Goal: Complete application form

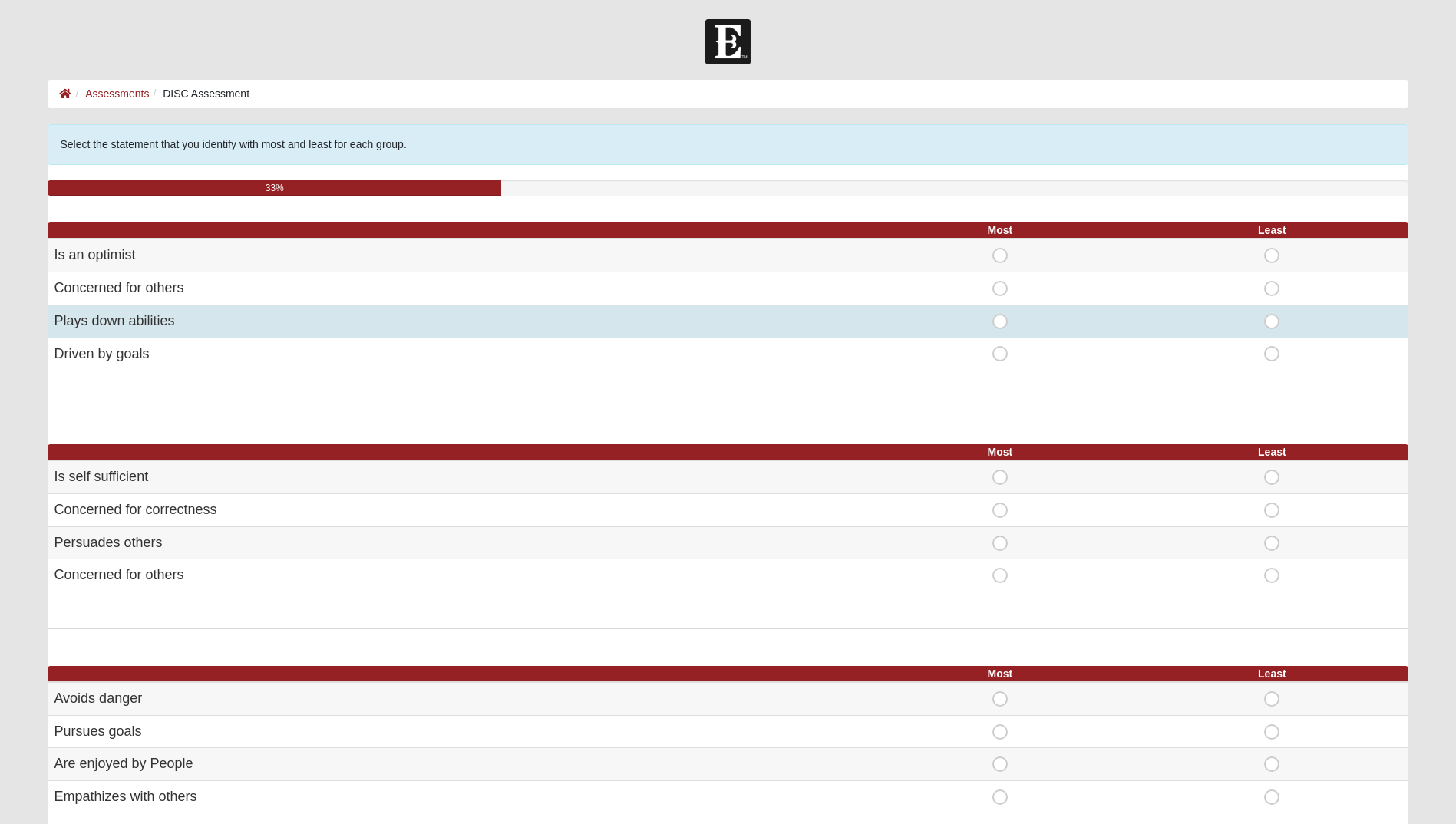
click at [1272, 314] on span "Least" at bounding box center [1272, 314] width 0 height 0
click at [1272, 317] on input "Least" at bounding box center [1276, 321] width 10 height 15
radio input "true"
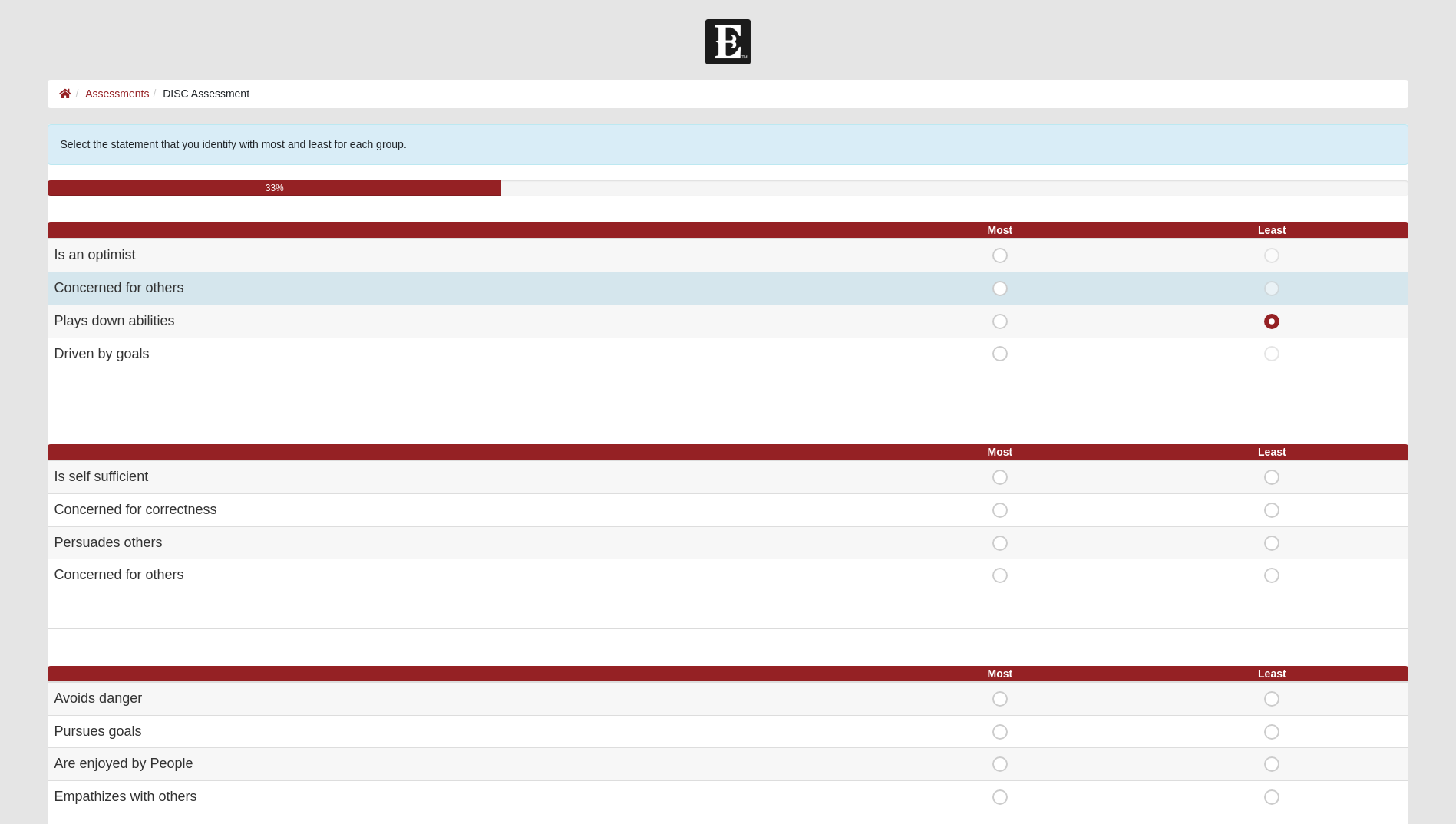
click at [1001, 281] on span "Most" at bounding box center [1001, 281] width 0 height 0
click at [1001, 289] on input "Most" at bounding box center [1005, 288] width 10 height 15
radio input "true"
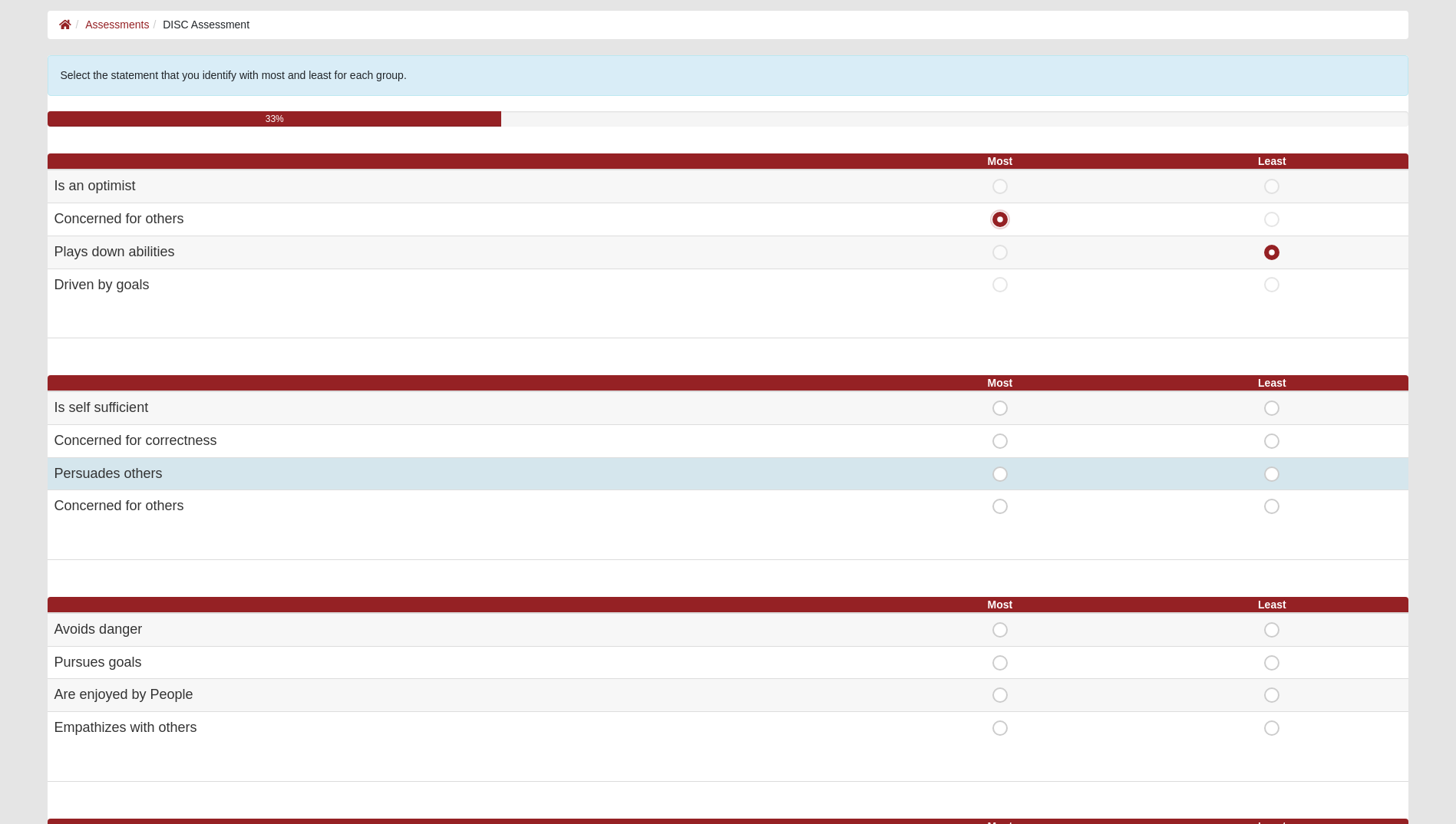
scroll to position [154, 0]
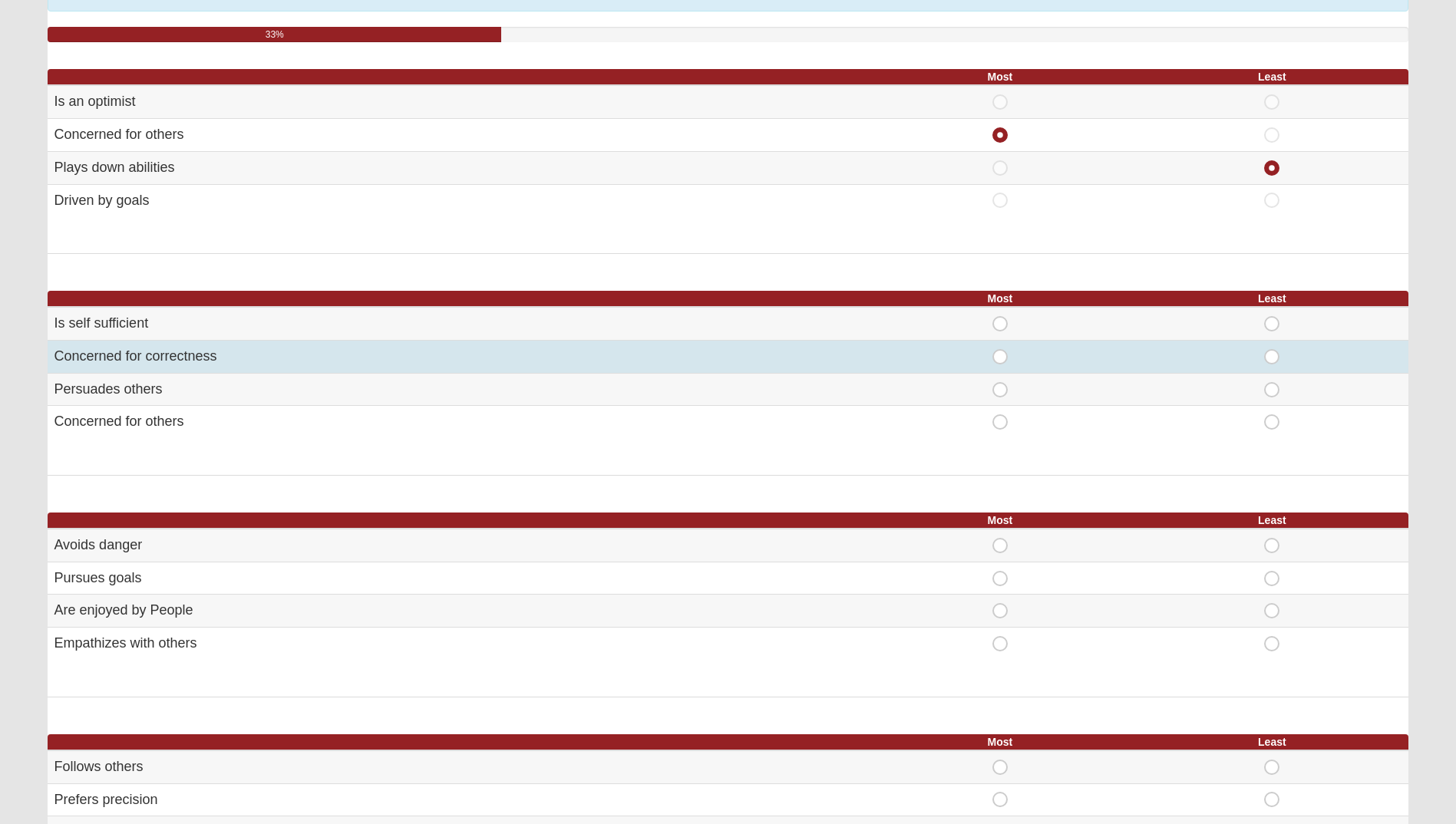
click at [1001, 349] on span "Most" at bounding box center [1001, 349] width 0 height 0
click at [1002, 355] on input "Most" at bounding box center [1005, 356] width 10 height 15
radio input "true"
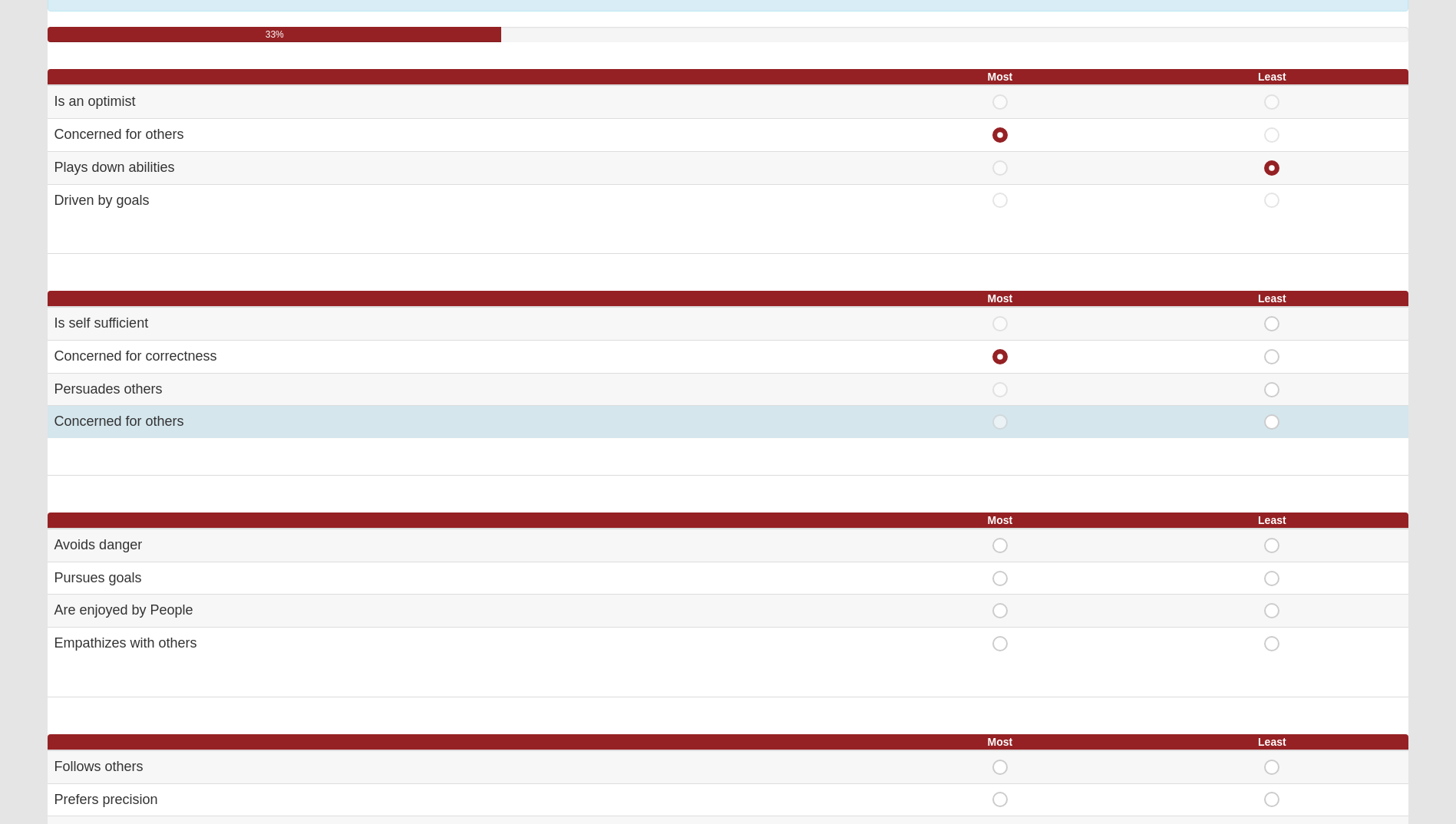
click at [1001, 414] on span "Most" at bounding box center [1001, 414] width 0 height 0
click at [1005, 420] on input "Most" at bounding box center [1005, 421] width 10 height 15
radio input "true"
radio input "false"
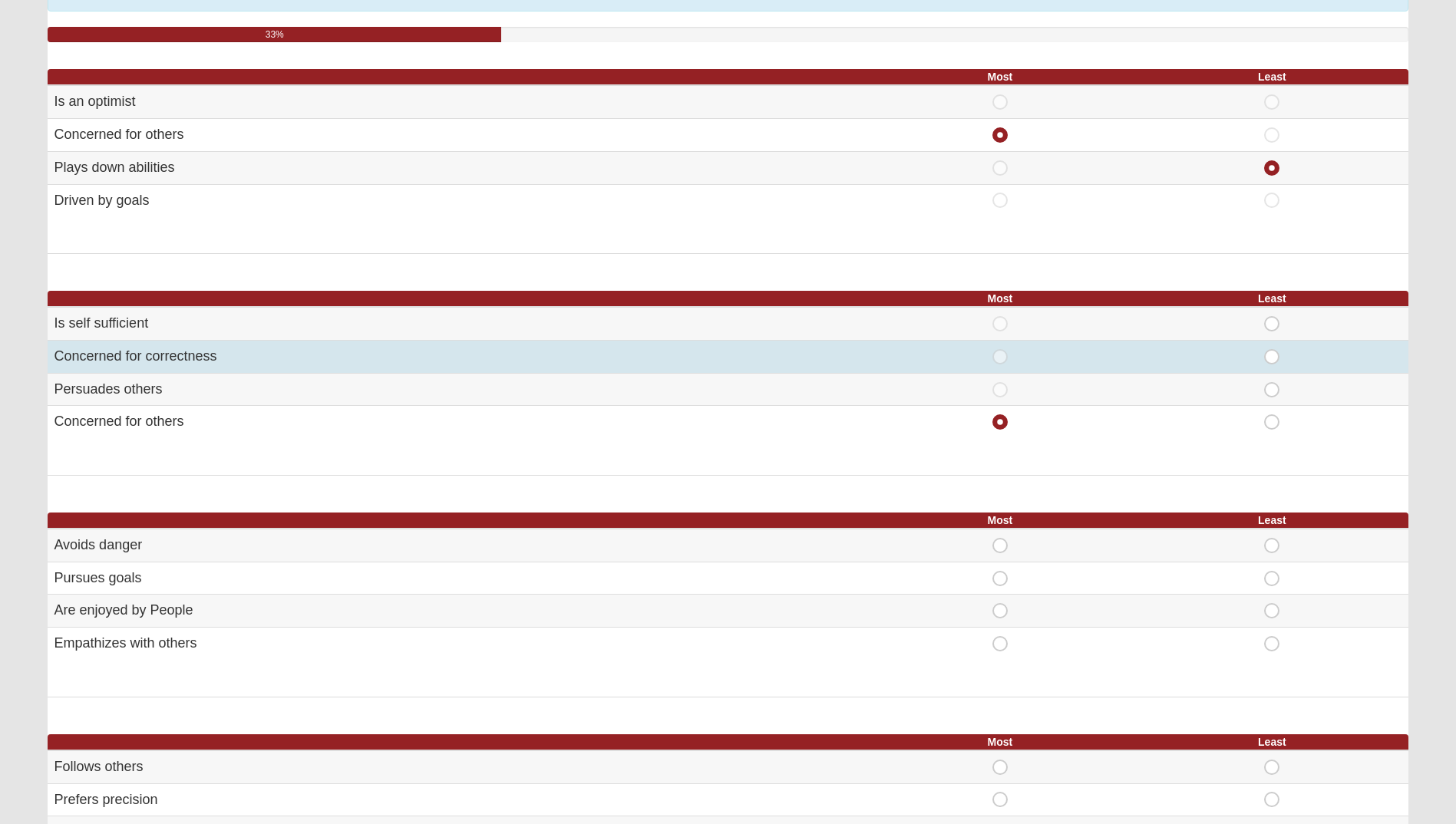
click at [1272, 349] on span "Least" at bounding box center [1272, 349] width 0 height 0
click at [1272, 350] on input "Least" at bounding box center [1276, 356] width 10 height 15
radio input "true"
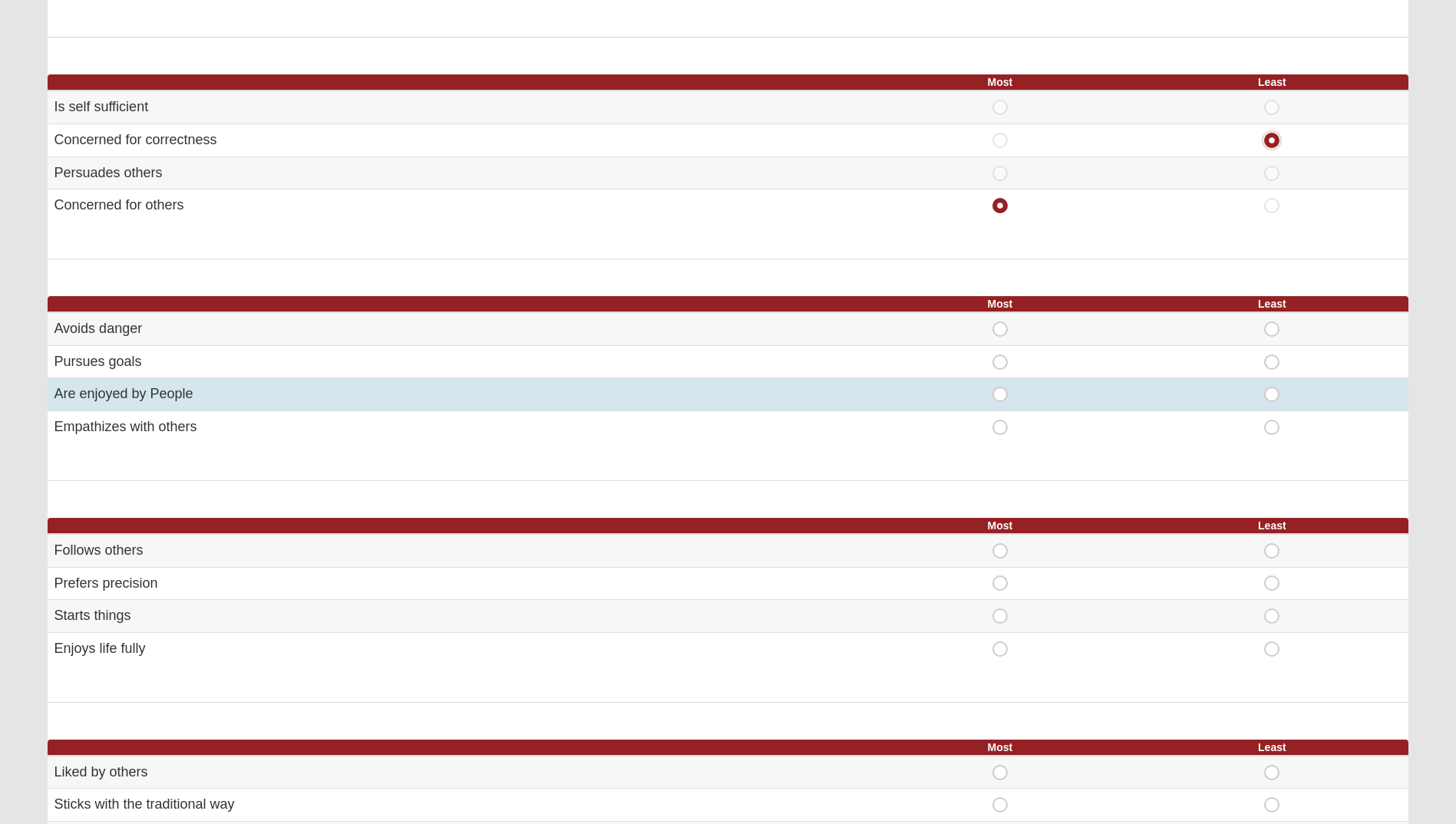
scroll to position [537, 0]
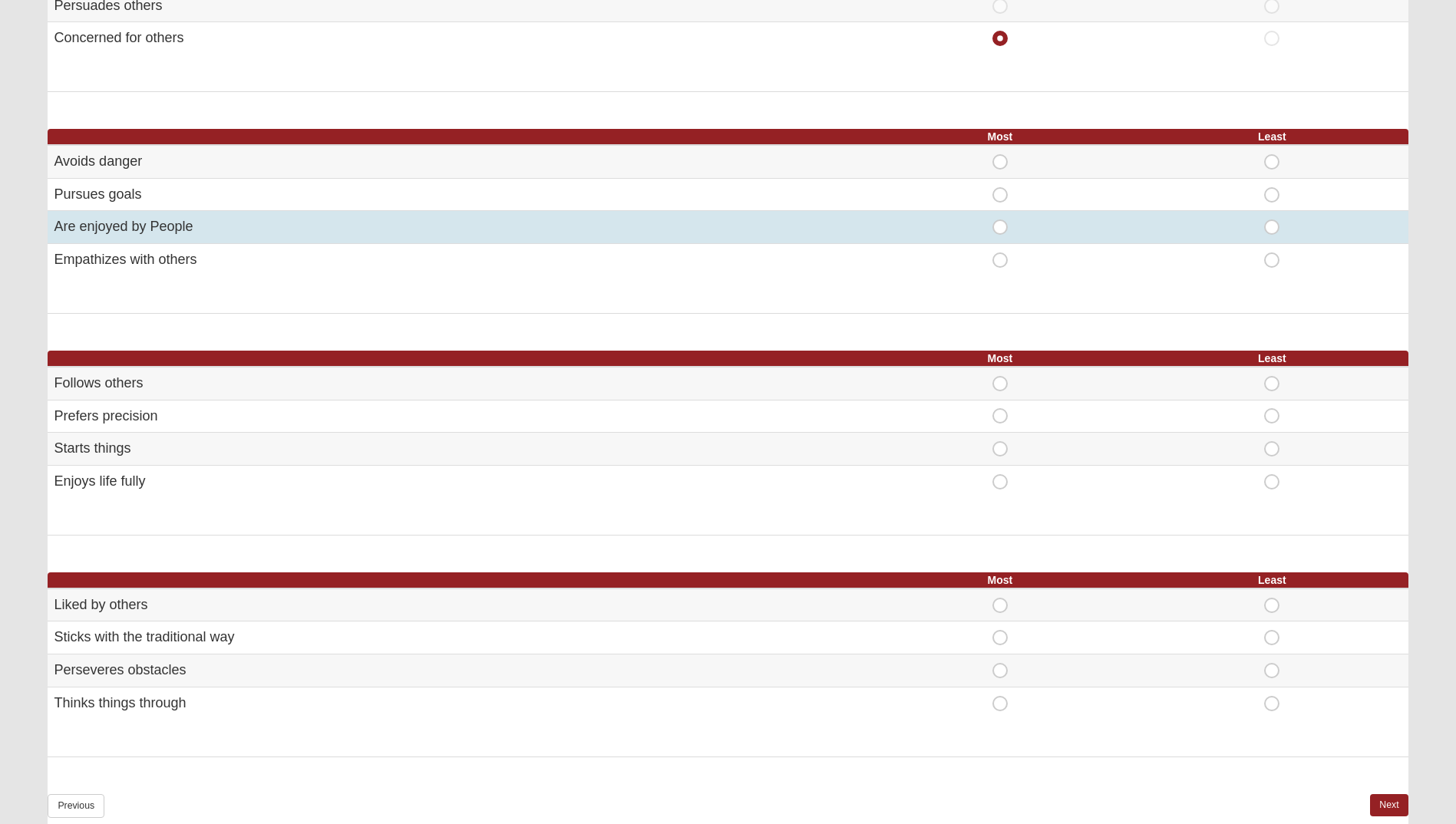
click at [1001, 219] on span "Most" at bounding box center [1001, 219] width 0 height 0
click at [1001, 226] on input "Most" at bounding box center [1005, 226] width 10 height 15
radio input "true"
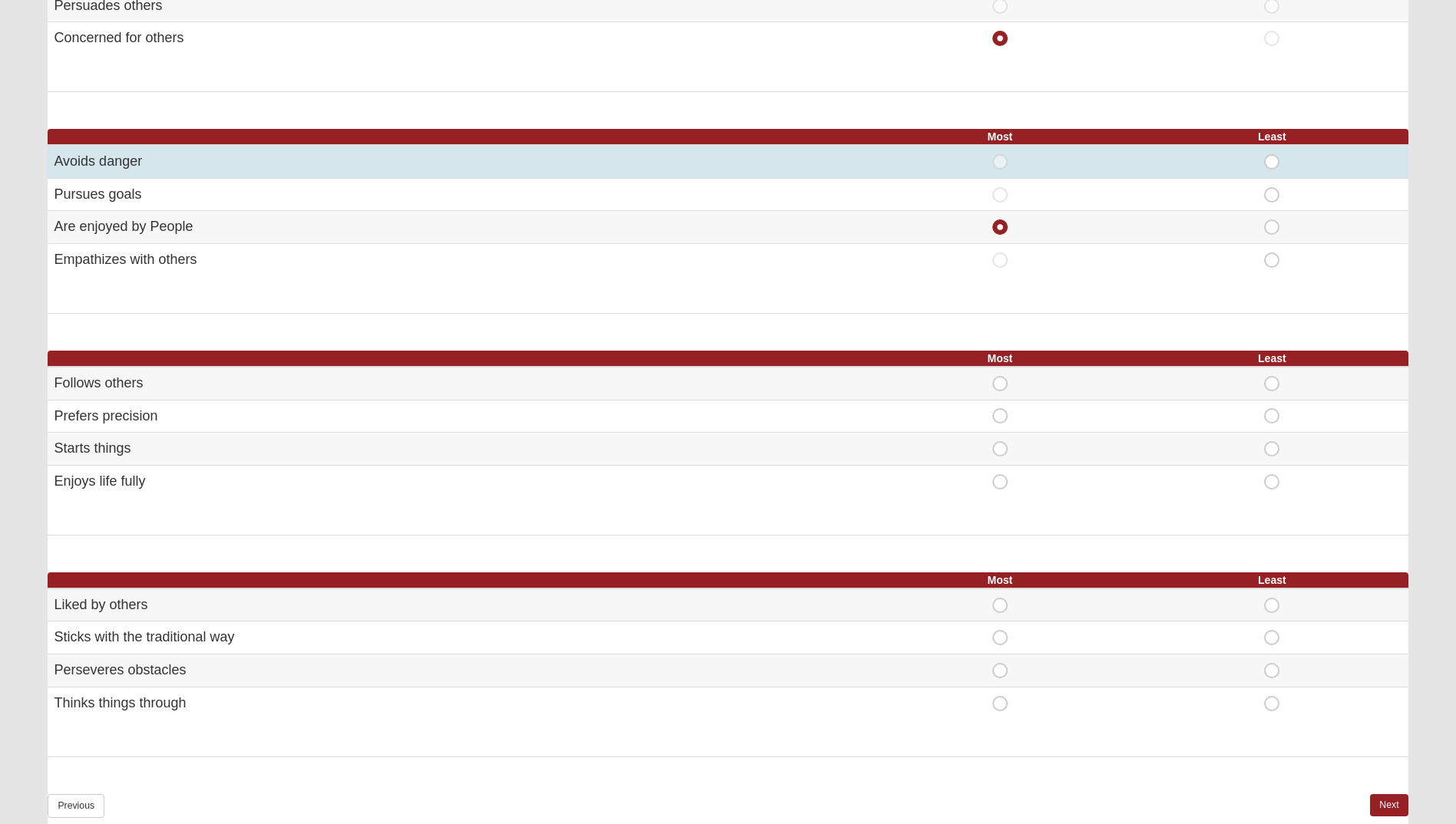
click at [1272, 154] on span "Least" at bounding box center [1272, 154] width 0 height 0
click at [1272, 161] on input "Least" at bounding box center [1276, 161] width 10 height 15
radio input "true"
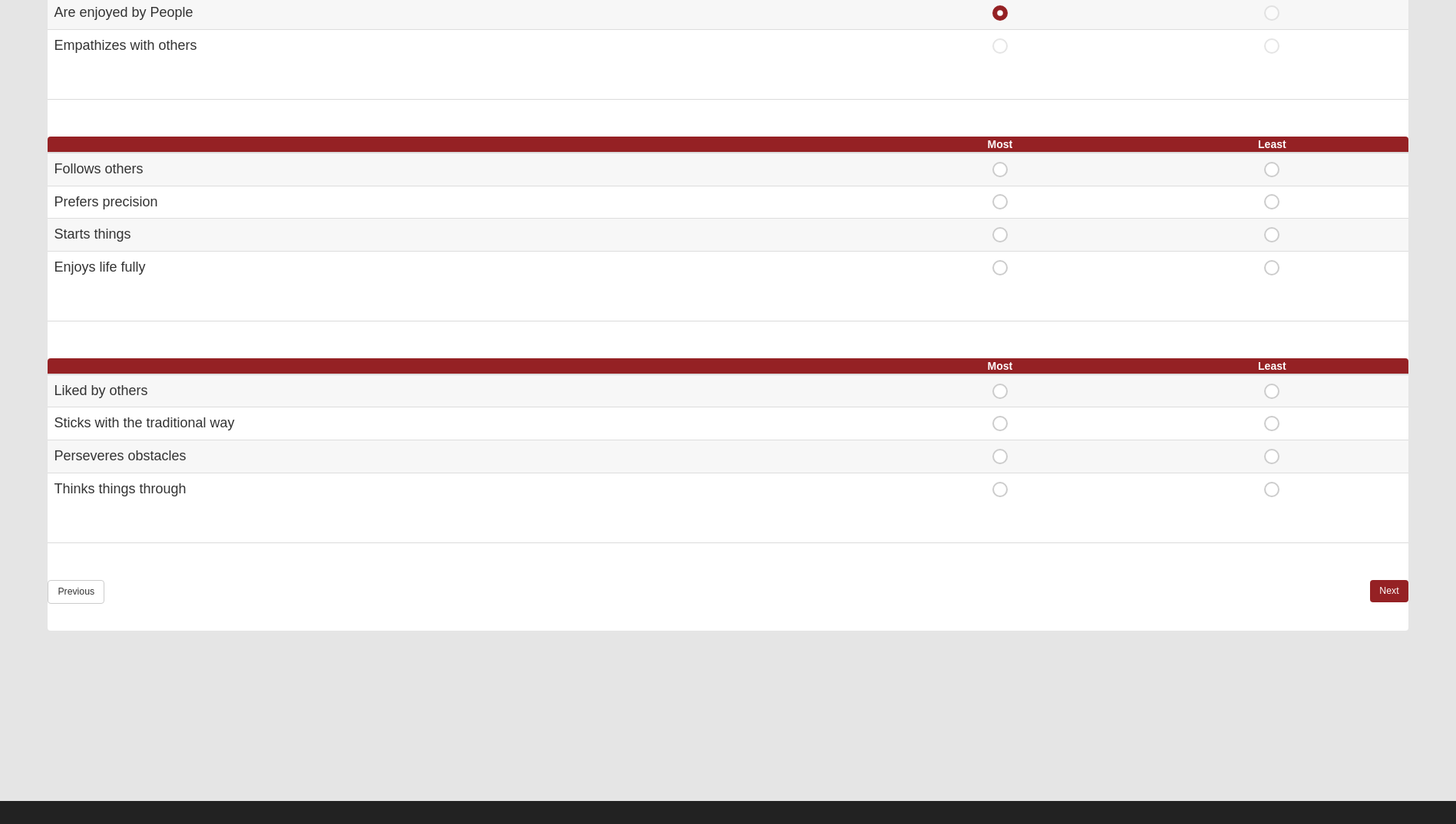
scroll to position [768, 0]
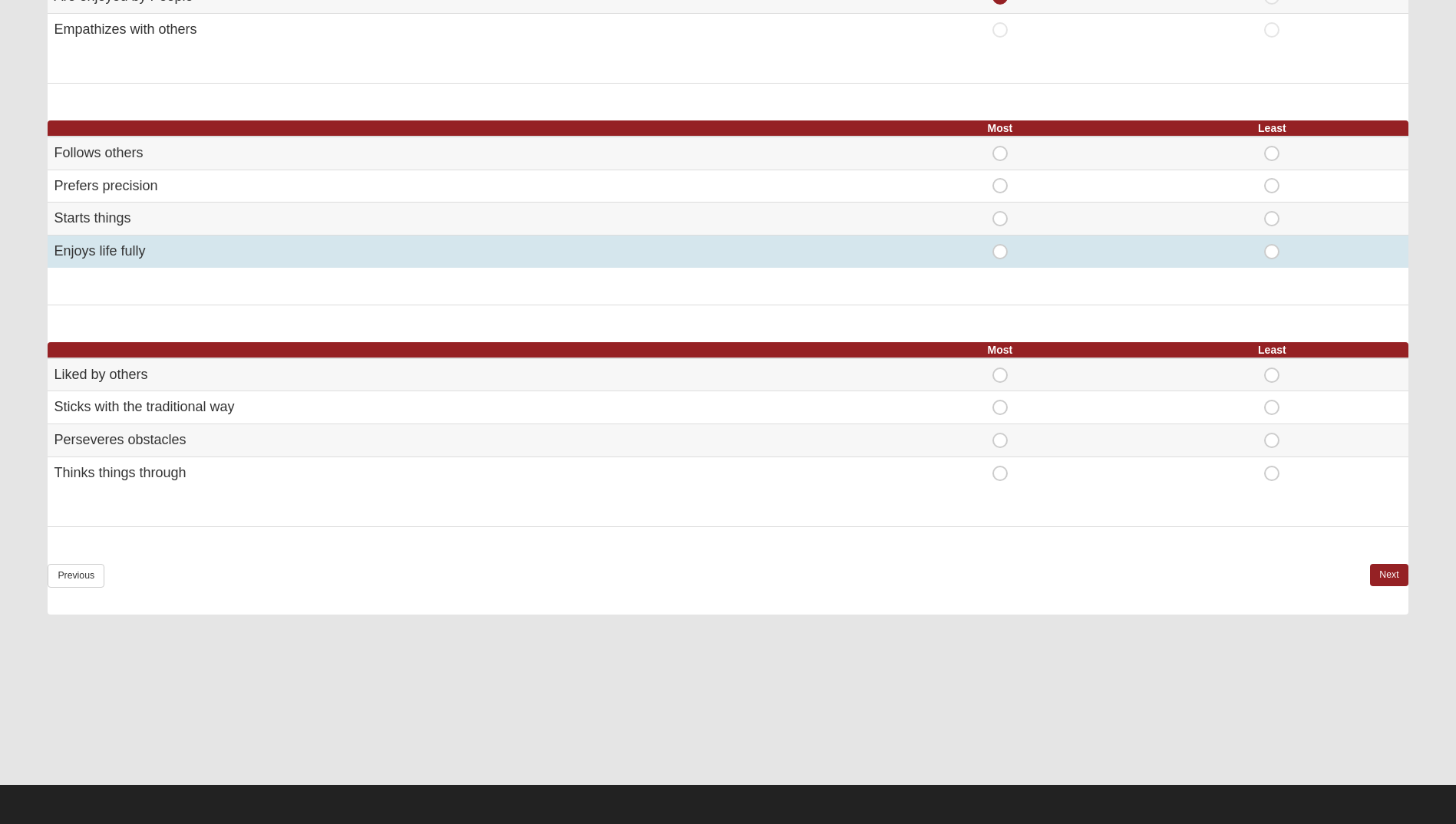
click at [1001, 244] on span "Most" at bounding box center [1001, 244] width 0 height 0
click at [1003, 254] on input "Most" at bounding box center [1005, 251] width 10 height 15
radio input "true"
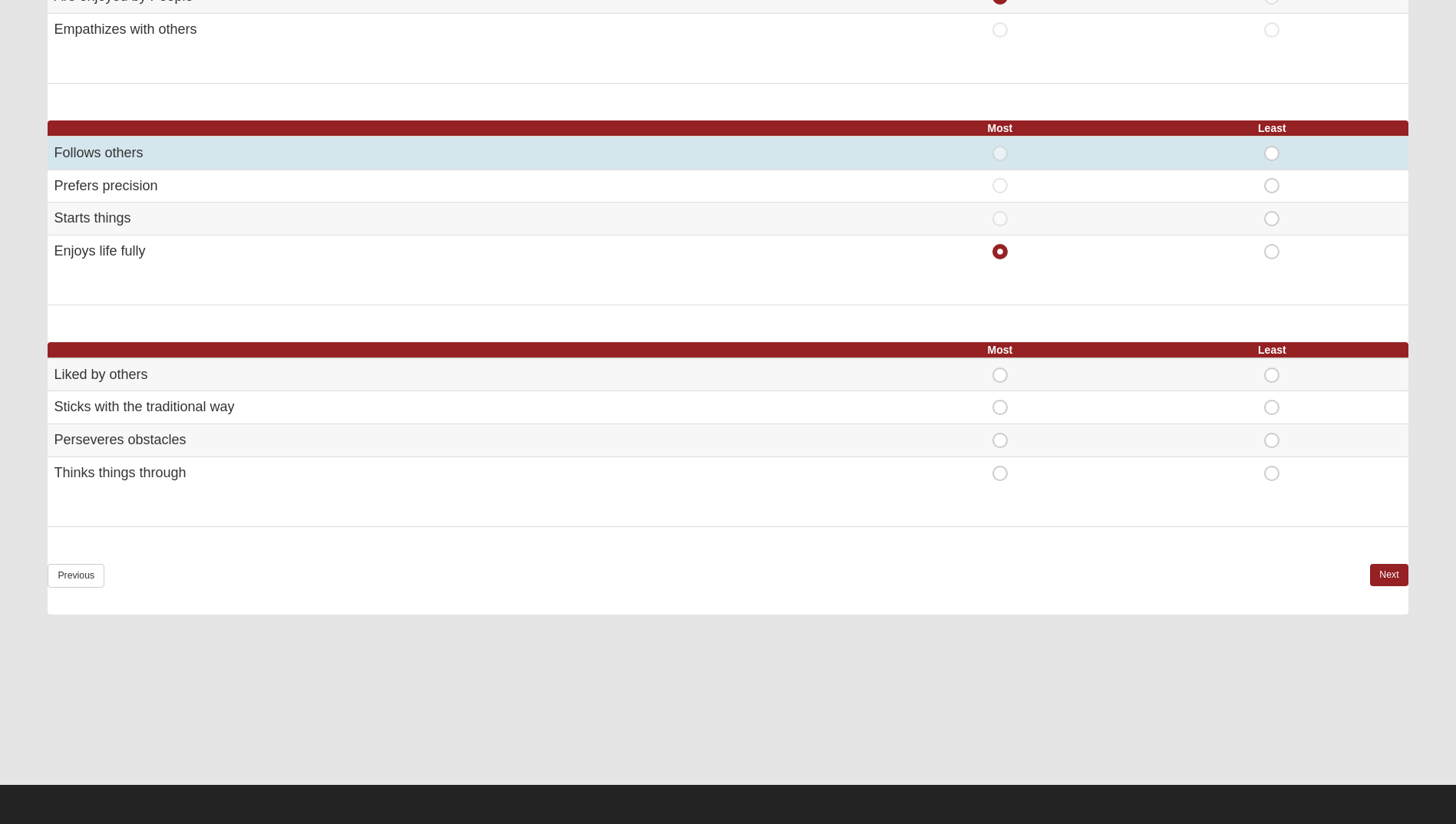
click at [1272, 146] on span "Least" at bounding box center [1272, 146] width 0 height 0
click at [1273, 153] on input "Least" at bounding box center [1276, 153] width 10 height 15
radio input "true"
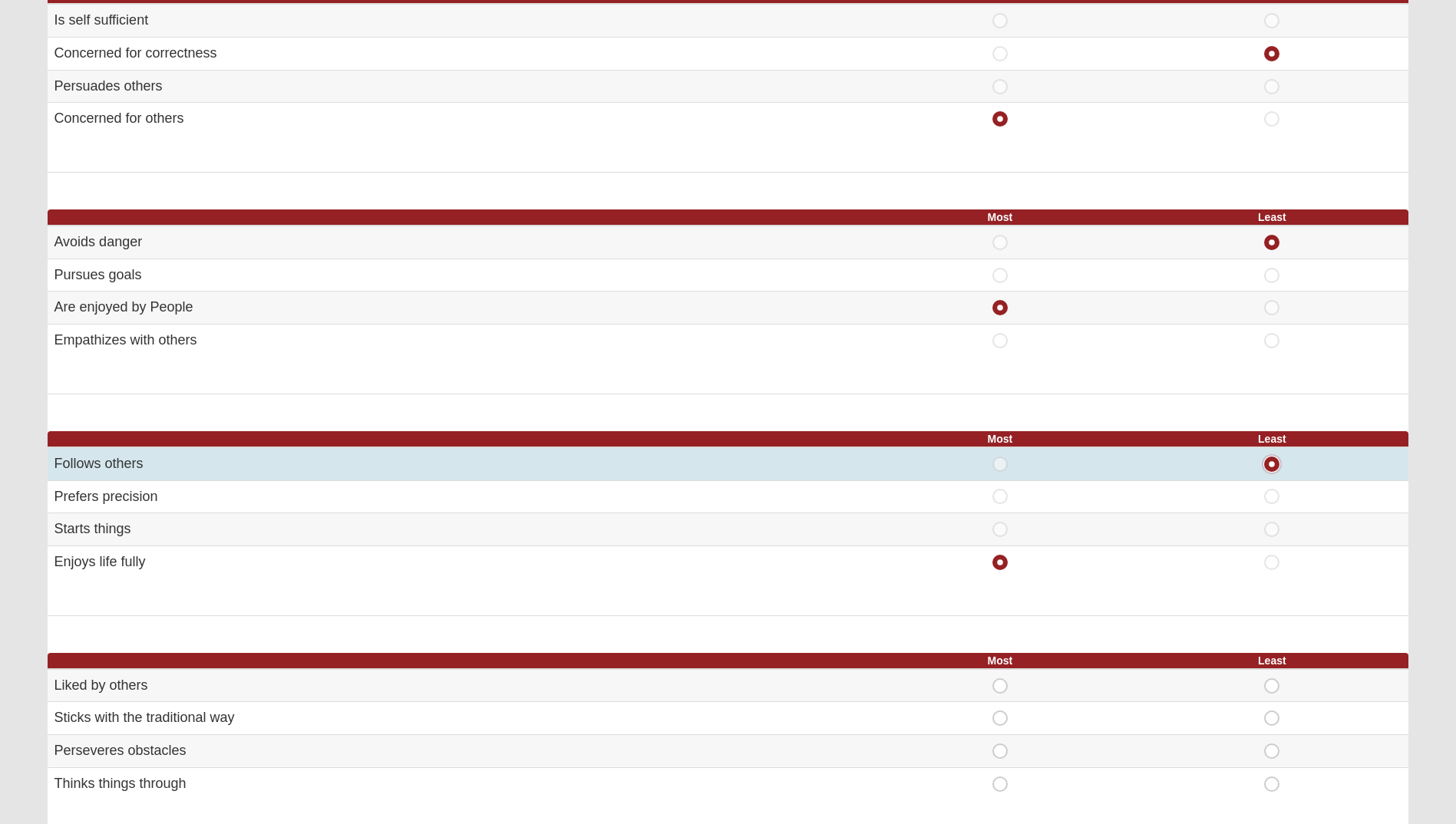
scroll to position [614, 0]
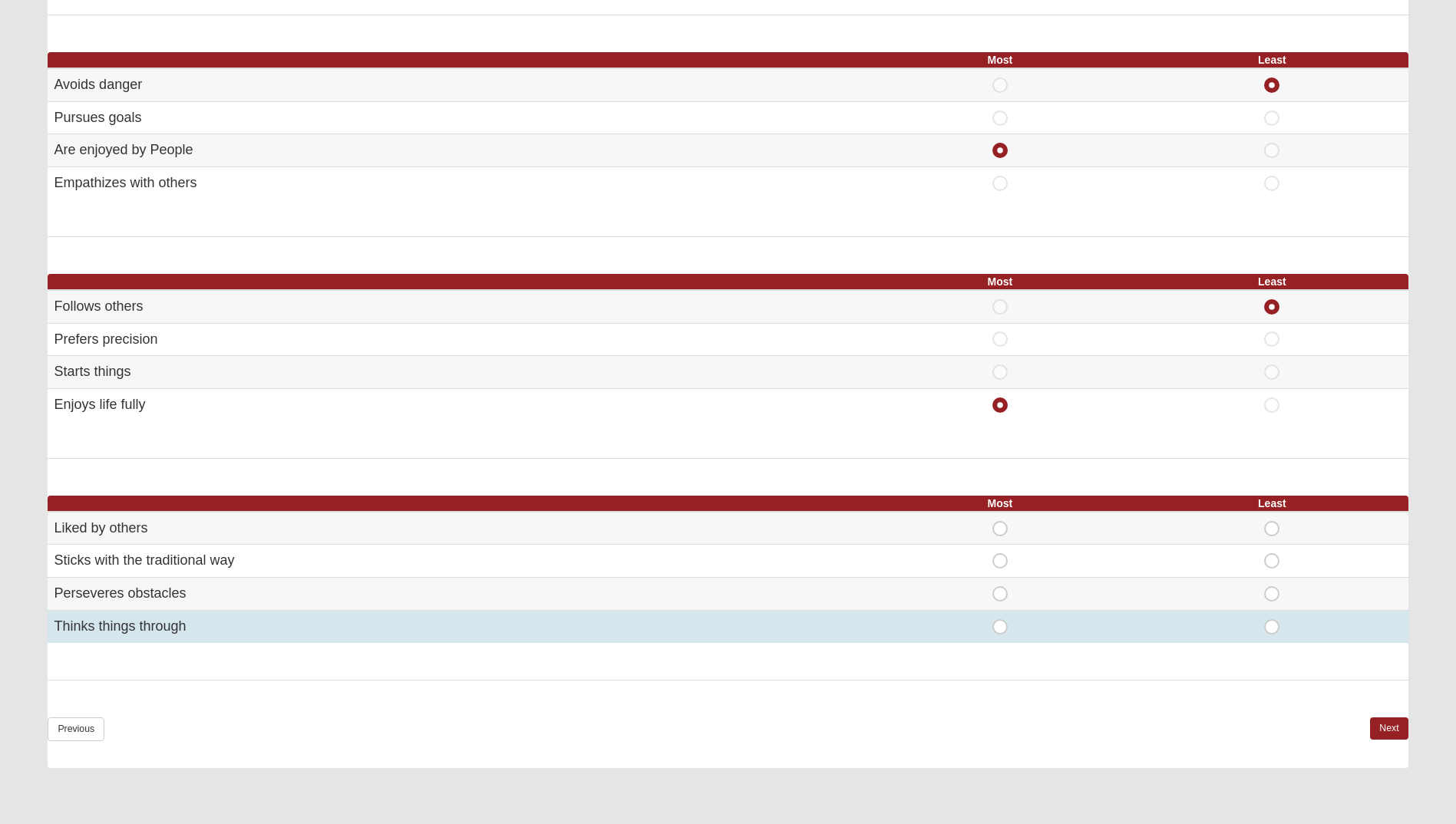
click at [1001, 620] on span "Most" at bounding box center [1001, 620] width 0 height 0
click at [1007, 628] on input "Most" at bounding box center [1005, 627] width 10 height 15
radio input "true"
click at [1001, 620] on span "Most" at bounding box center [1001, 620] width 0 height 0
click at [1007, 628] on input "Most" at bounding box center [1005, 627] width 10 height 15
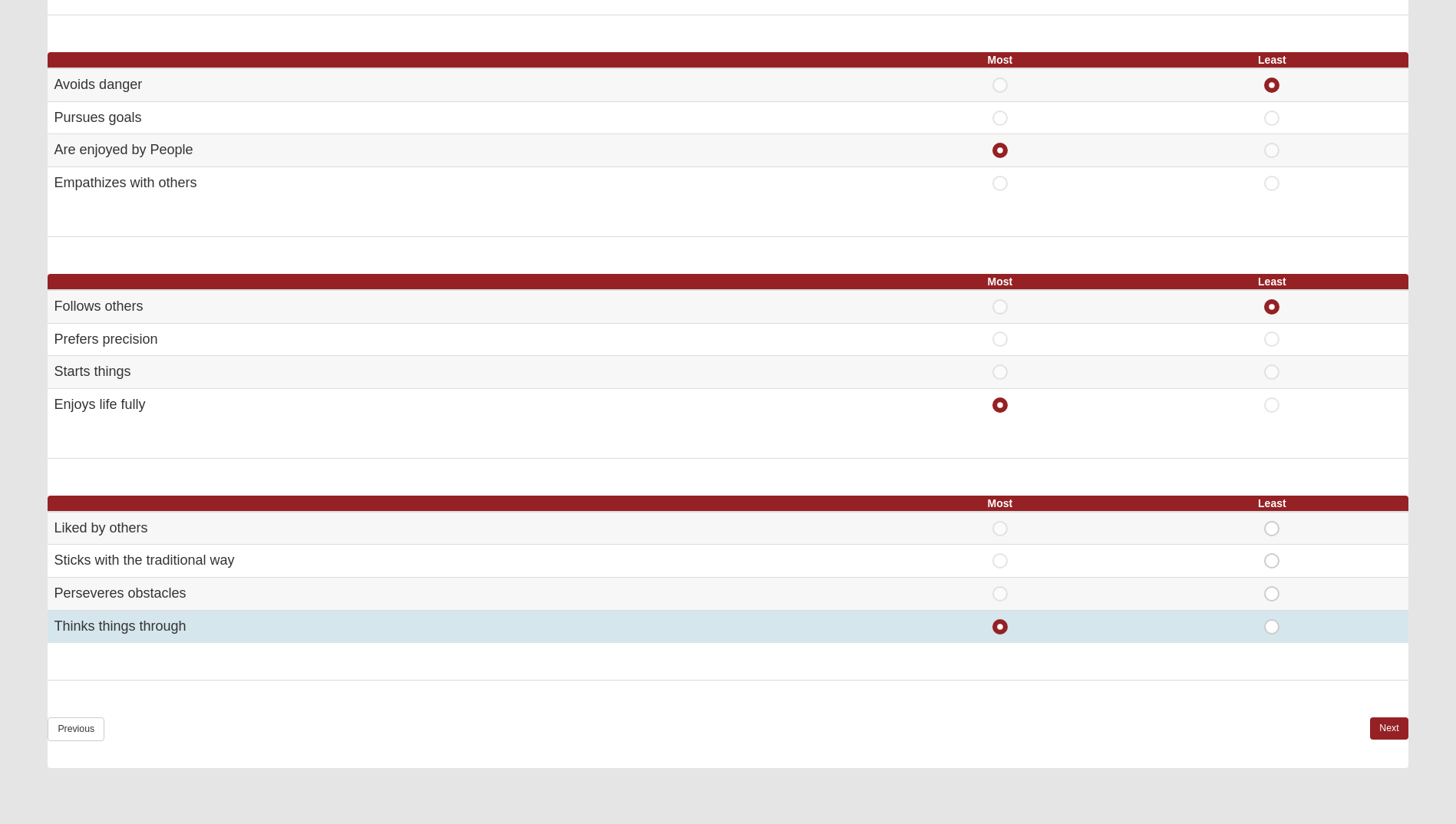
click at [1001, 620] on span "Most" at bounding box center [1001, 620] width 0 height 0
click at [1007, 628] on input "Most" at bounding box center [1005, 627] width 10 height 15
click at [1001, 620] on span "Most" at bounding box center [1001, 620] width 0 height 0
click at [1007, 628] on input "Most" at bounding box center [1005, 627] width 10 height 15
click at [1001, 620] on span "Most" at bounding box center [1001, 620] width 0 height 0
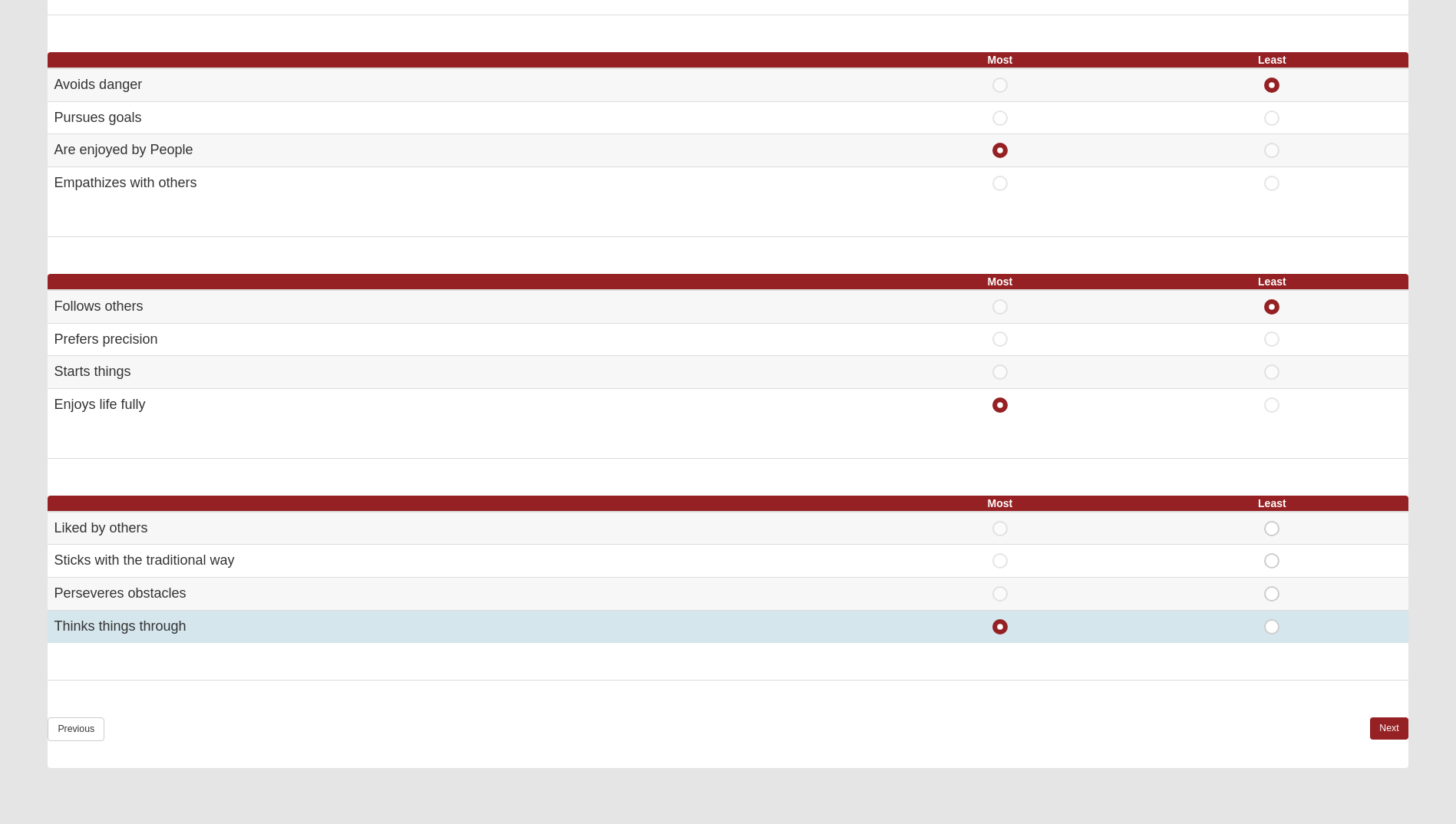
click at [1007, 628] on input "Most" at bounding box center [1005, 627] width 10 height 15
click at [1001, 620] on span "Most" at bounding box center [1001, 620] width 0 height 0
click at [1007, 628] on input "Most" at bounding box center [1005, 627] width 10 height 15
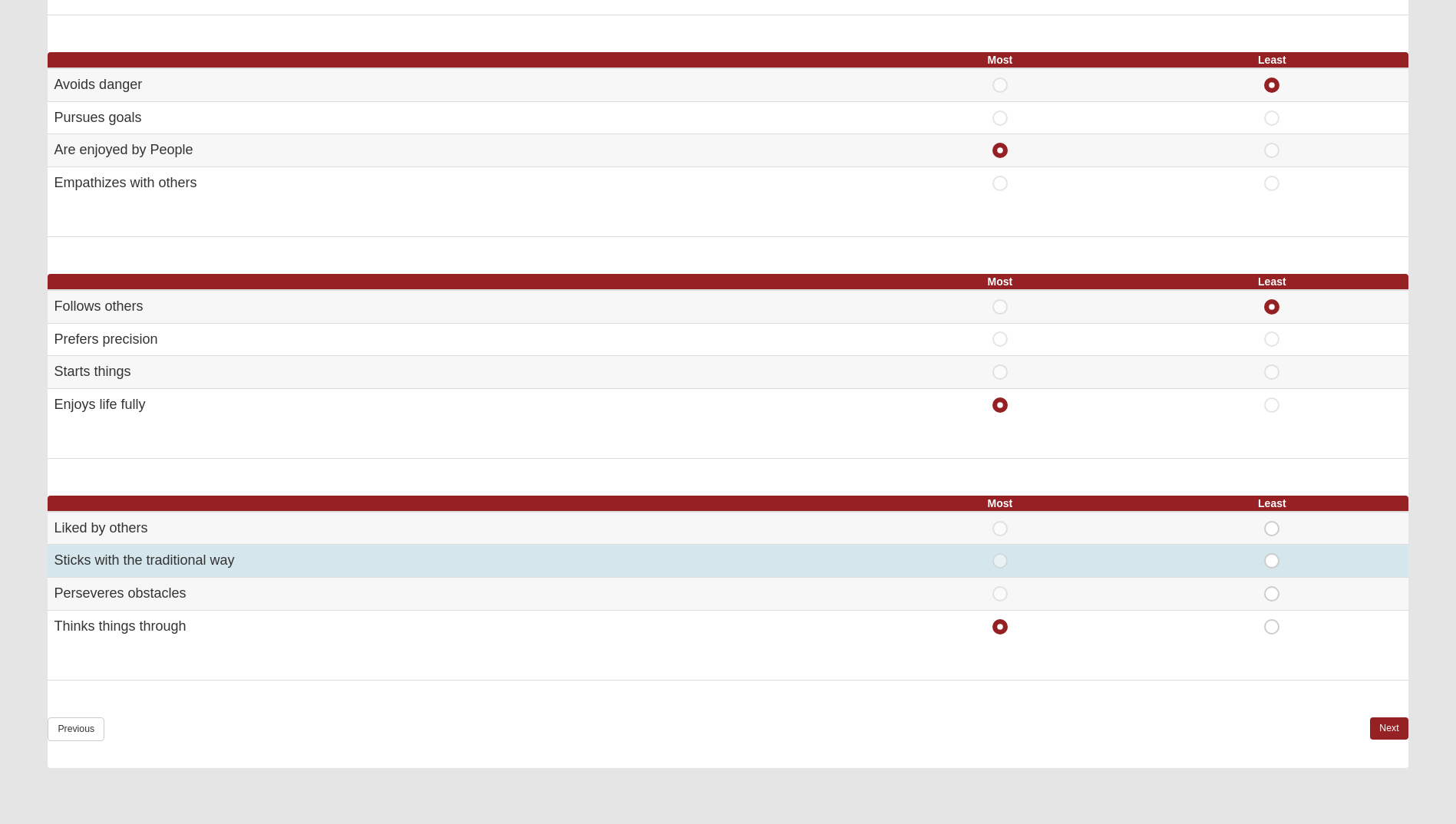
click at [1001, 554] on span "Most" at bounding box center [1001, 554] width 0 height 0
click at [1001, 566] on input "Most" at bounding box center [1005, 561] width 10 height 15
radio input "true"
radio input "false"
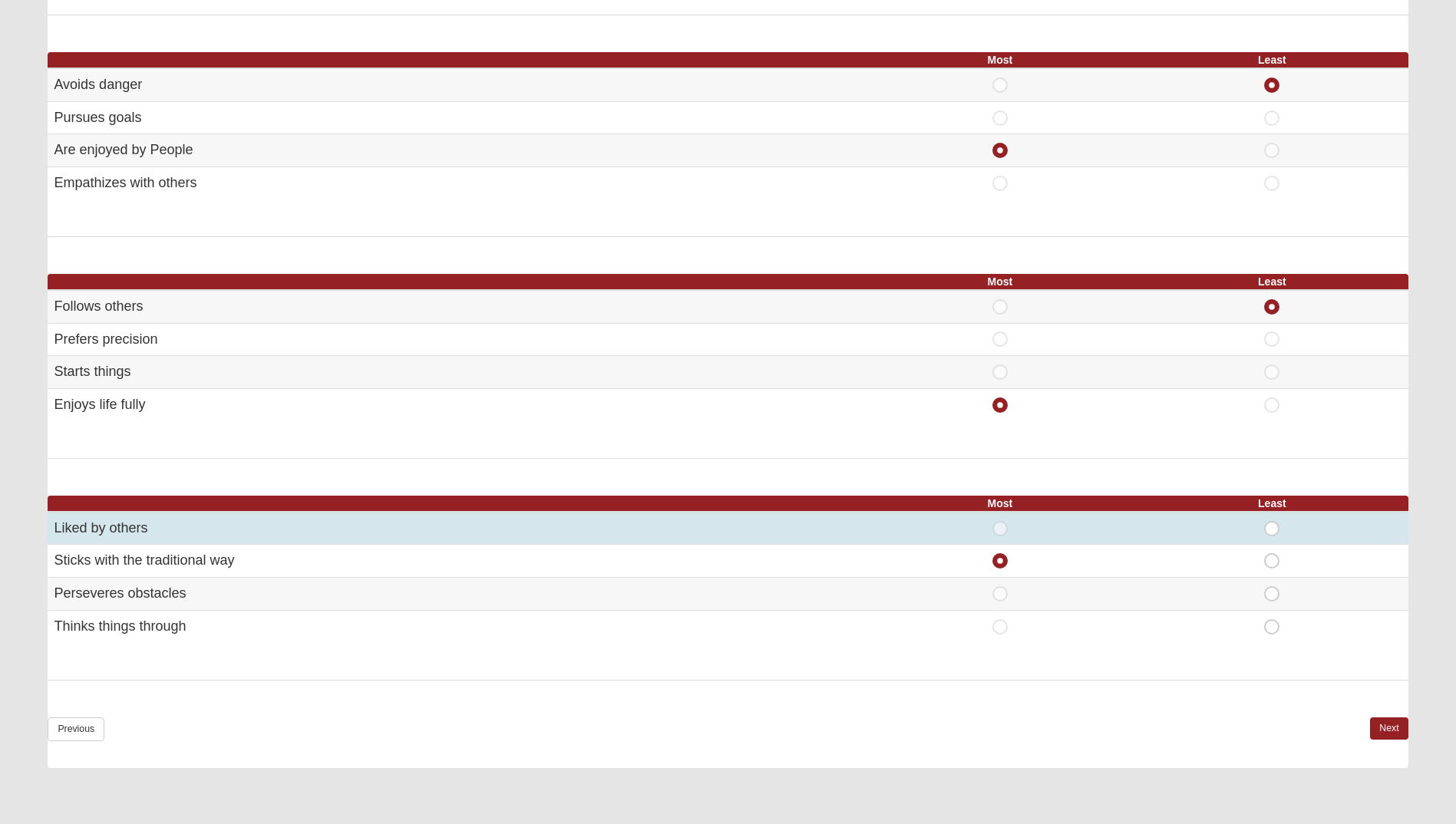
click at [1272, 521] on span "Least" at bounding box center [1272, 521] width 0 height 0
click at [1274, 531] on input "Least" at bounding box center [1276, 528] width 10 height 15
radio input "true"
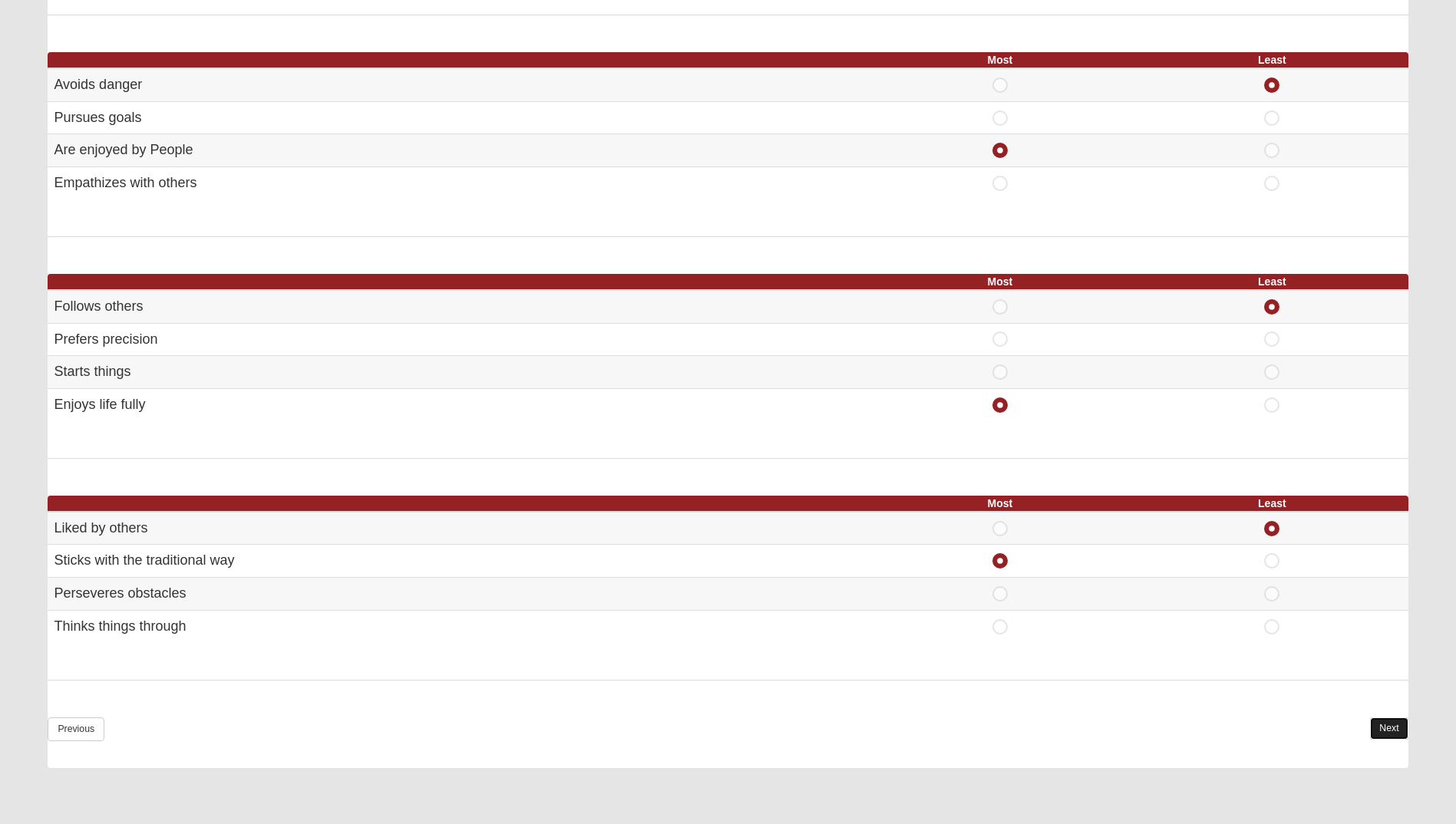
click at [1386, 737] on link "Next" at bounding box center [1388, 728] width 38 height 22
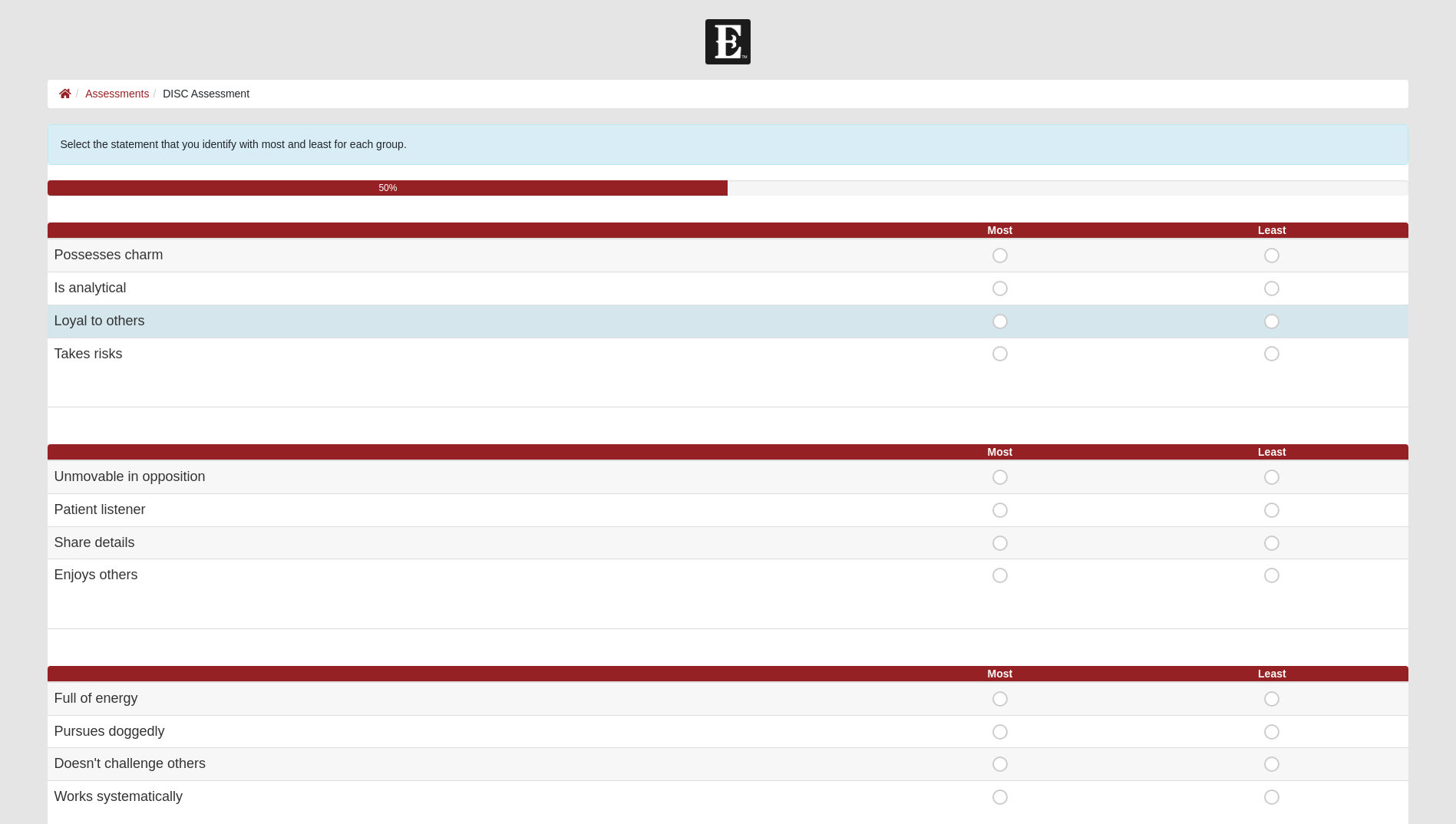
click at [1001, 314] on span "Most" at bounding box center [1001, 314] width 0 height 0
click at [1001, 324] on input "Most" at bounding box center [1005, 321] width 10 height 15
radio input "true"
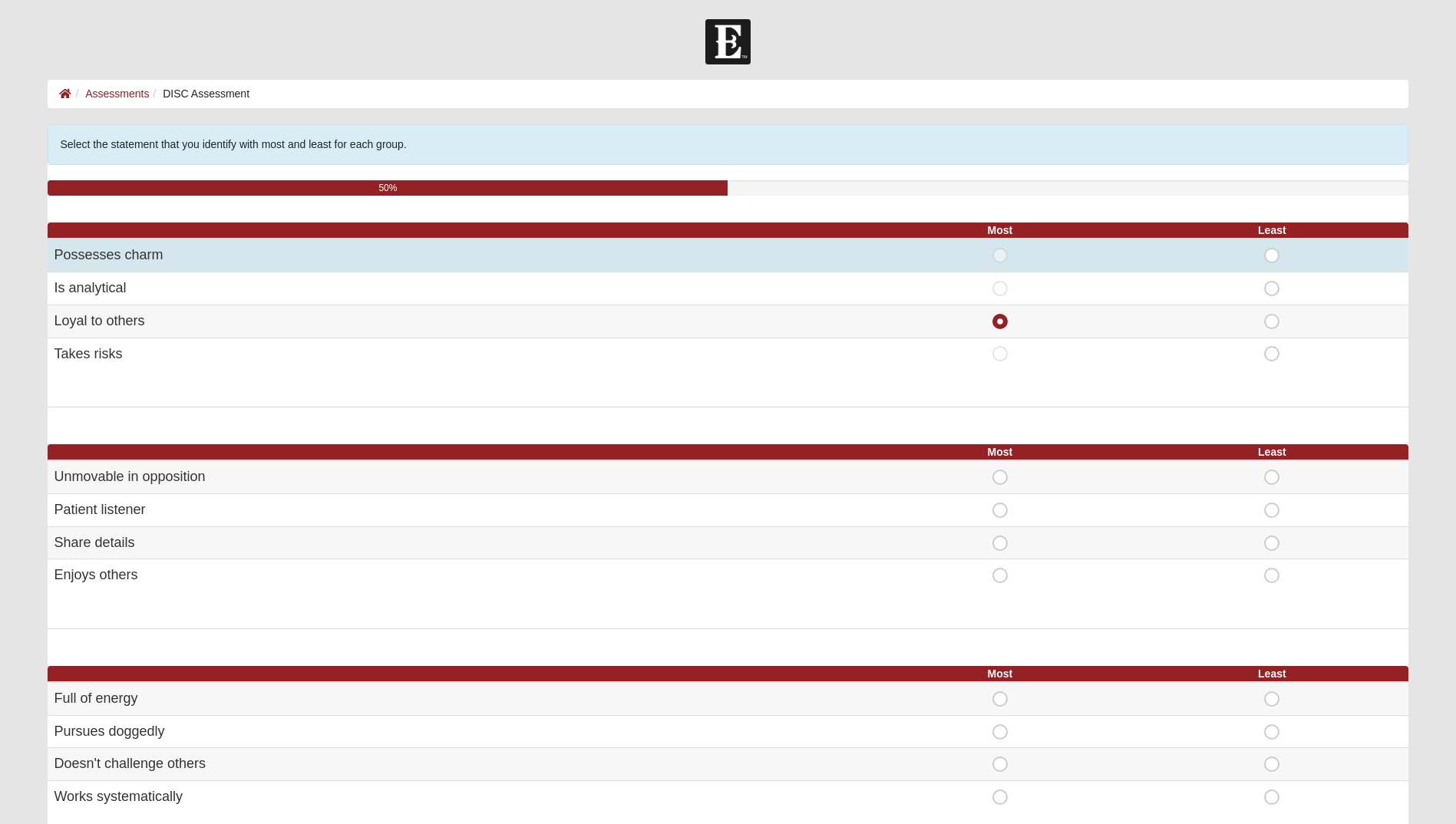
click at [1272, 248] on span "Least" at bounding box center [1272, 248] width 0 height 0
click at [1278, 254] on input "Least" at bounding box center [1276, 255] width 10 height 15
radio input "true"
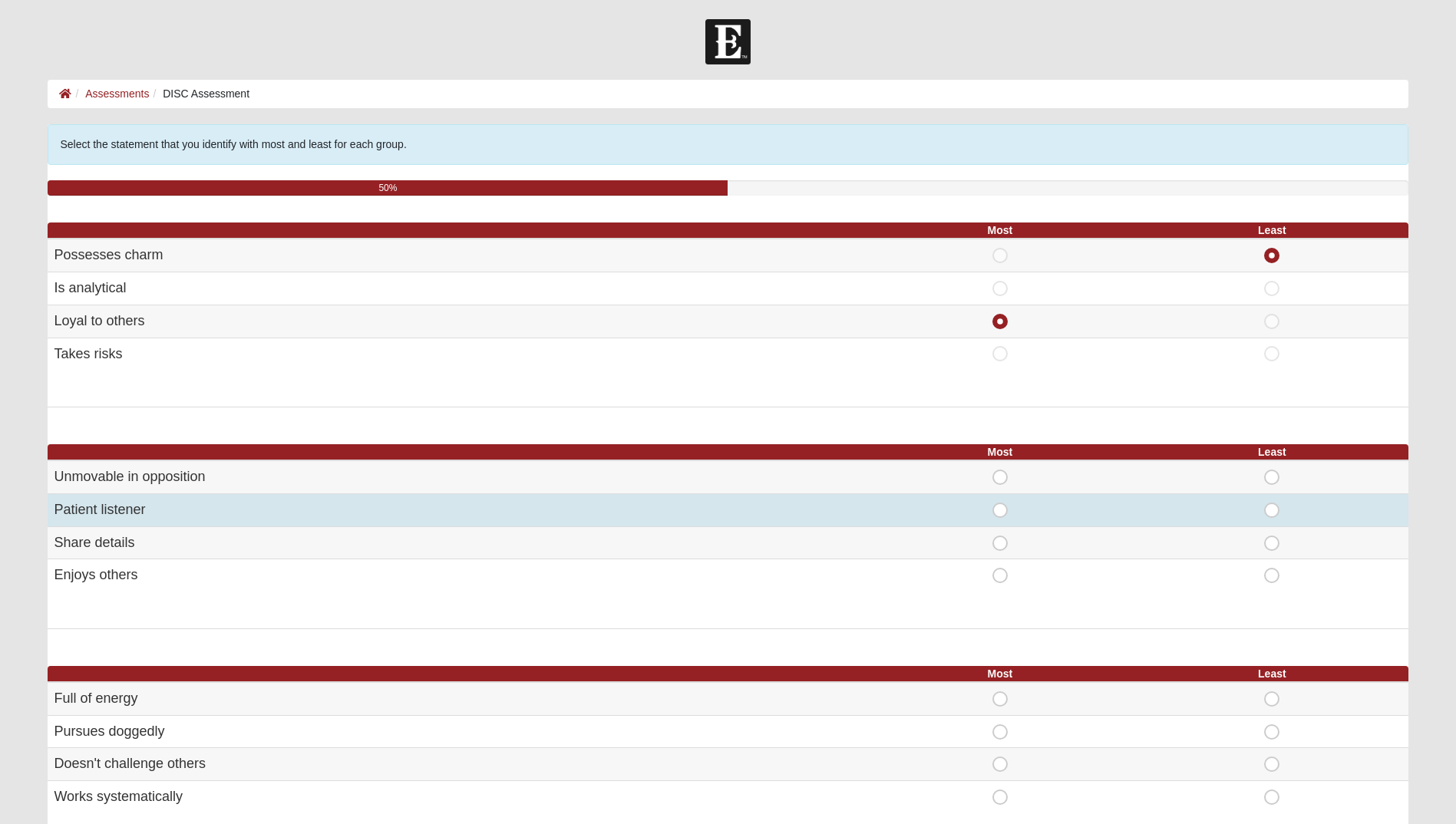
click at [1001, 503] on span "Most" at bounding box center [1001, 503] width 0 height 0
click at [1001, 513] on input "Most" at bounding box center [1005, 510] width 10 height 15
radio input "true"
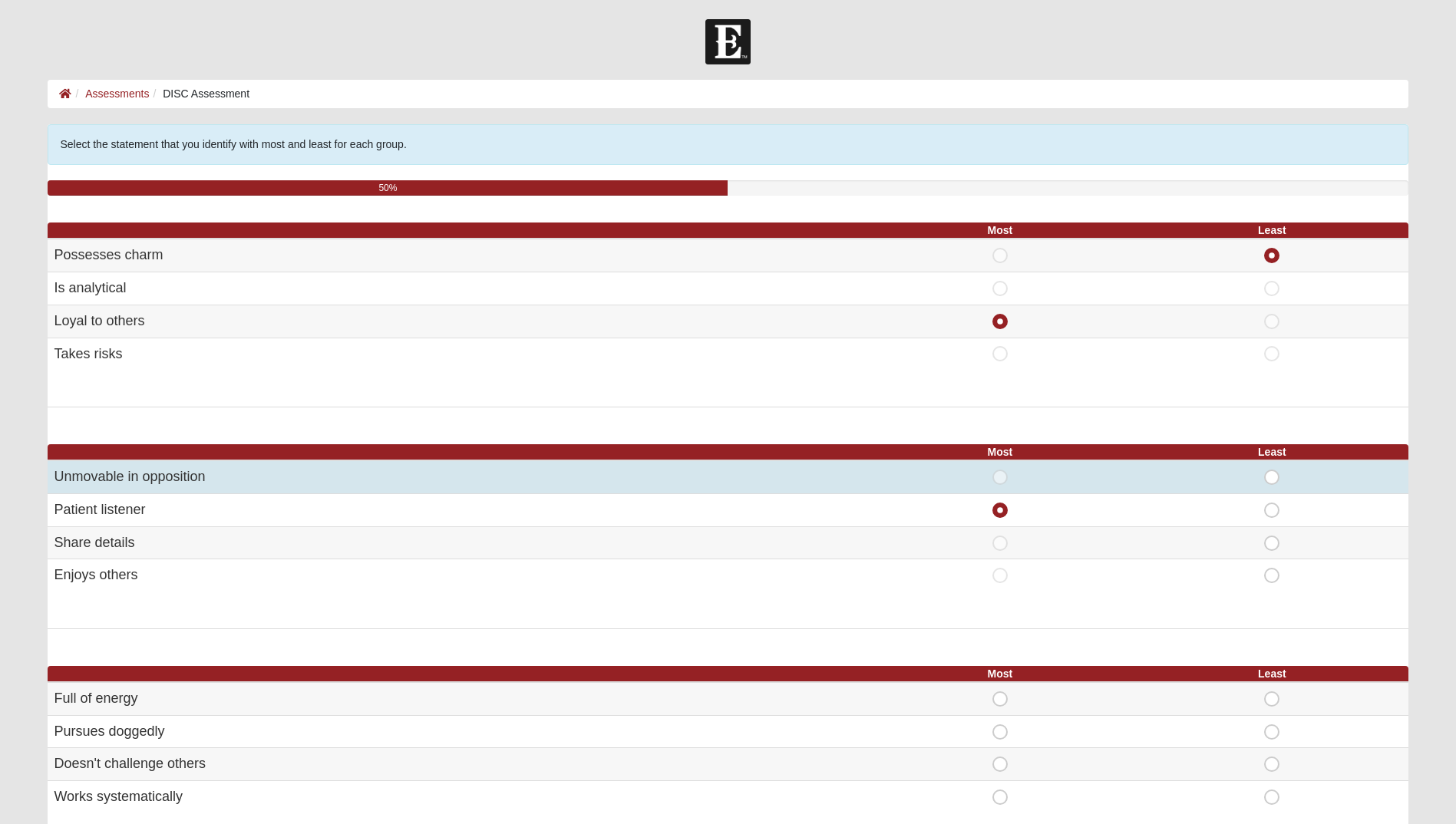
click at [1272, 469] on span "Least" at bounding box center [1272, 469] width 0 height 0
click at [1272, 478] on input "Least" at bounding box center [1276, 476] width 10 height 15
radio input "true"
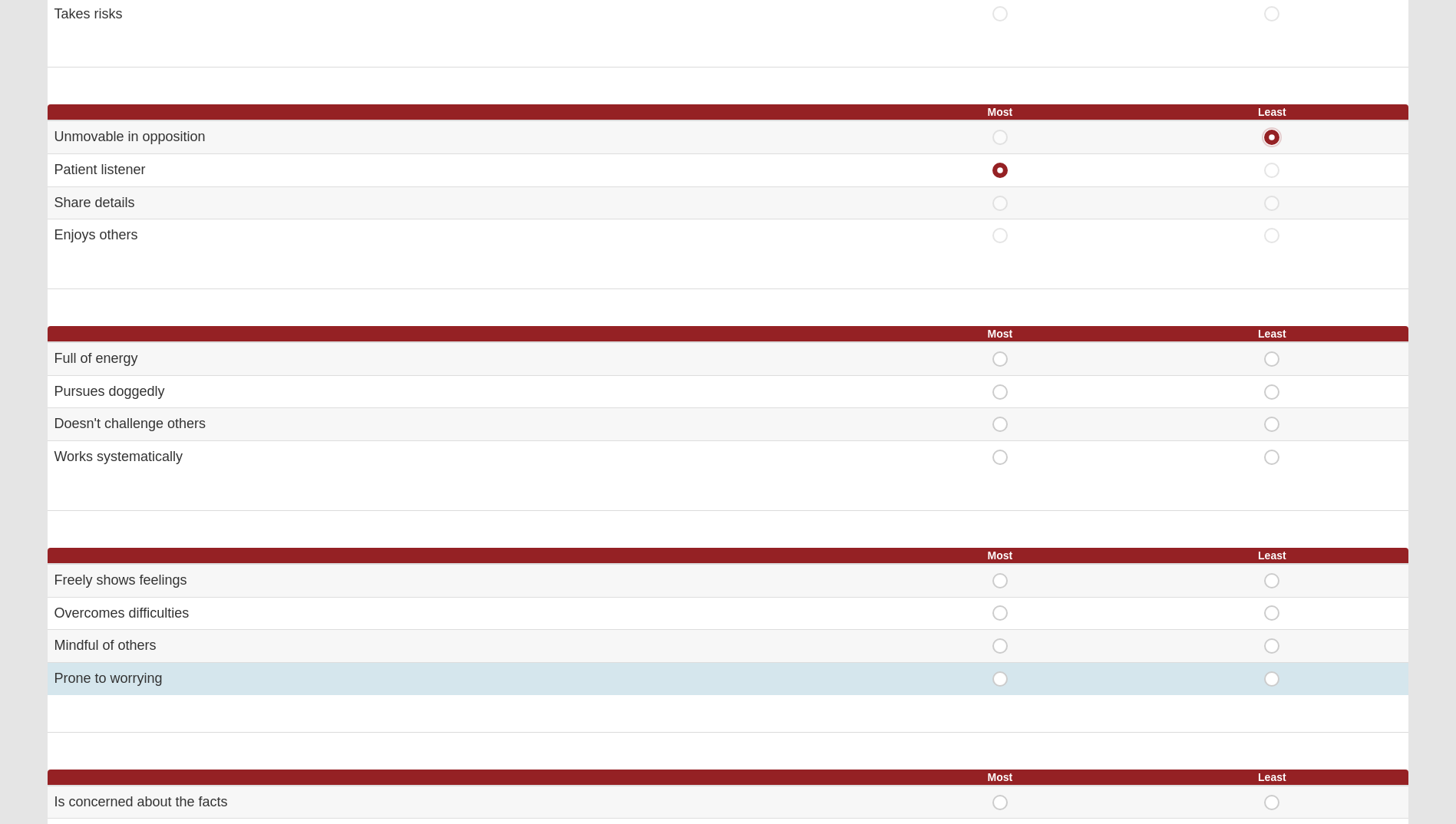
scroll to position [461, 0]
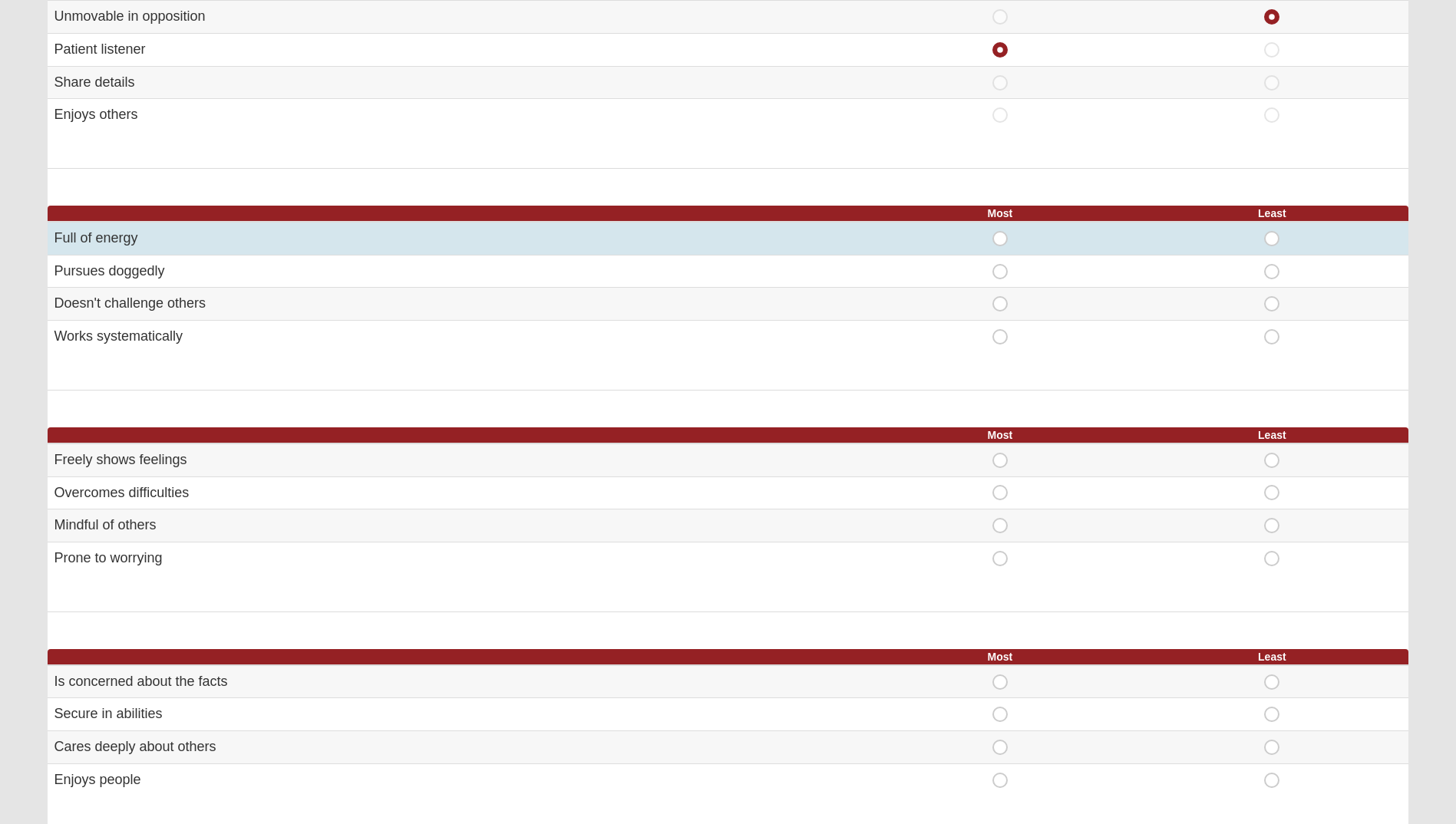
click at [1001, 231] on span "Most" at bounding box center [1001, 231] width 0 height 0
click at [1001, 242] on input "Most" at bounding box center [1005, 238] width 10 height 15
radio input "true"
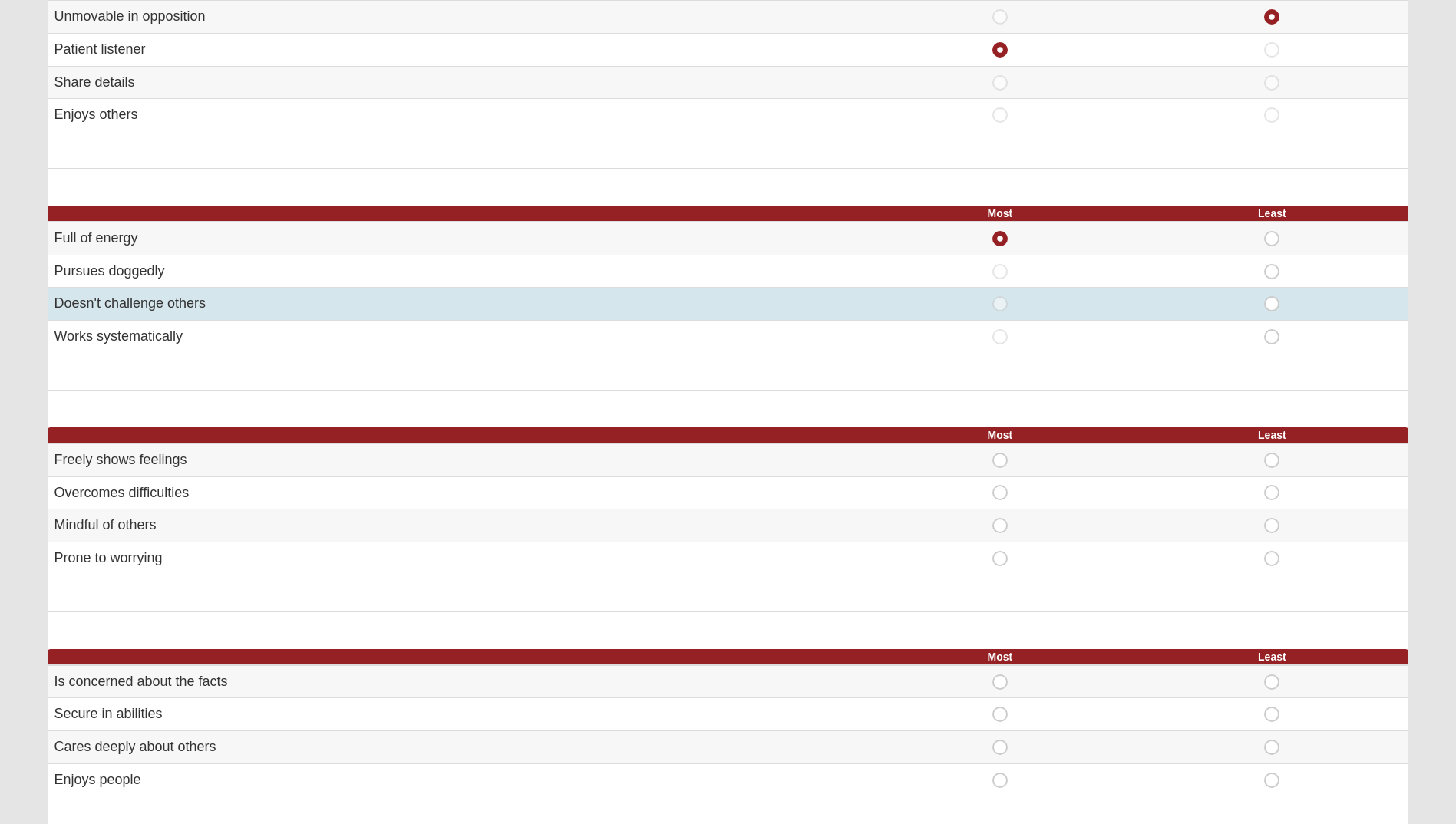
click at [1272, 297] on span "Least" at bounding box center [1272, 297] width 0 height 0
click at [1272, 304] on input "Least" at bounding box center [1276, 304] width 10 height 15
radio input "true"
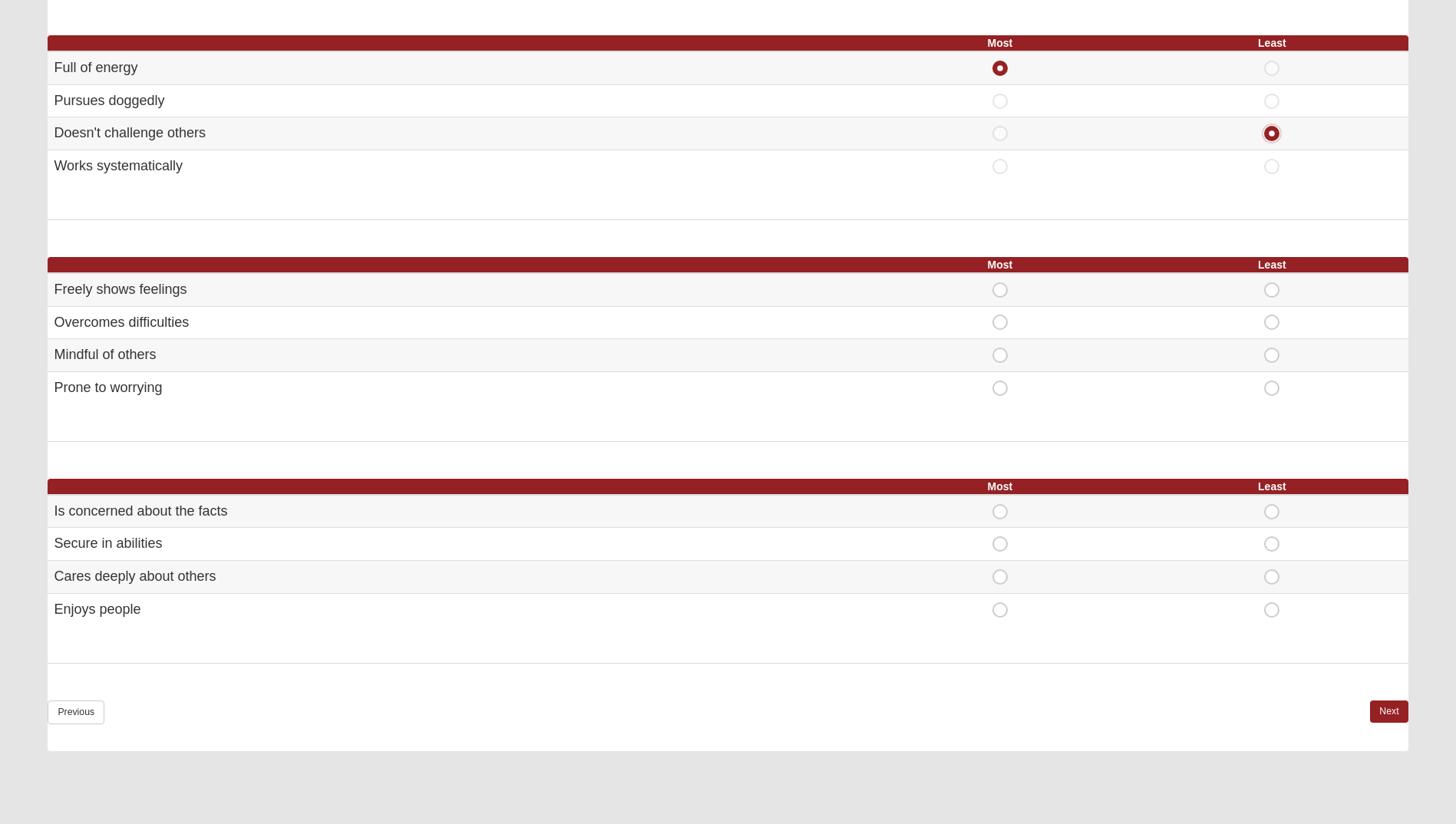
scroll to position [691, 0]
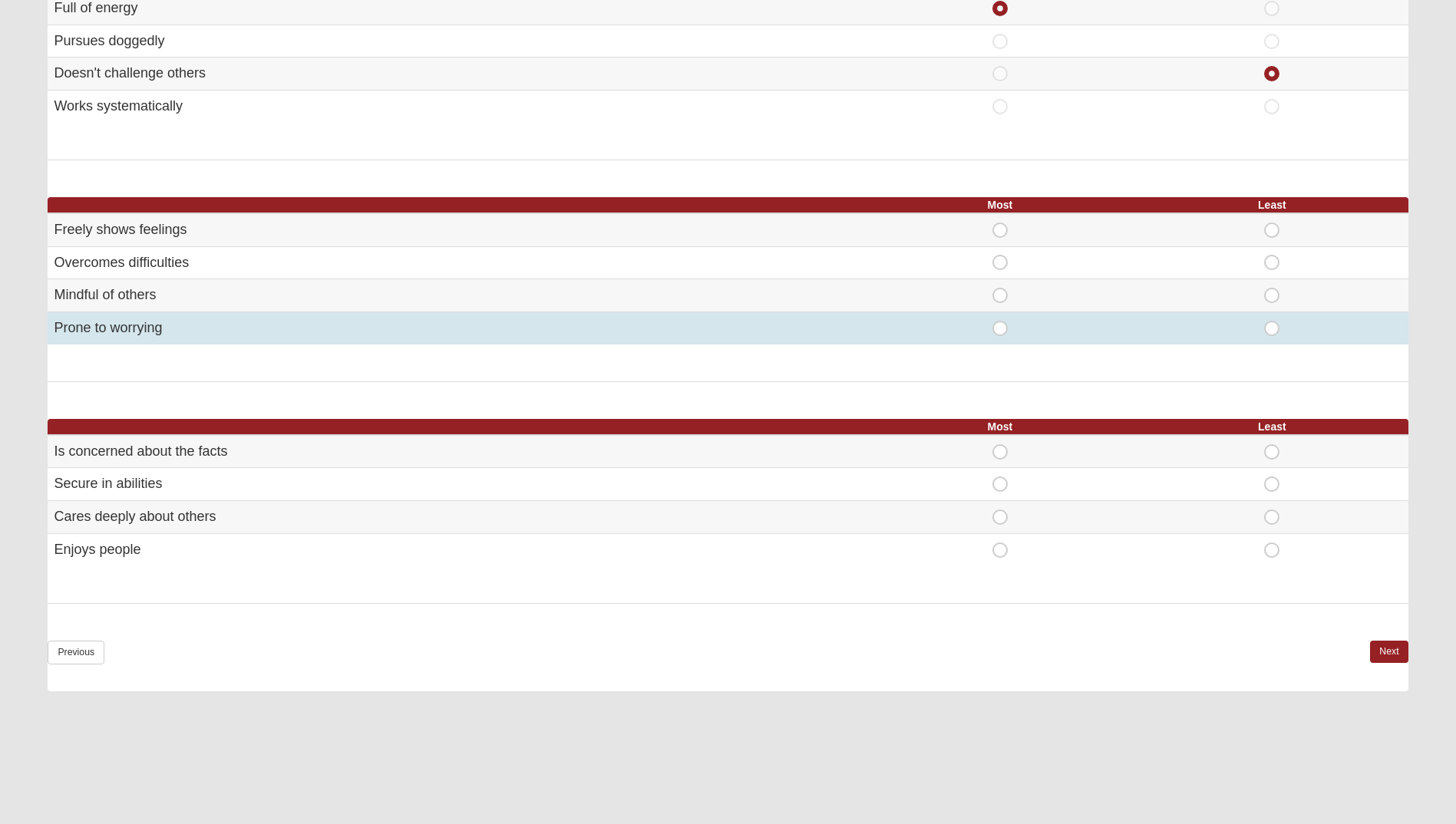
click at [1272, 321] on span "Least" at bounding box center [1272, 321] width 0 height 0
click at [1272, 329] on input "Least" at bounding box center [1276, 328] width 10 height 15
radio input "true"
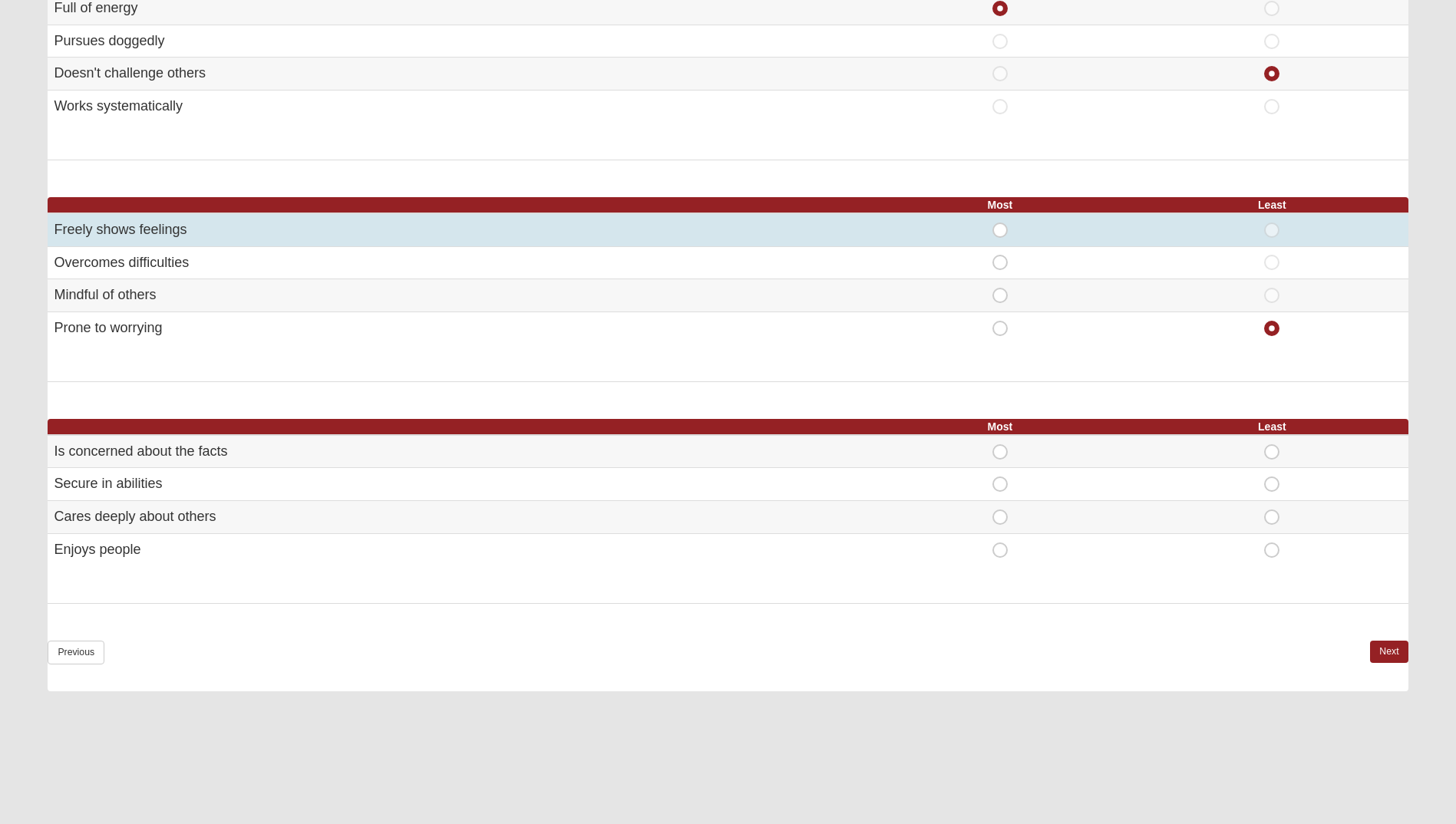
click at [1001, 223] on span "Most" at bounding box center [1001, 223] width 0 height 0
click at [1001, 230] on input "Most" at bounding box center [1005, 230] width 10 height 15
radio input "true"
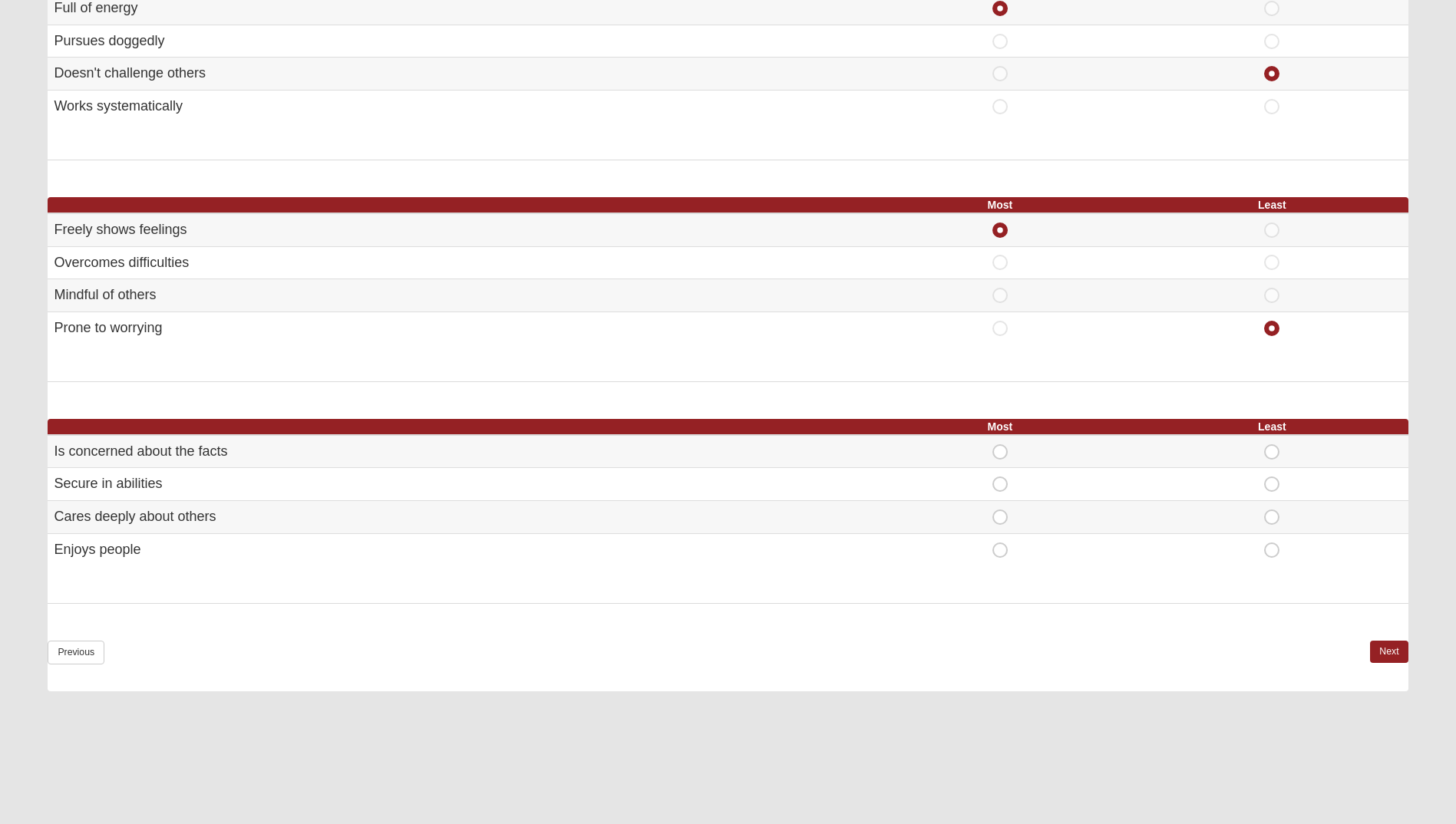
click at [793, 392] on div "Select the statement that you identify with most and least for each group. 50% …" at bounding box center [728, 63] width 1360 height 1258
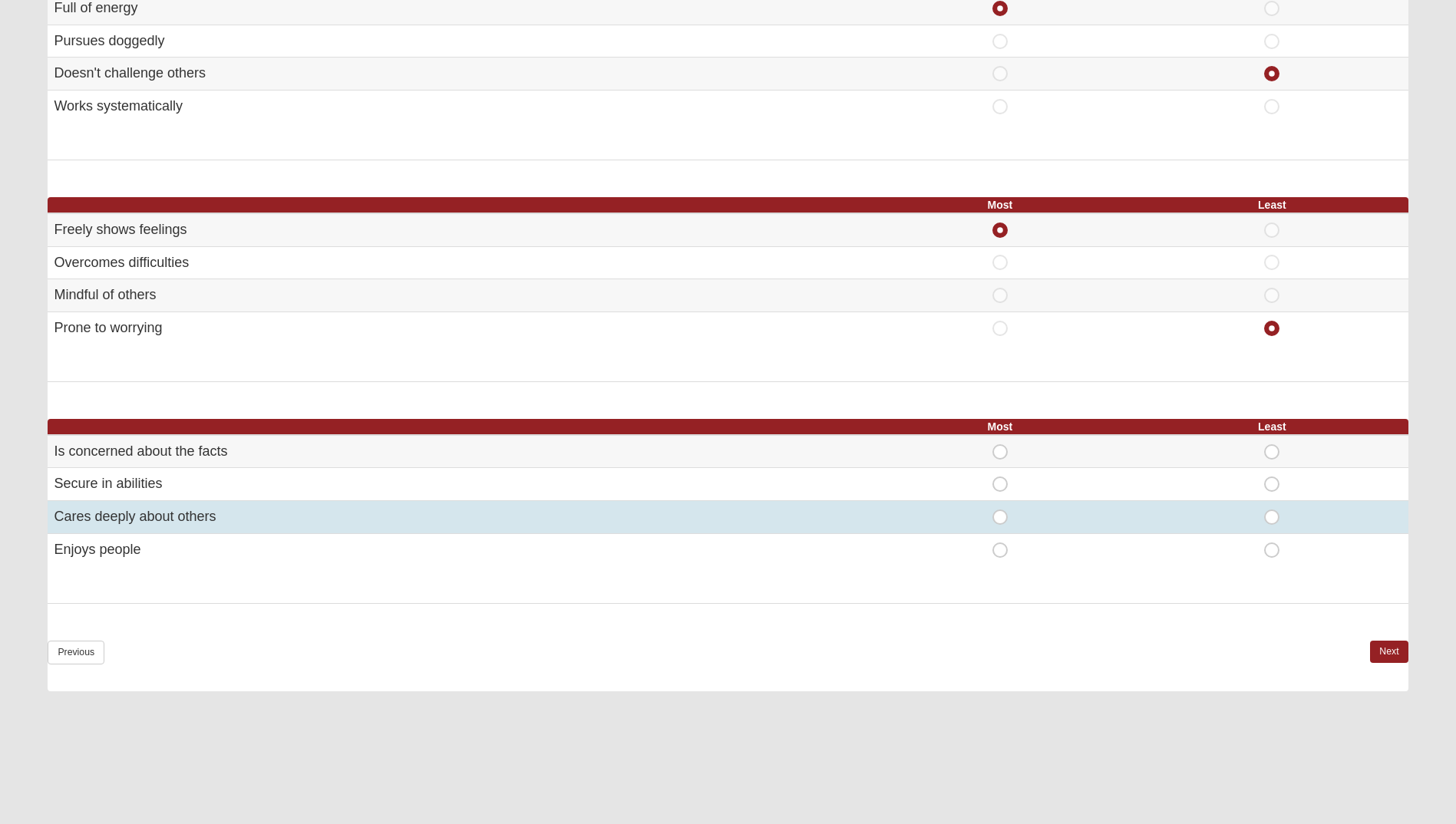
click at [1001, 510] on span "Most" at bounding box center [1001, 510] width 0 height 0
click at [1001, 518] on input "Most" at bounding box center [1005, 517] width 10 height 15
radio input "true"
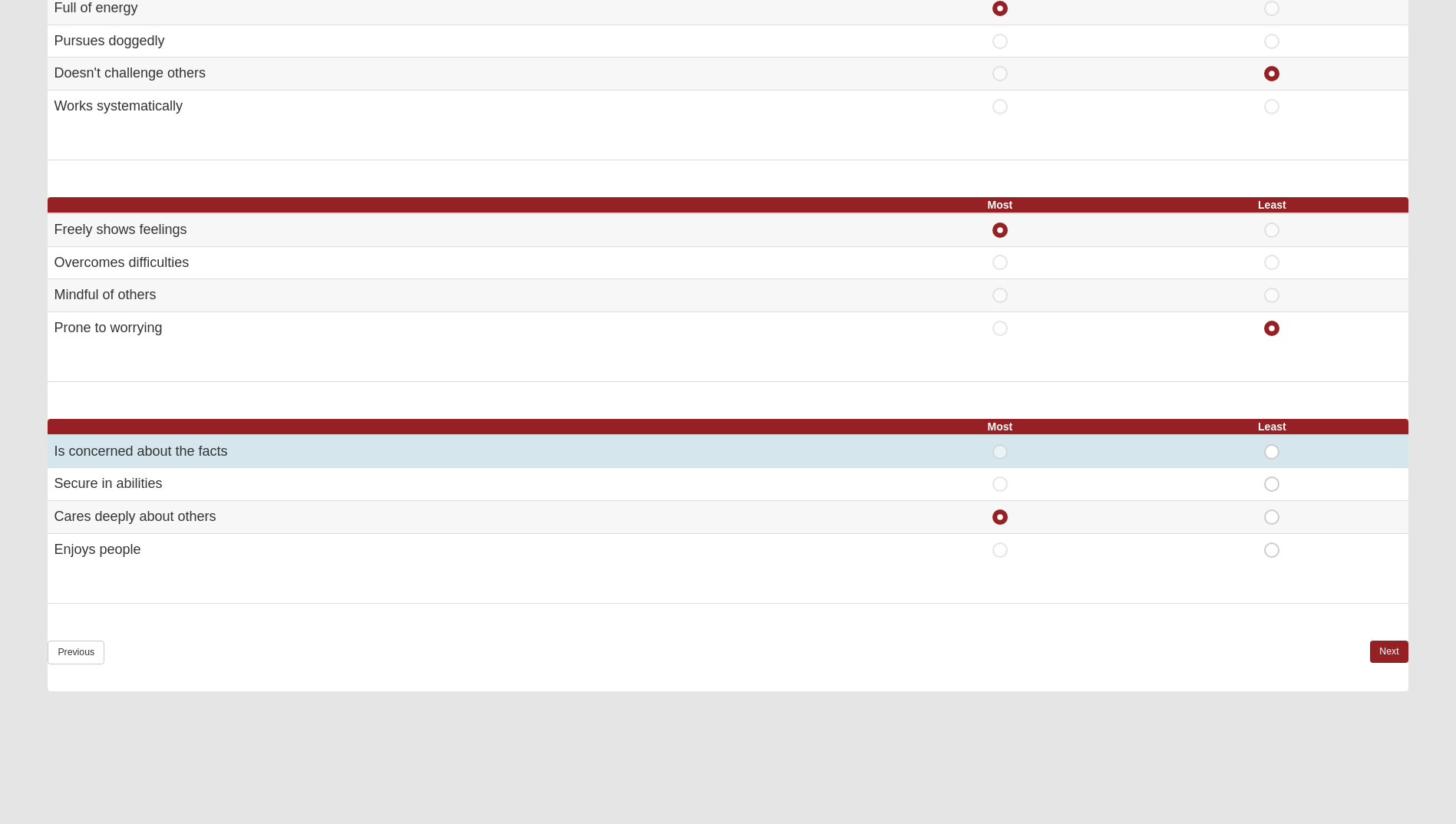
click at [1272, 444] on span "Least" at bounding box center [1272, 444] width 0 height 0
click at [1277, 448] on input "Least" at bounding box center [1276, 451] width 10 height 15
radio input "true"
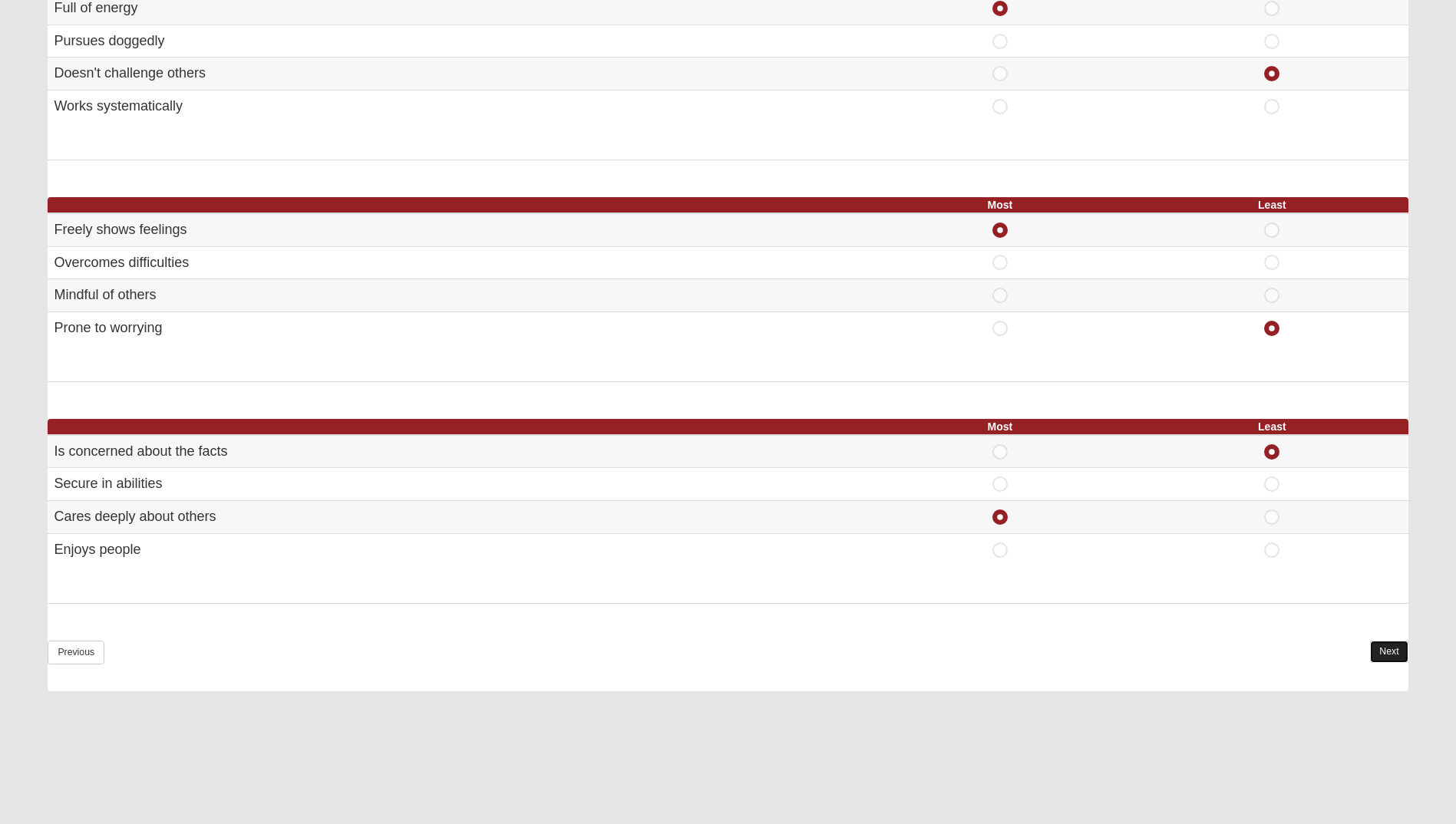
click at [1396, 658] on link "Next" at bounding box center [1388, 651] width 38 height 22
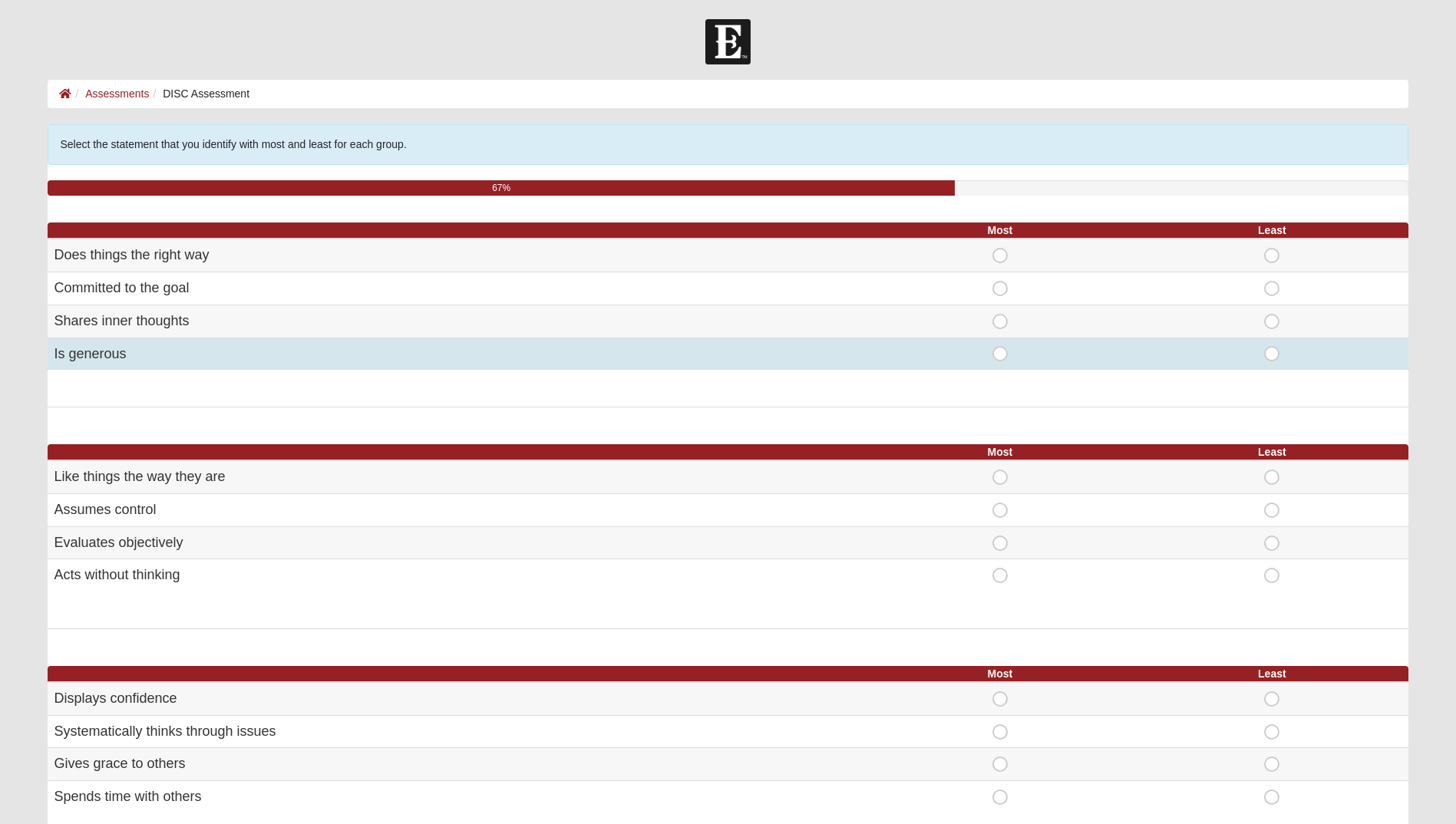
click at [1001, 346] on span "Most" at bounding box center [1001, 346] width 0 height 0
click at [1001, 357] on input "Most" at bounding box center [1005, 353] width 10 height 15
radio input "true"
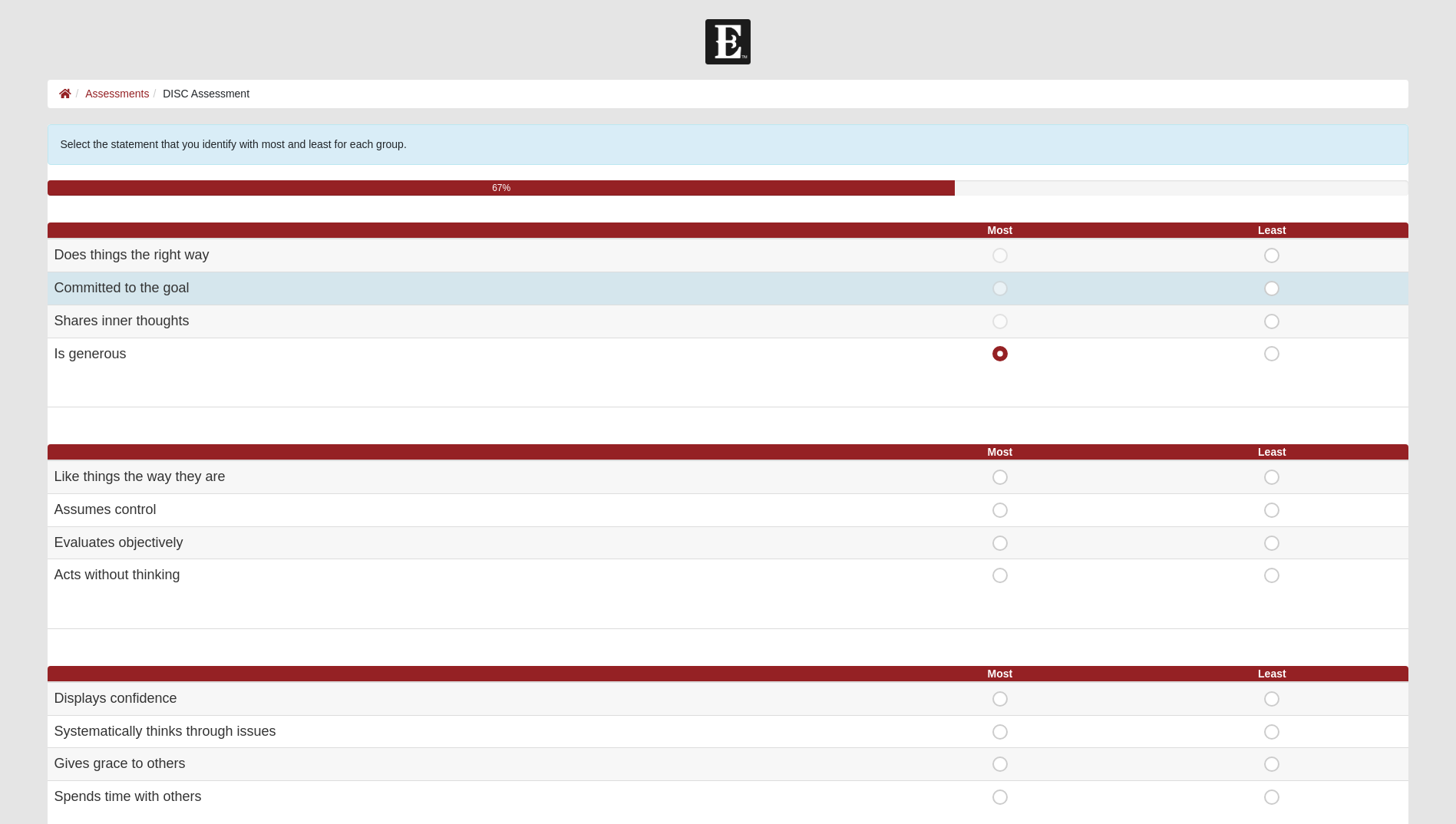
click at [1272, 281] on span "Least" at bounding box center [1272, 281] width 0 height 0
click at [1272, 281] on input "Least" at bounding box center [1276, 288] width 10 height 15
radio input "true"
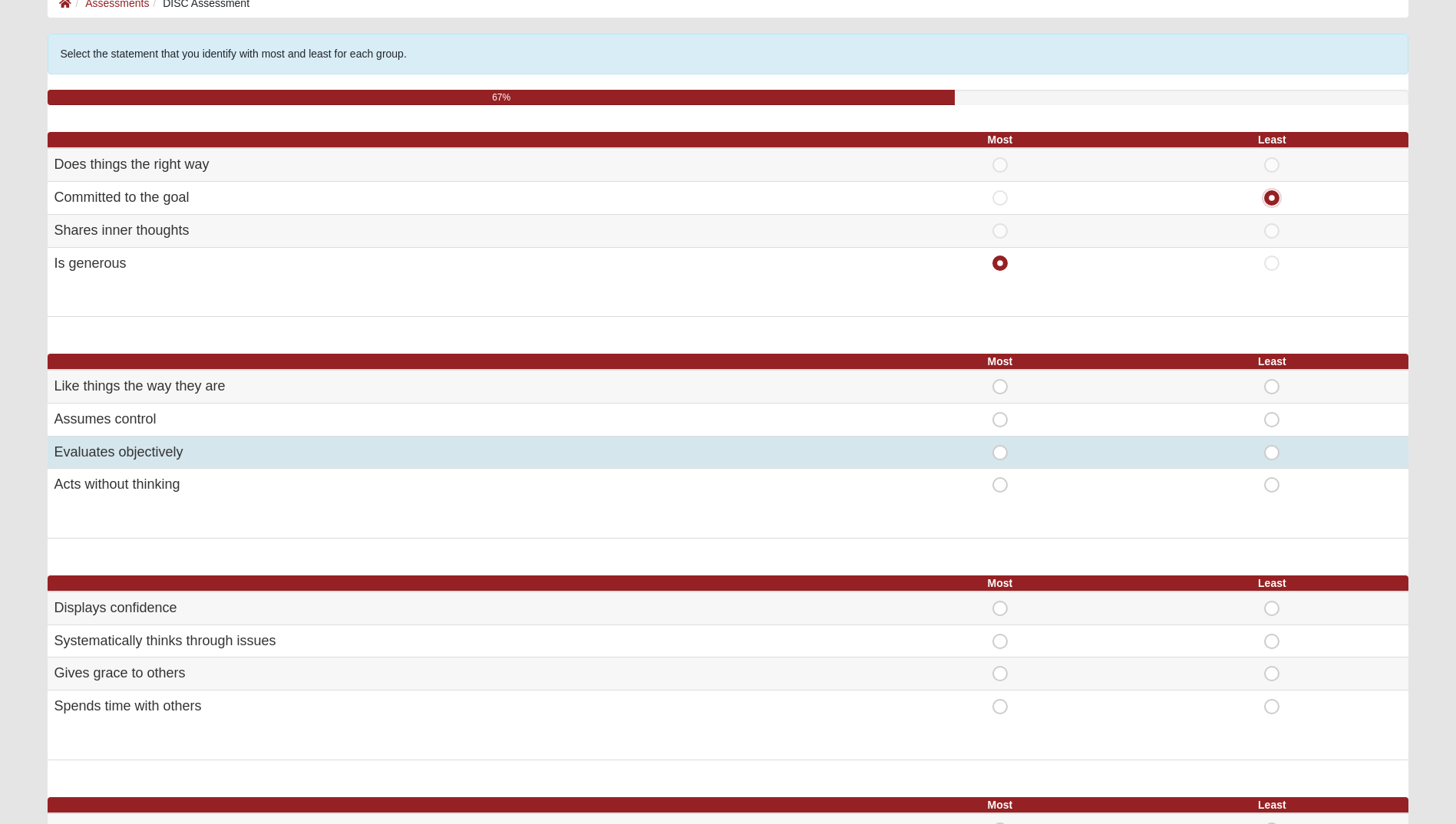
scroll to position [230, 0]
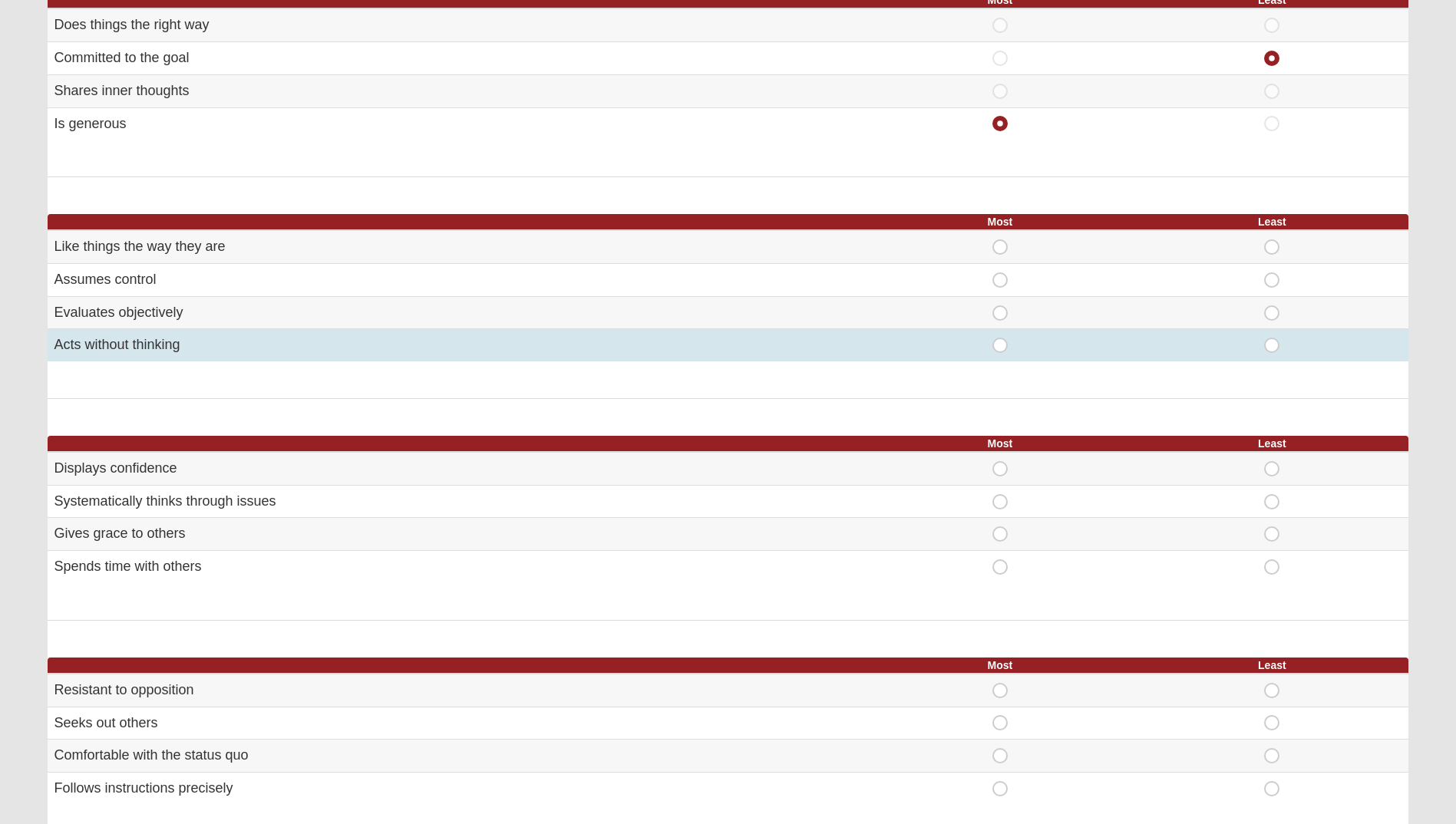
click at [1272, 338] on span "Least" at bounding box center [1272, 338] width 0 height 0
click at [1274, 345] on input "Least" at bounding box center [1276, 345] width 10 height 15
radio input "true"
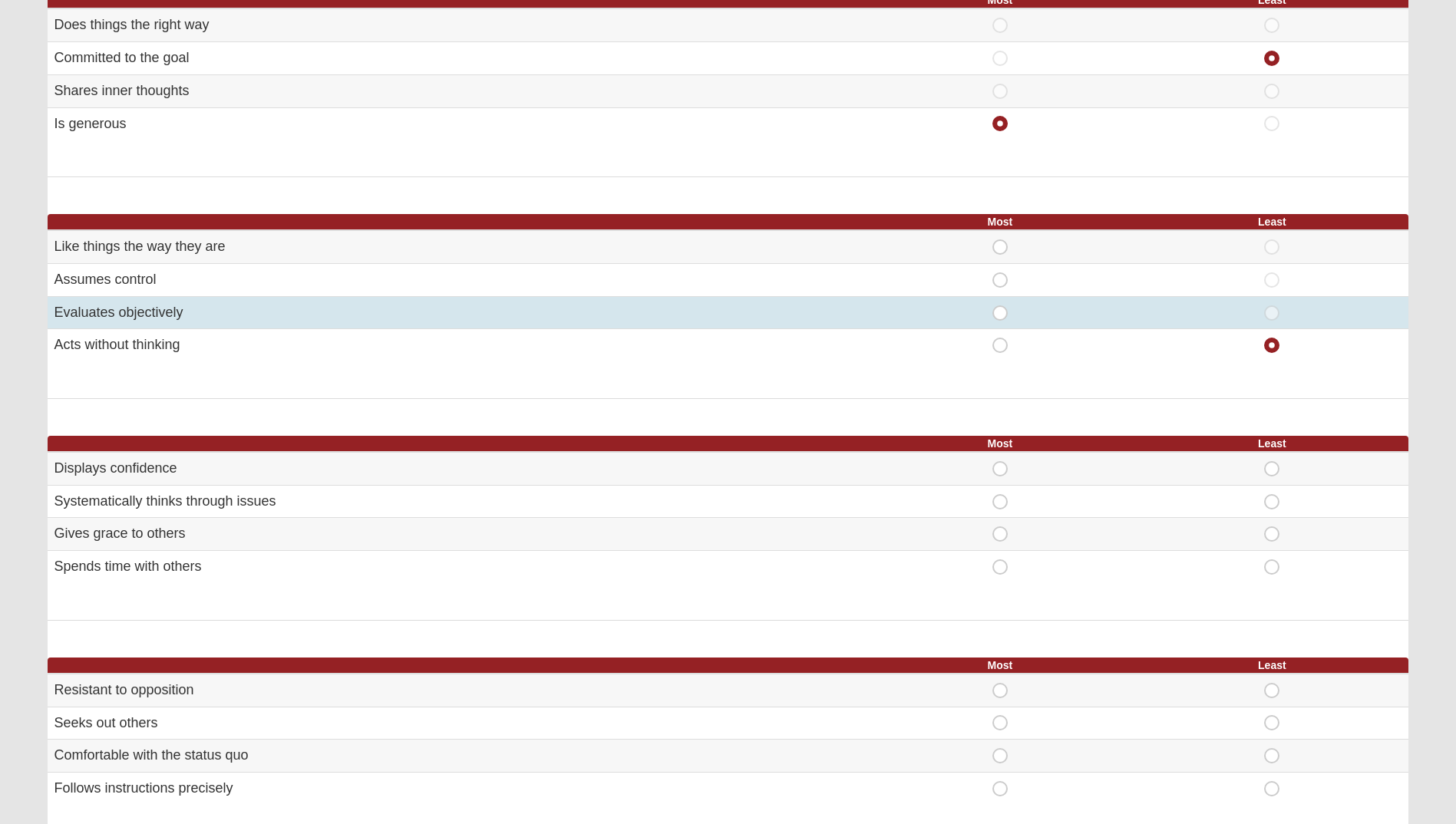
click at [1001, 305] on span "Most" at bounding box center [1001, 305] width 0 height 0
click at [1001, 313] on input "Most" at bounding box center [1005, 312] width 10 height 15
radio input "true"
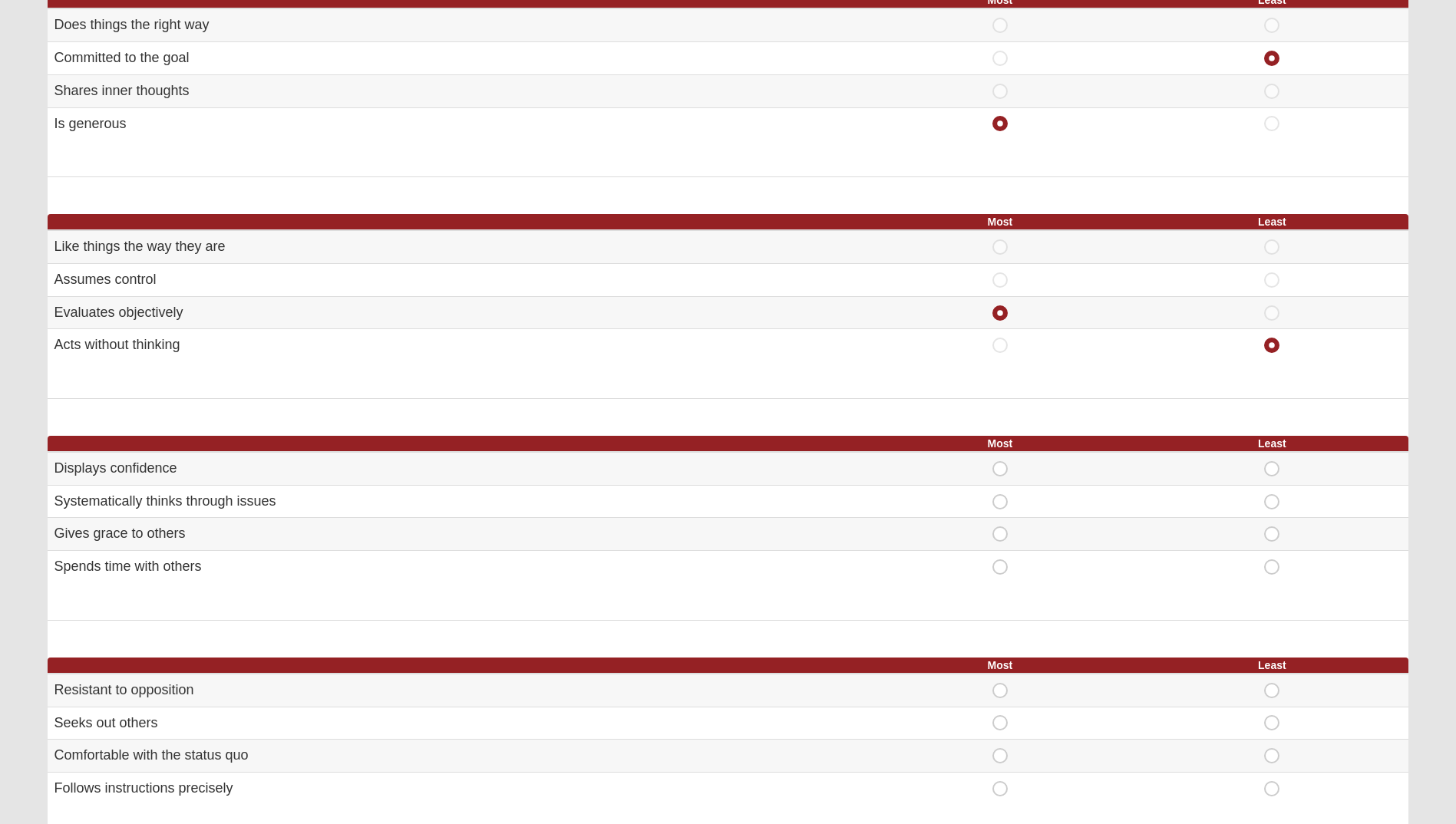
click at [867, 427] on div "Select the statement that you identify with most and least for each group. 67% …" at bounding box center [728, 523] width 1360 height 1258
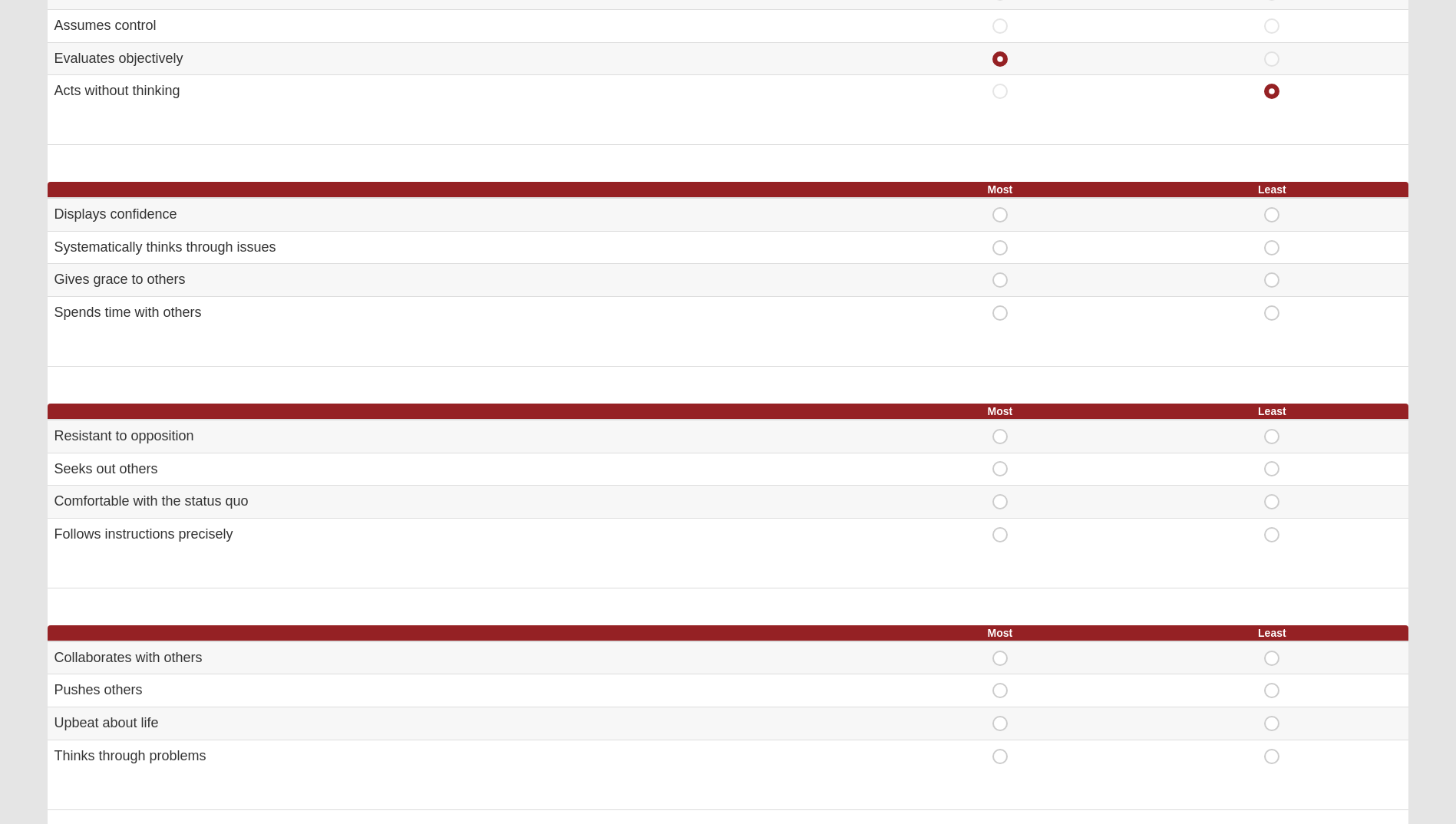
scroll to position [383, 0]
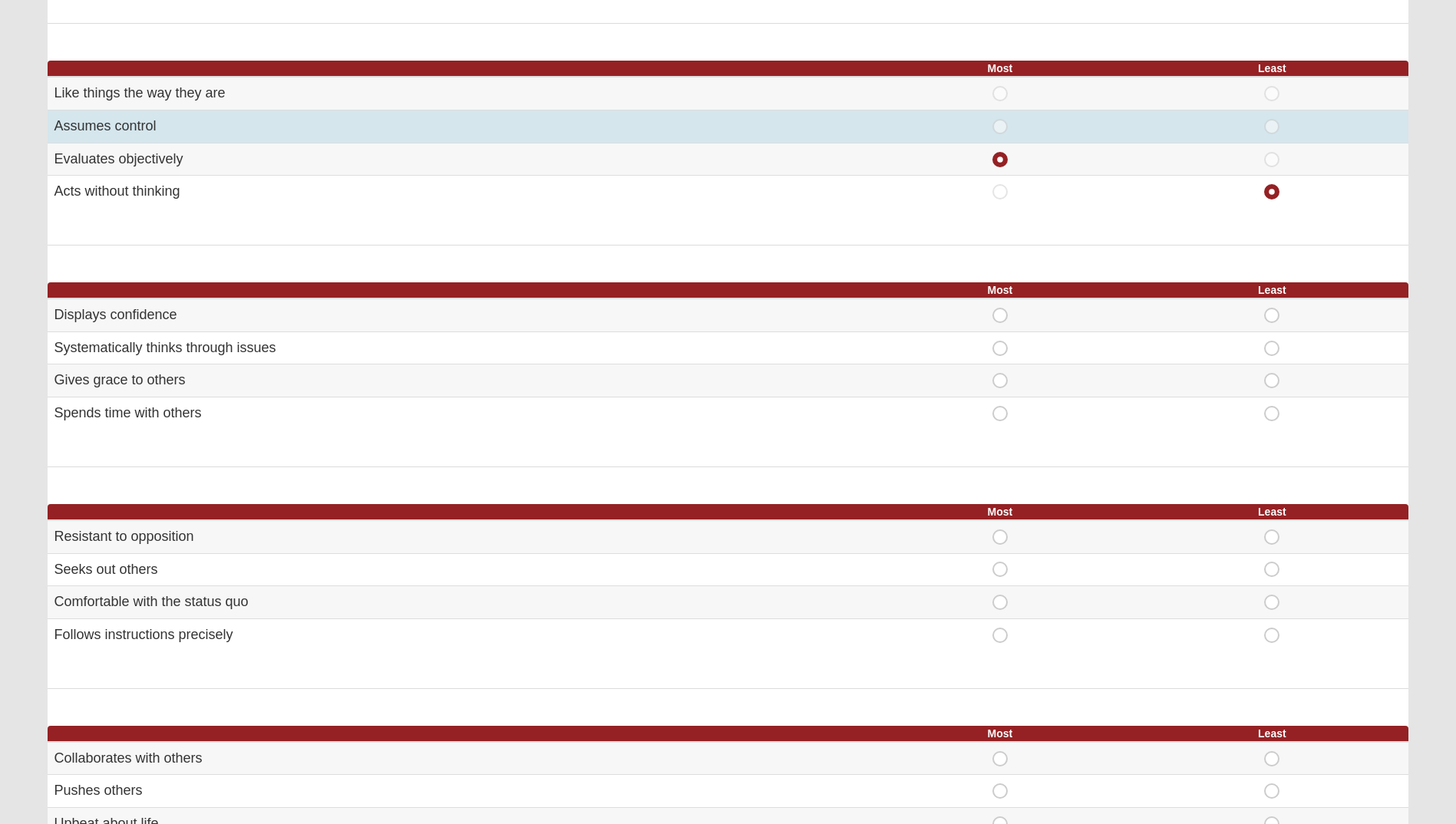
click at [1001, 119] on span "Most" at bounding box center [1001, 119] width 0 height 0
click at [1004, 130] on input "Most" at bounding box center [1005, 126] width 10 height 15
radio input "true"
radio input "false"
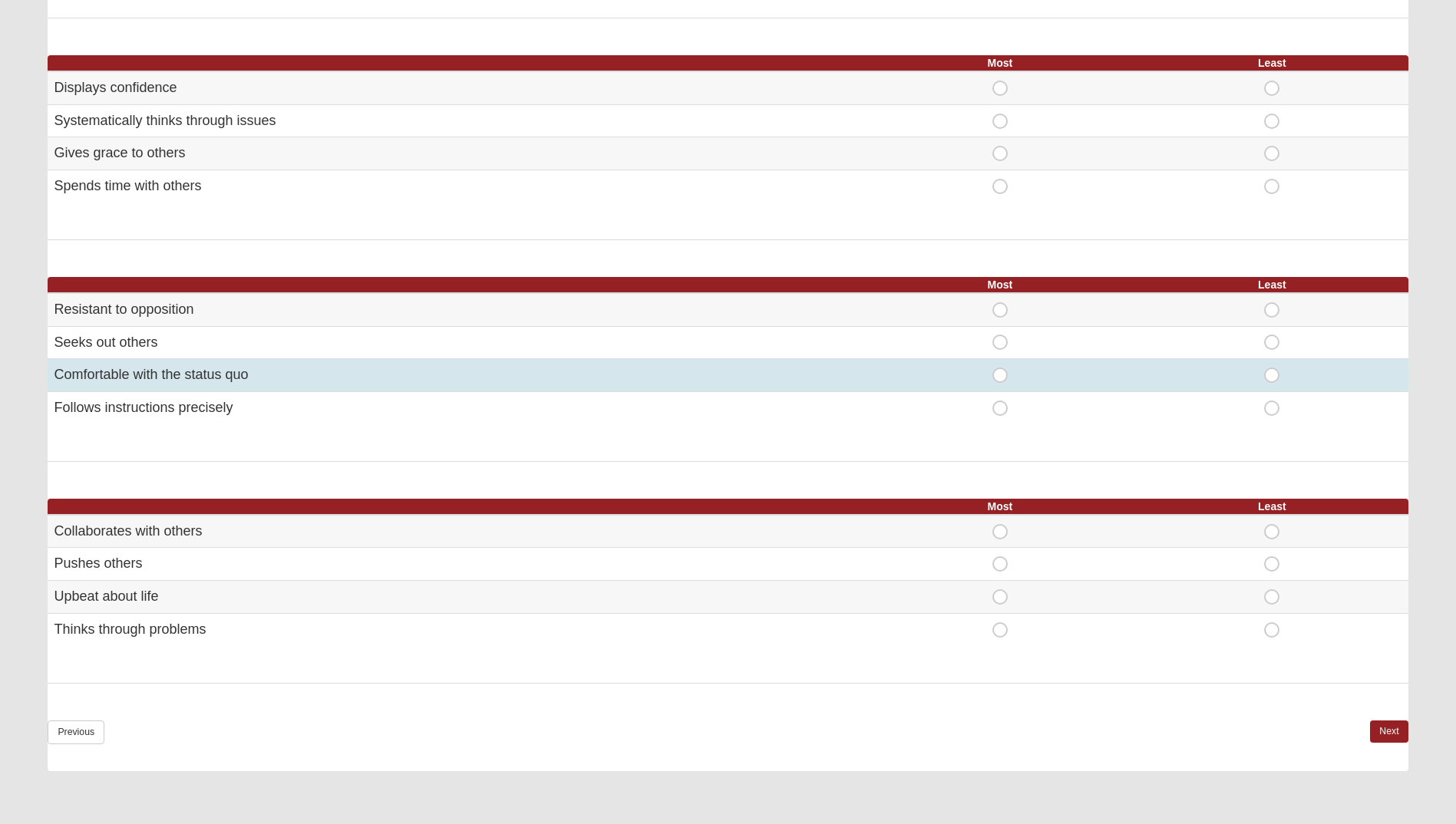
scroll to position [614, 0]
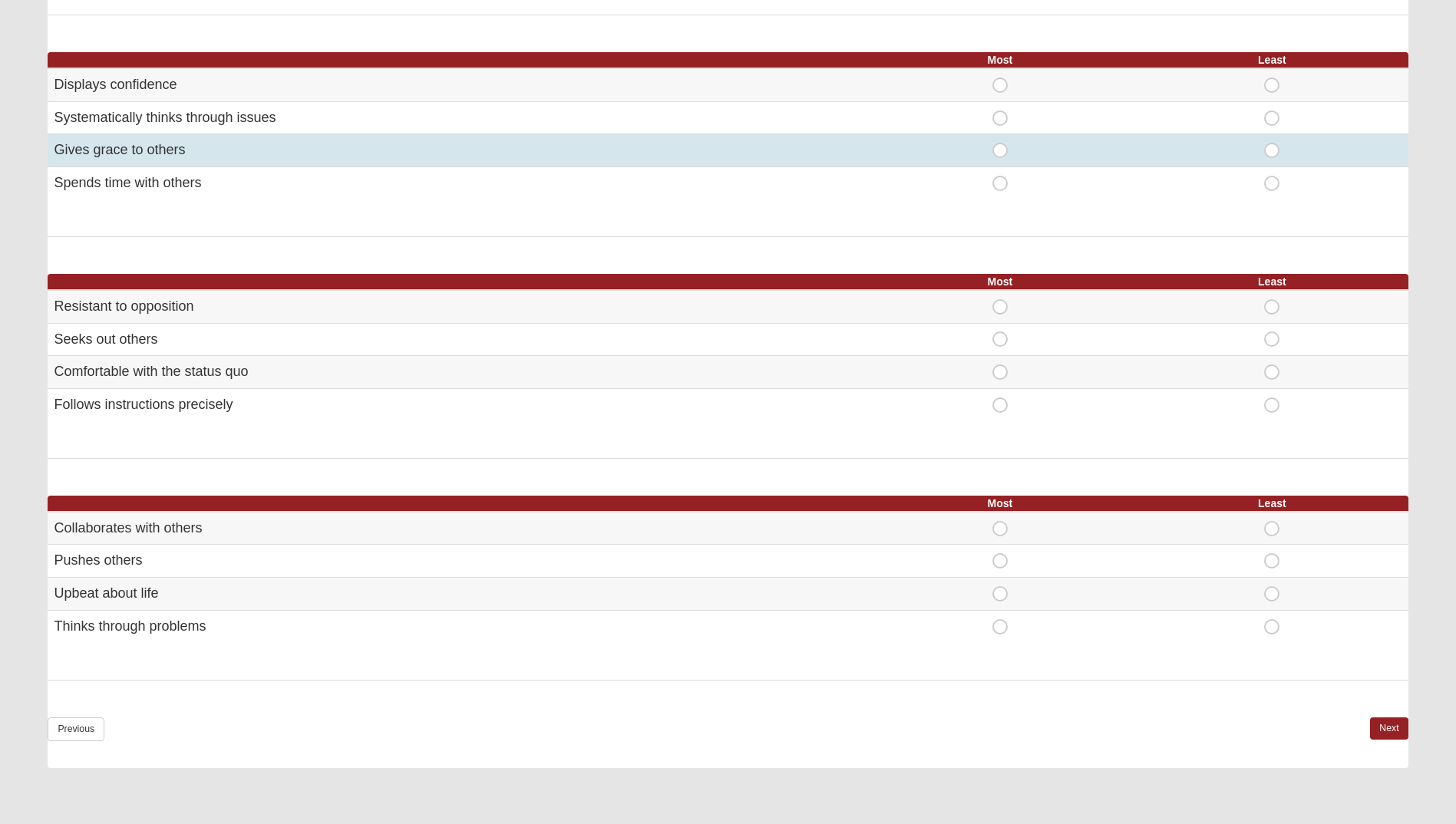
click at [1001, 143] on span "Most" at bounding box center [1001, 143] width 0 height 0
click at [1005, 154] on input "Most" at bounding box center [1005, 150] width 10 height 15
radio input "true"
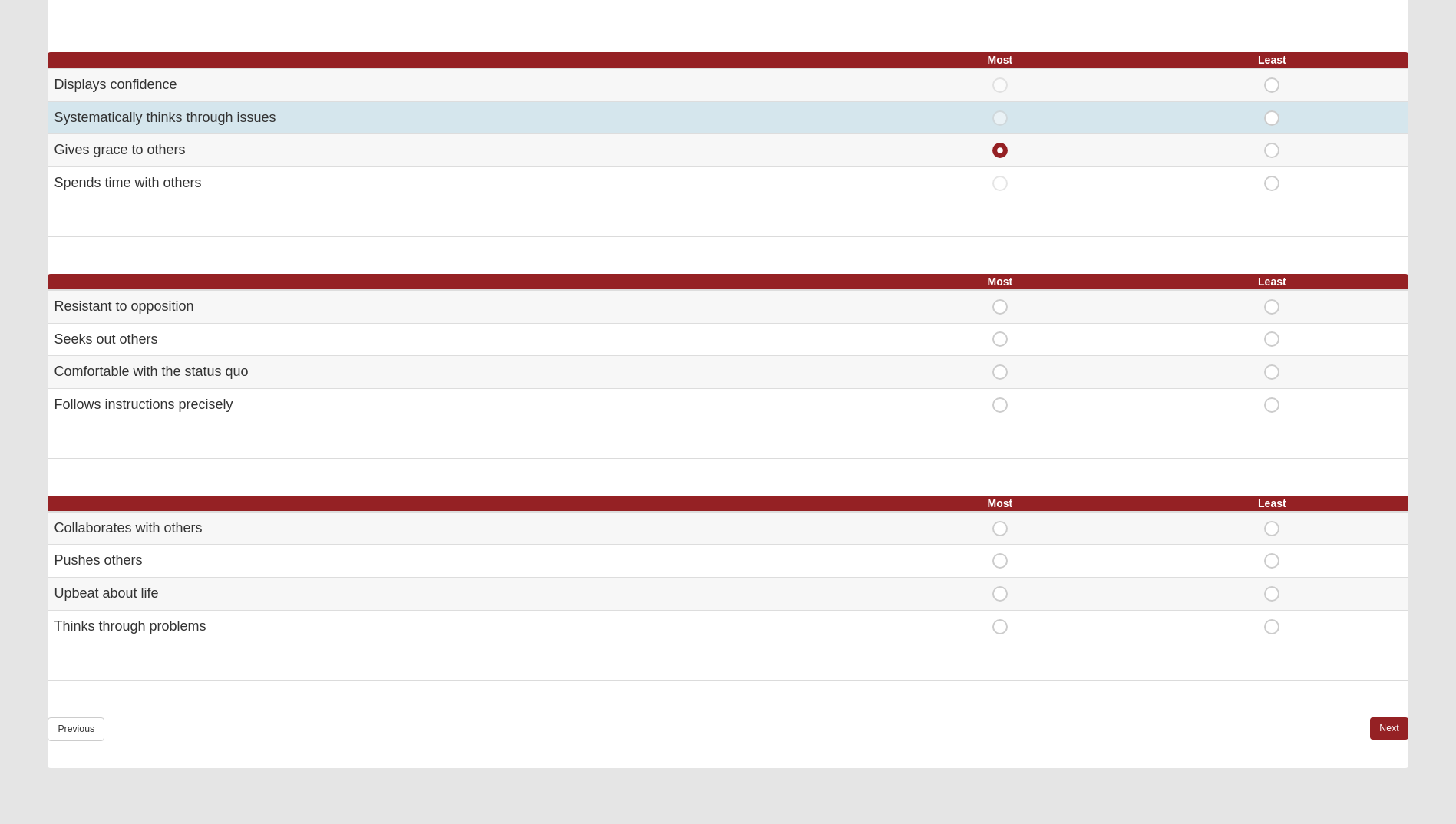
click at [1272, 111] on span "Least" at bounding box center [1272, 111] width 0 height 0
click at [1272, 118] on input "Least" at bounding box center [1276, 118] width 10 height 15
radio input "true"
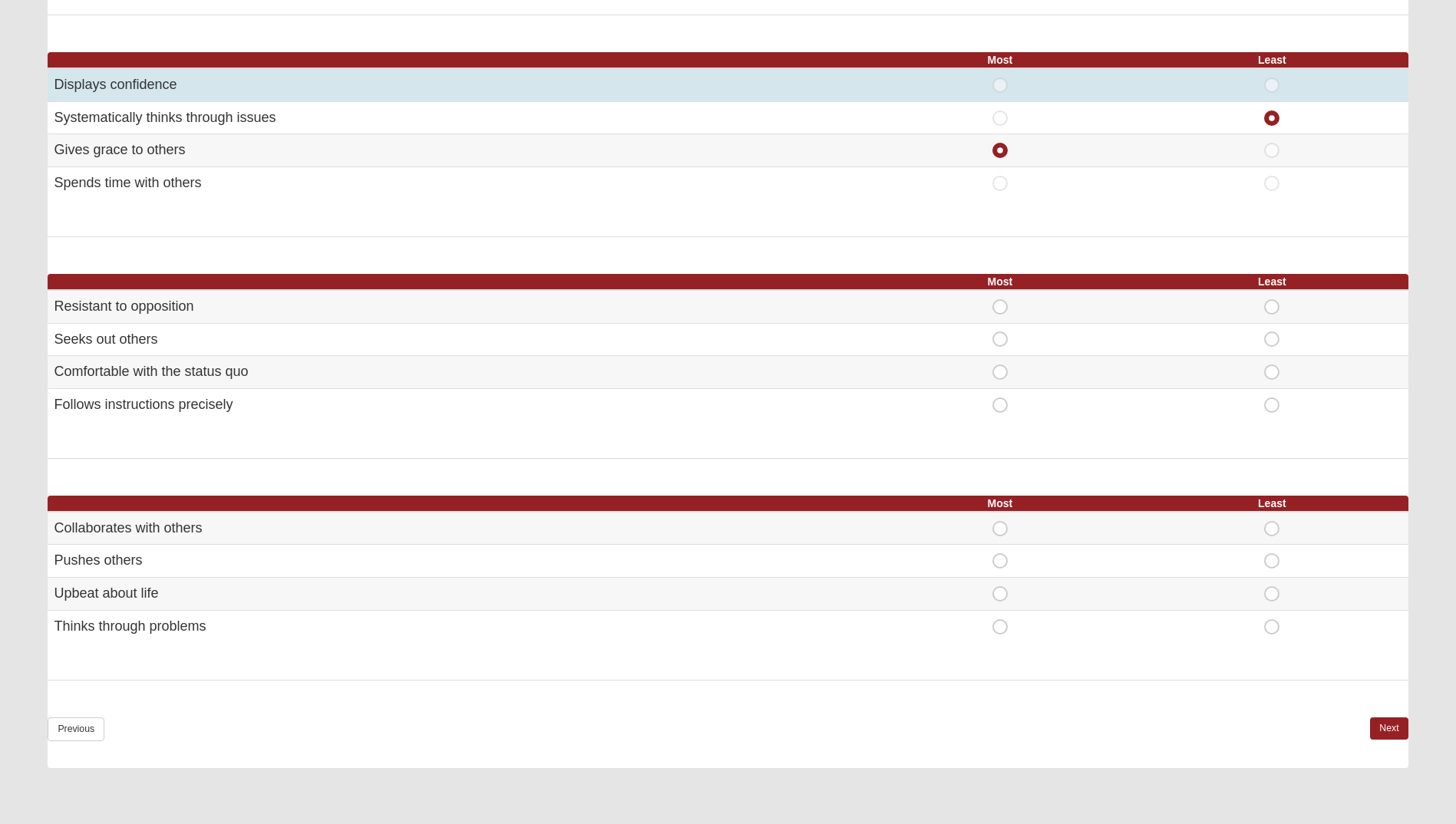
click at [1272, 77] on span "Least" at bounding box center [1272, 77] width 0 height 0
click at [1273, 87] on input "Least" at bounding box center [1276, 84] width 10 height 15
radio input "true"
radio input "false"
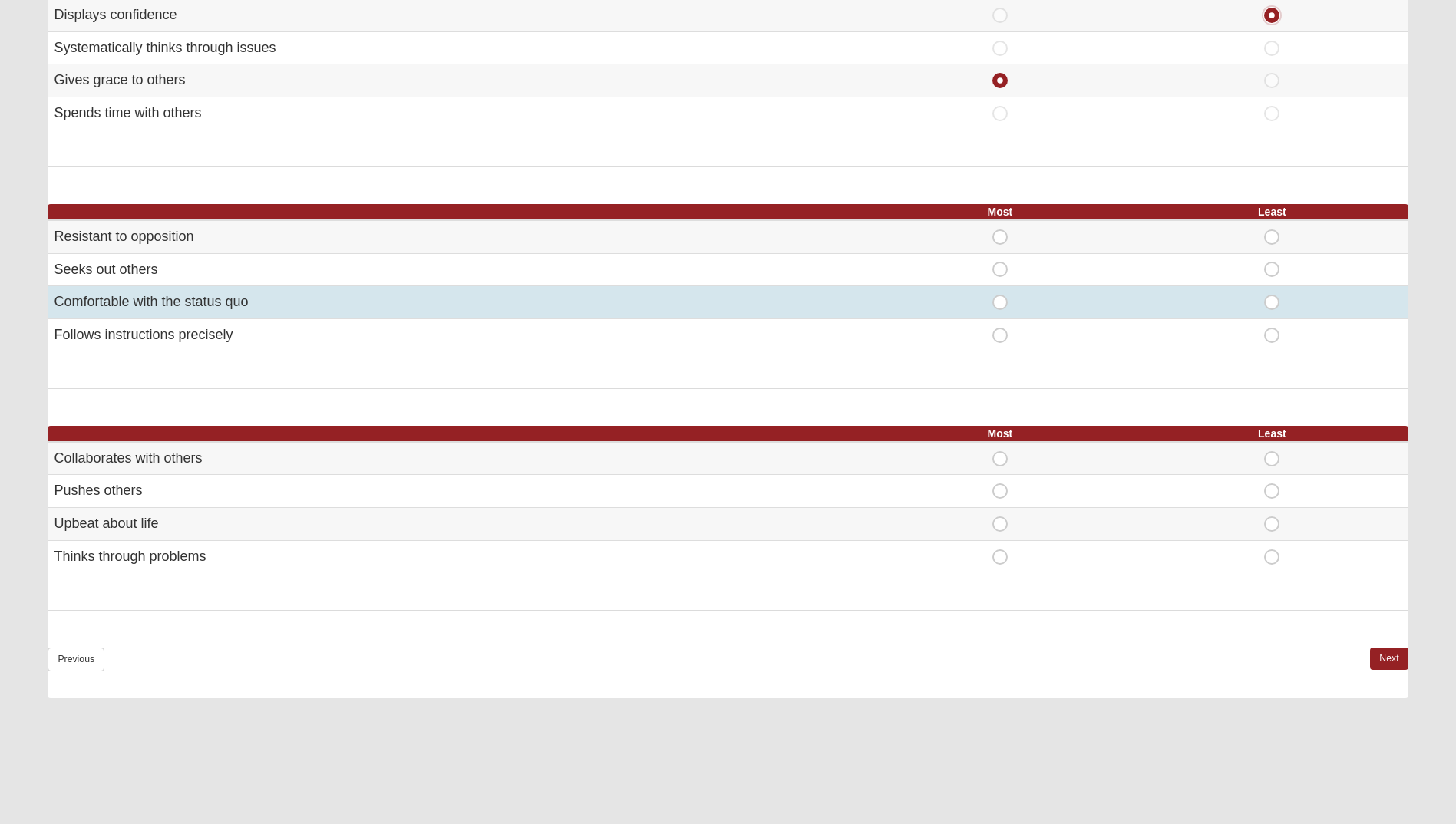
scroll to position [768, 0]
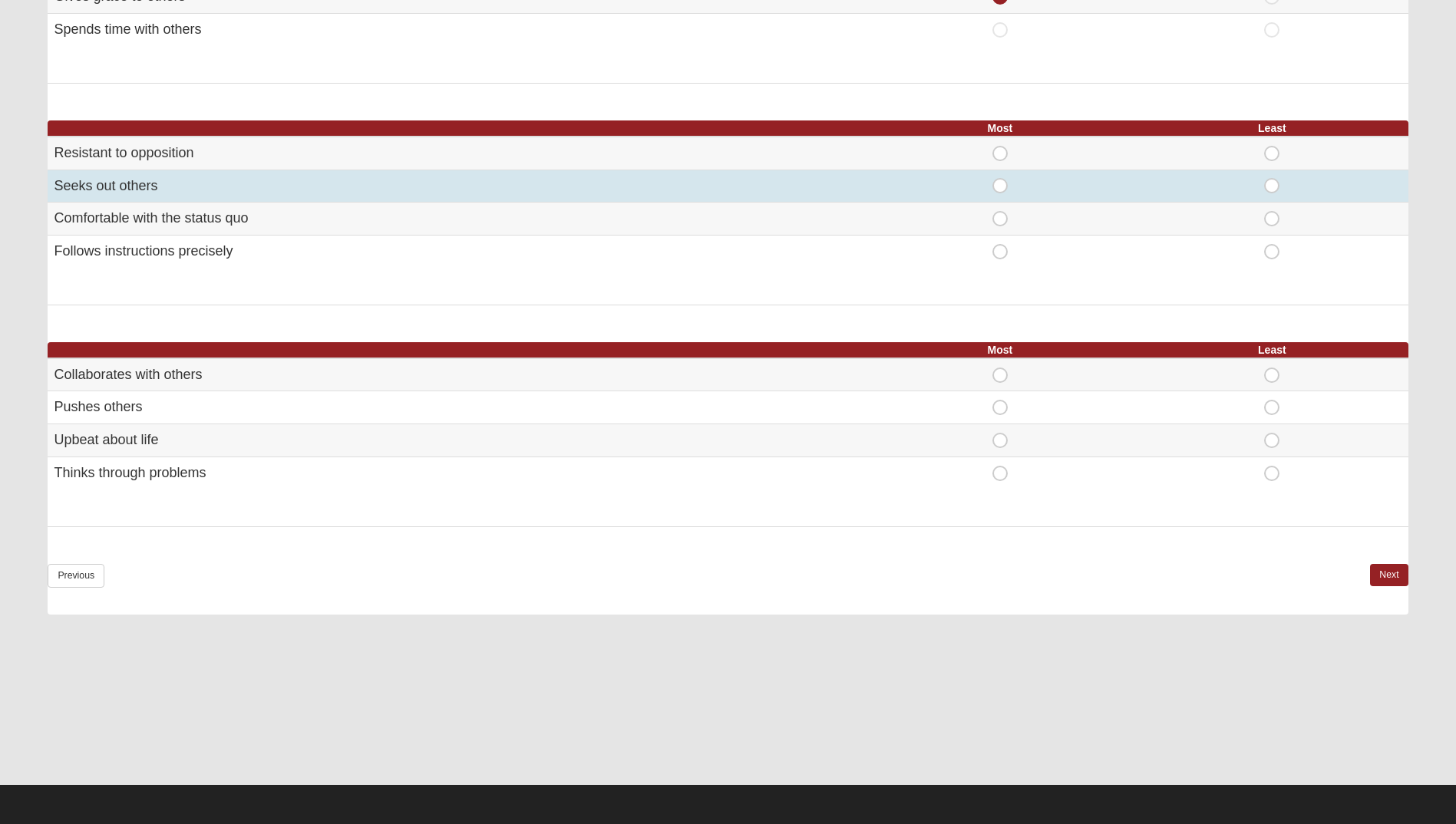
click at [1001, 178] on span "Most" at bounding box center [1001, 178] width 0 height 0
click at [1001, 181] on input "Most" at bounding box center [1005, 185] width 10 height 15
radio input "true"
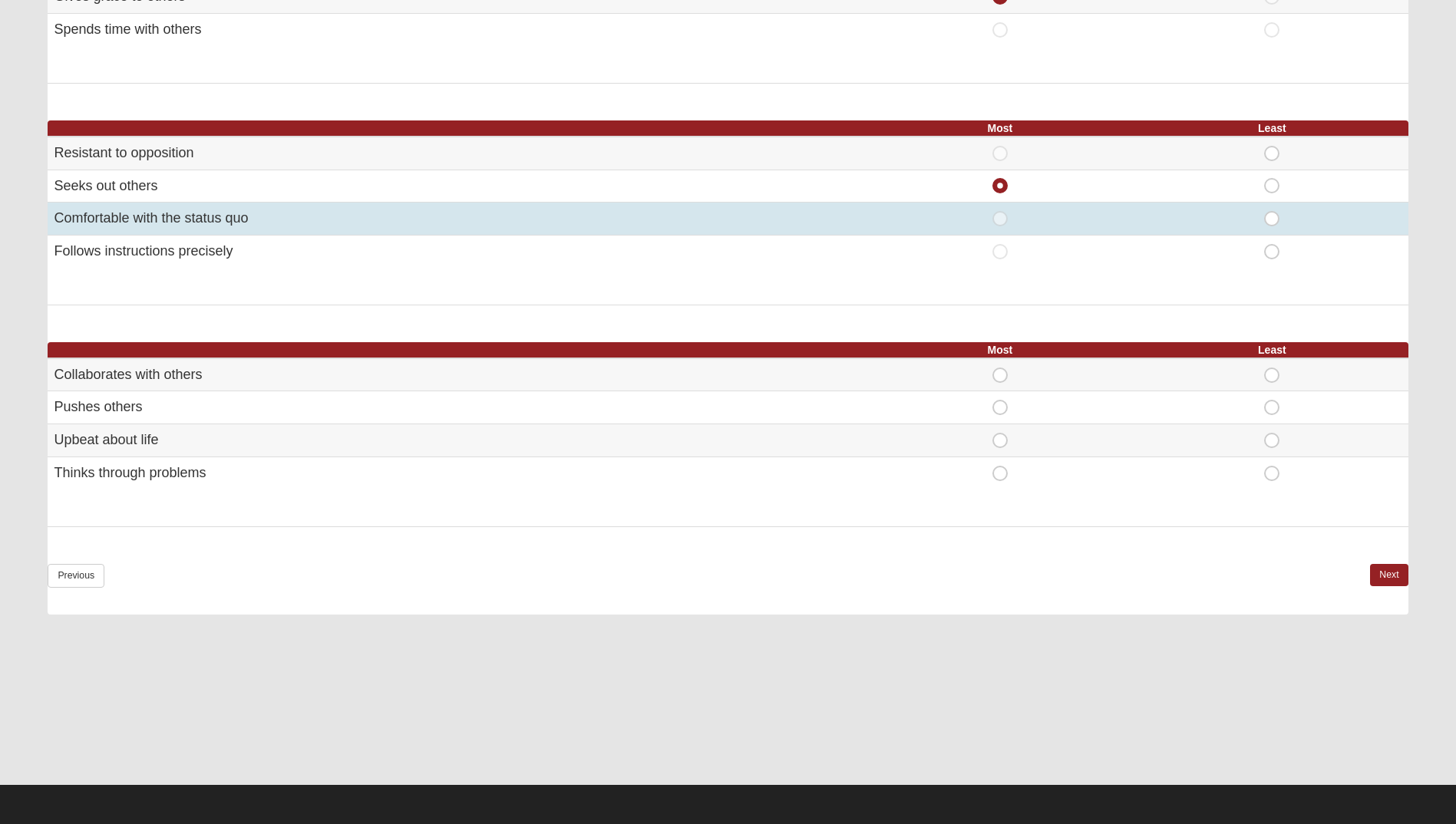
click at [1272, 211] on span "Least" at bounding box center [1272, 211] width 0 height 0
click at [1278, 217] on input "Least" at bounding box center [1276, 219] width 10 height 15
radio input "true"
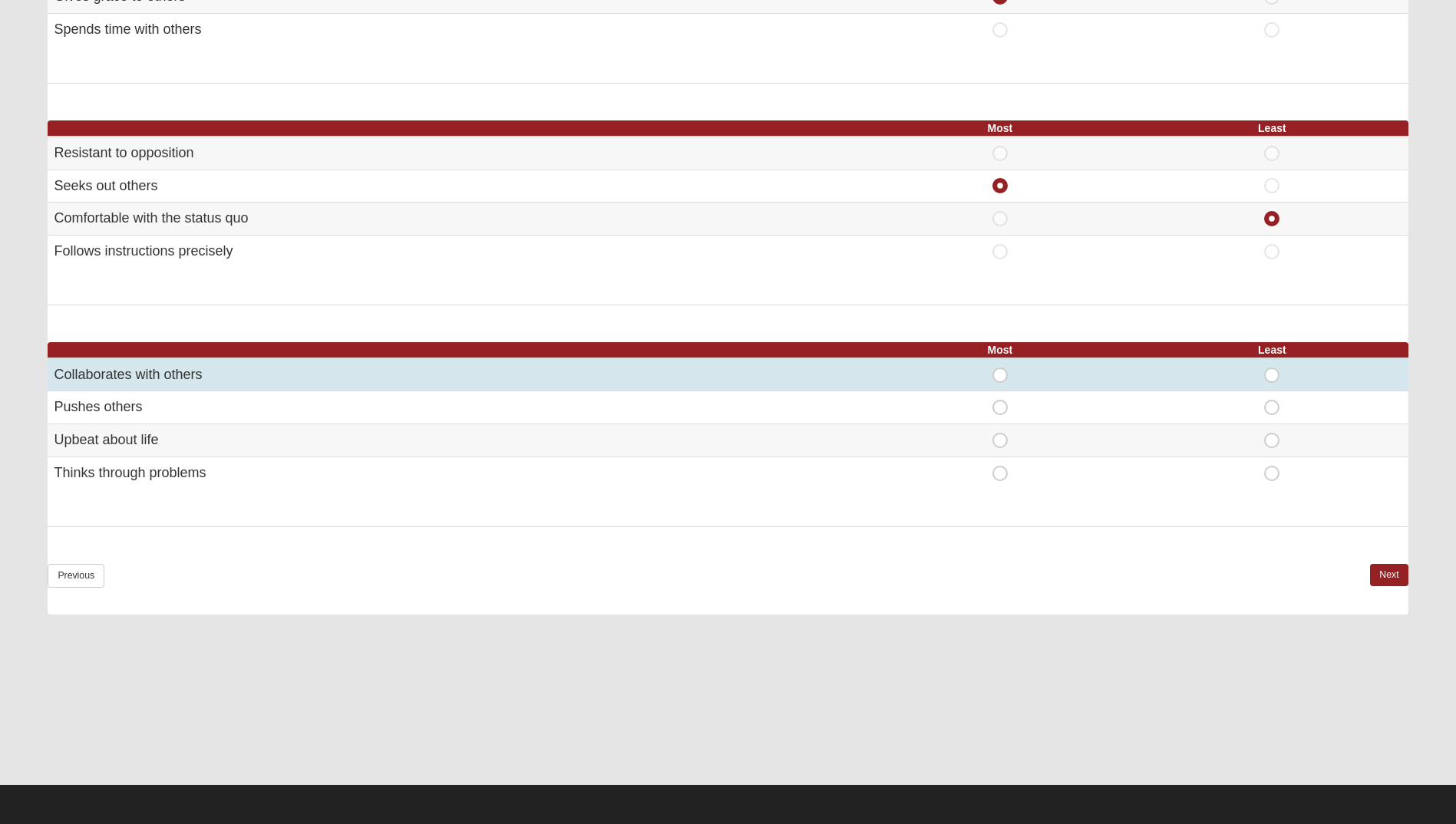
click at [245, 376] on td "Collaborates with others" at bounding box center [455, 375] width 816 height 33
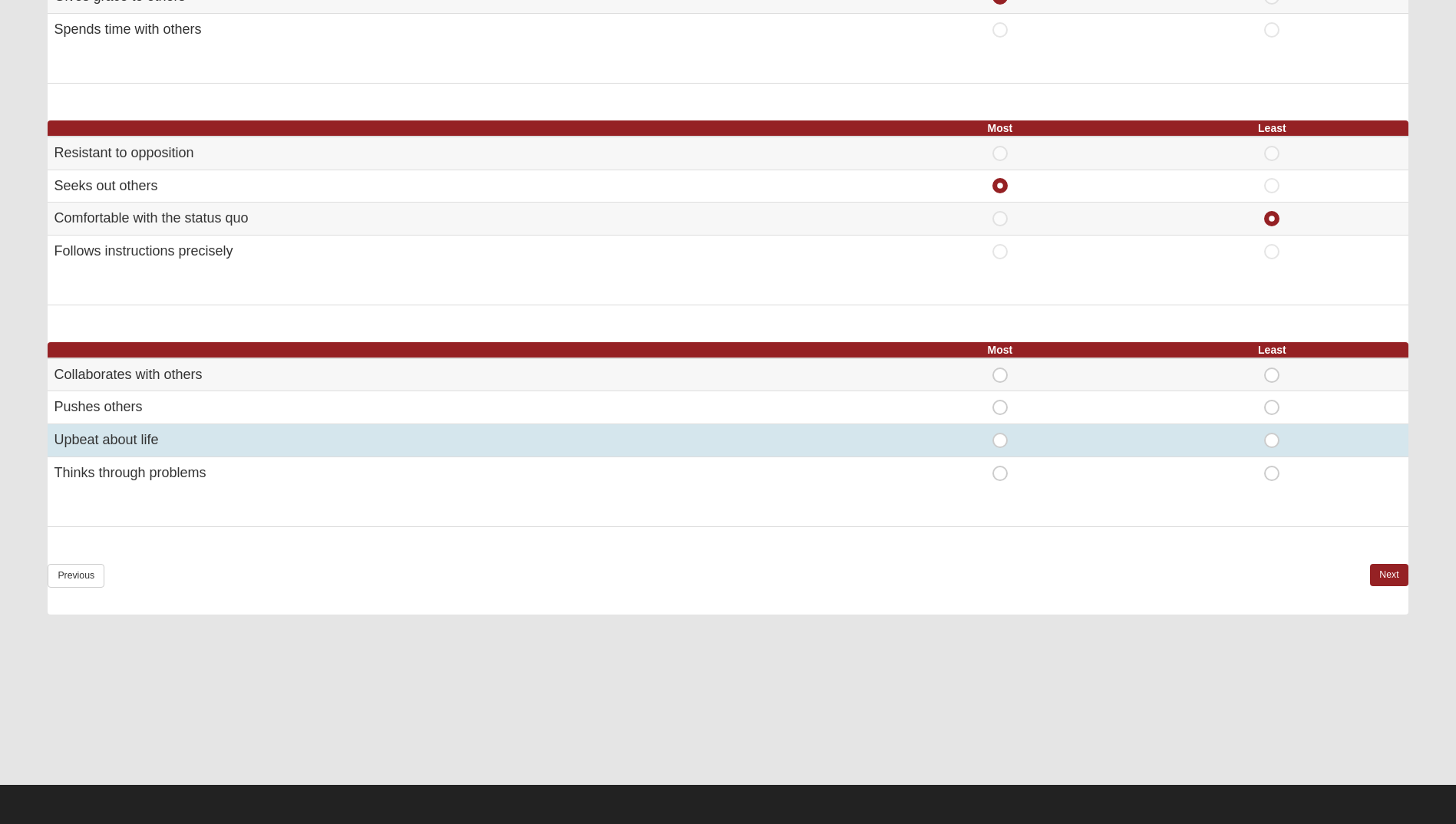
click at [1001, 433] on span "Most" at bounding box center [1001, 433] width 0 height 0
click at [1007, 445] on input "Most" at bounding box center [1005, 440] width 10 height 15
radio input "true"
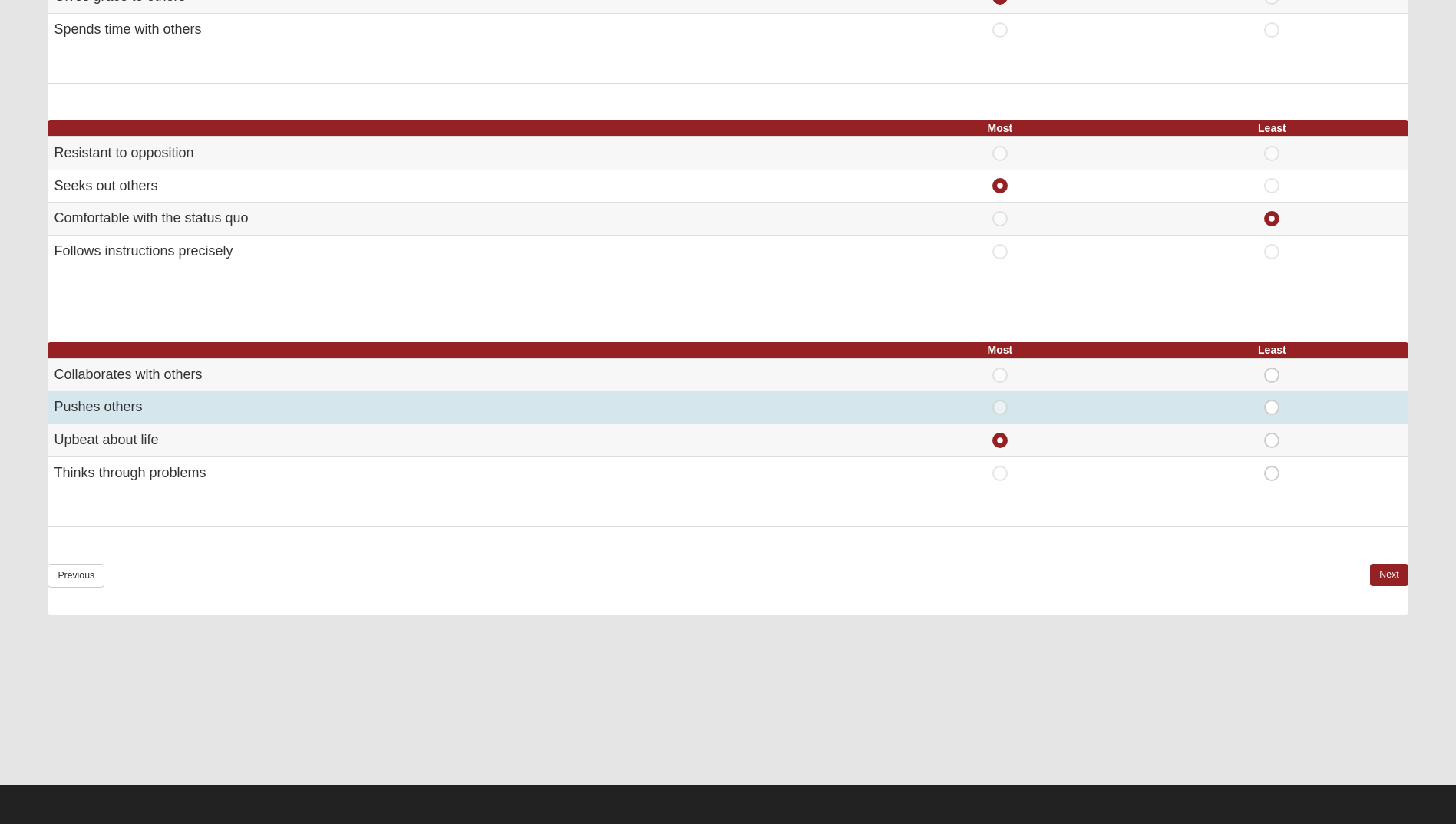
click at [1272, 400] on span "Least" at bounding box center [1272, 400] width 0 height 0
click at [1275, 413] on input "Least" at bounding box center [1276, 407] width 10 height 15
radio input "true"
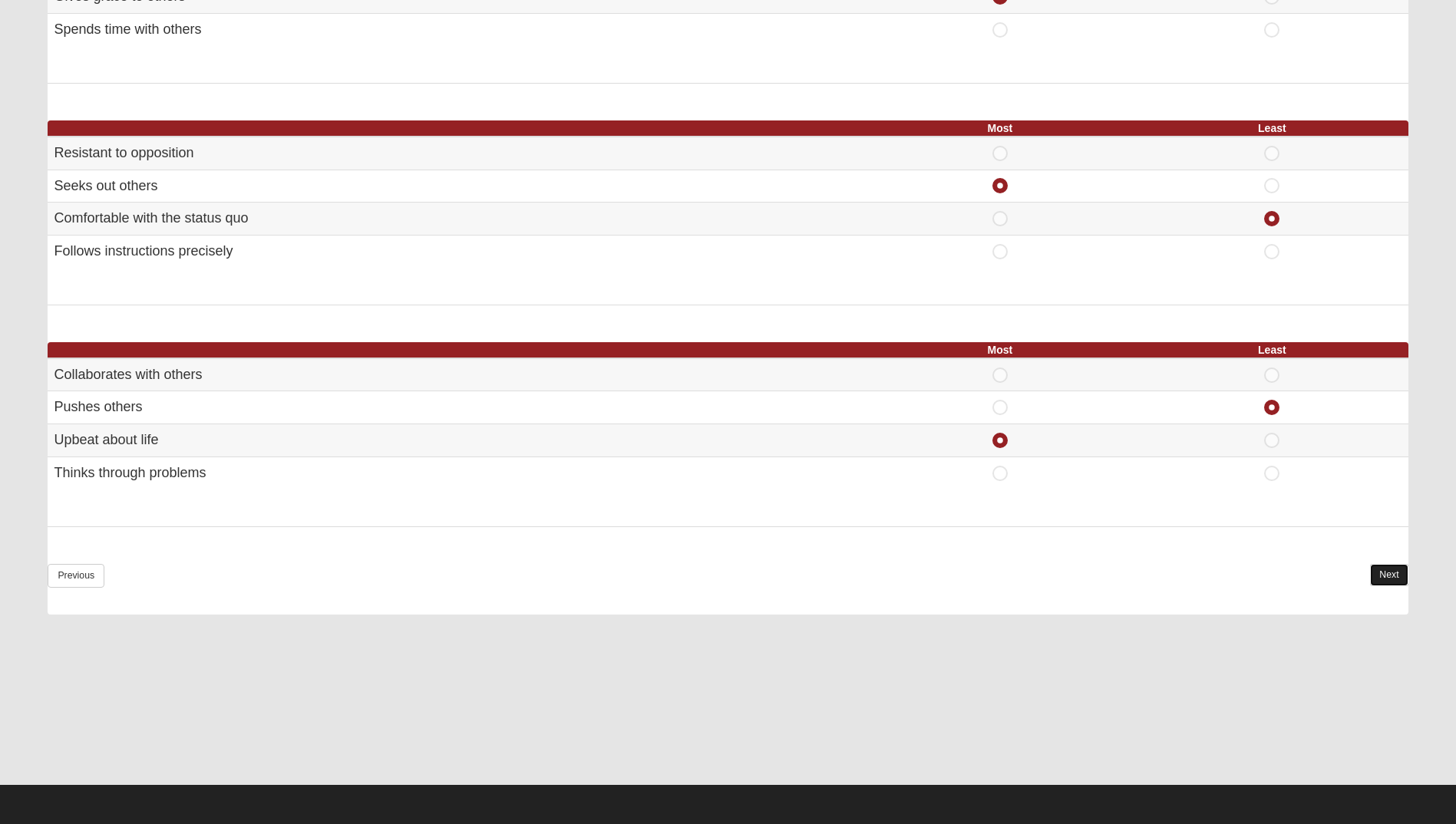
click at [1392, 578] on link "Next" at bounding box center [1388, 575] width 38 height 22
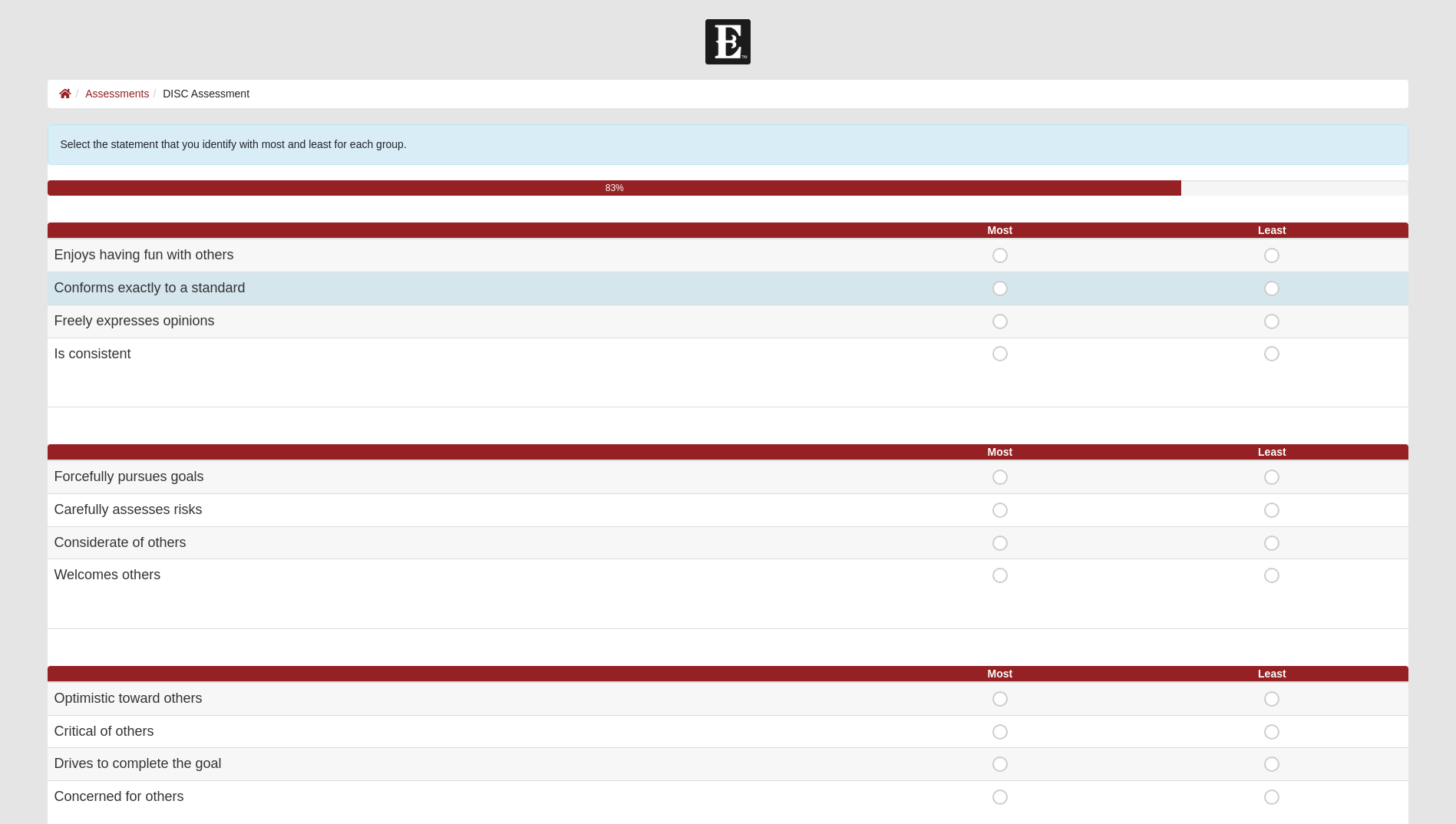
click at [1272, 281] on span "Least" at bounding box center [1272, 281] width 0 height 0
click at [1272, 290] on input "Least" at bounding box center [1276, 288] width 10 height 15
radio input "true"
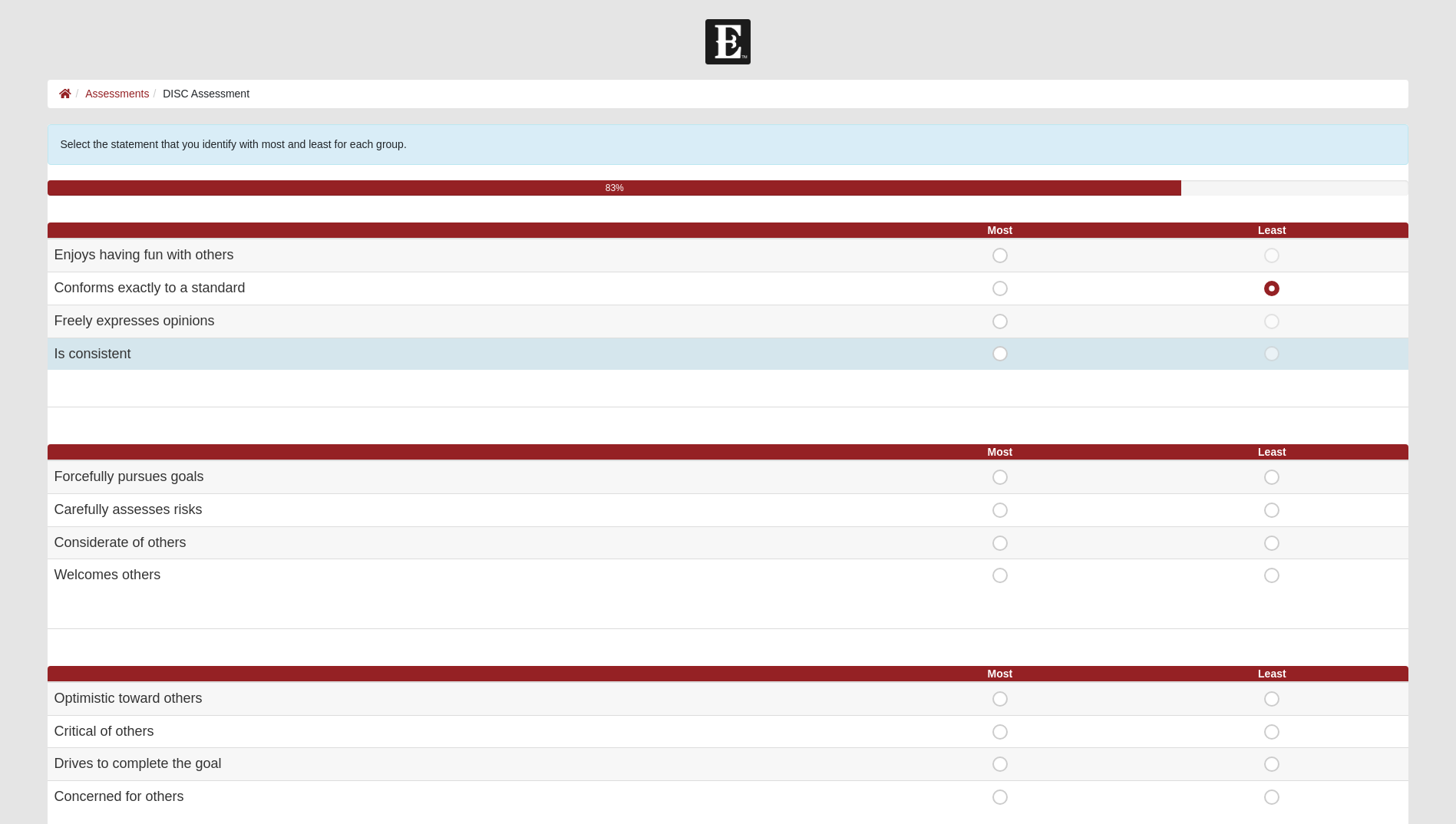
click at [1001, 346] on span "Most" at bounding box center [1001, 346] width 0 height 0
click at [1001, 349] on input "Most" at bounding box center [1005, 353] width 10 height 15
radio input "true"
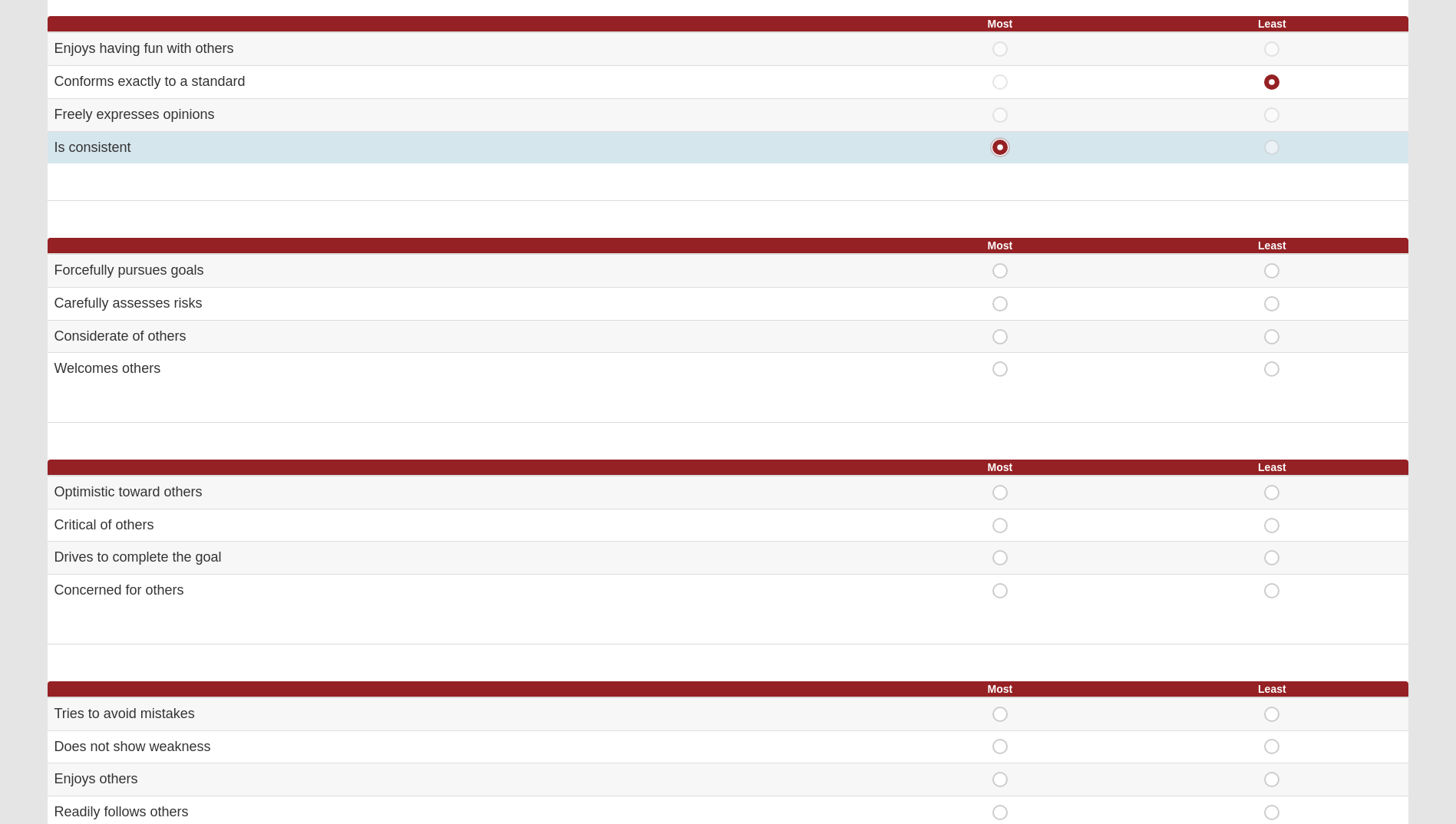
scroll to position [307, 0]
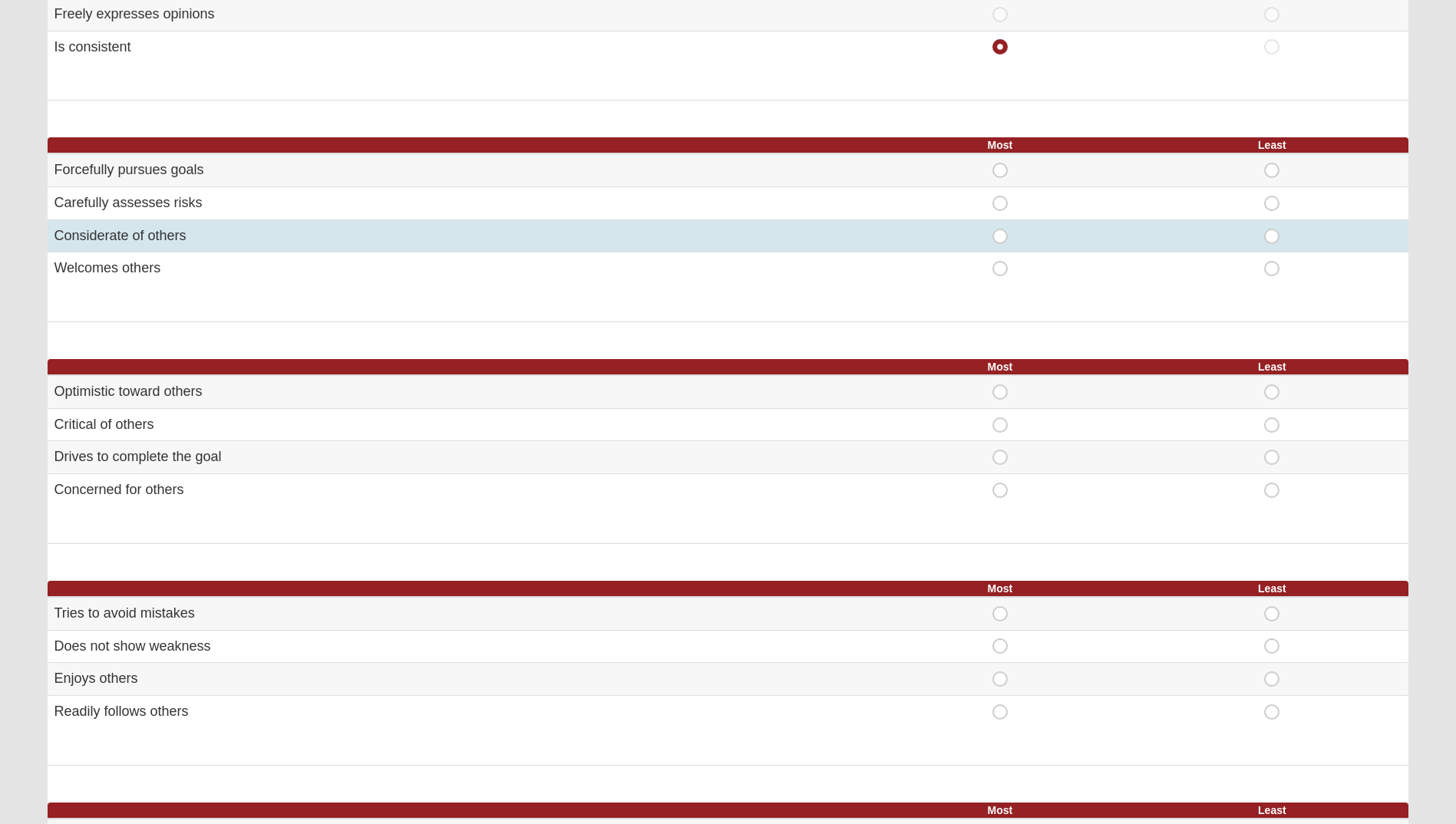
click at [1001, 229] on span "Most" at bounding box center [1001, 229] width 0 height 0
click at [1004, 233] on input "Most" at bounding box center [1005, 236] width 10 height 15
radio input "true"
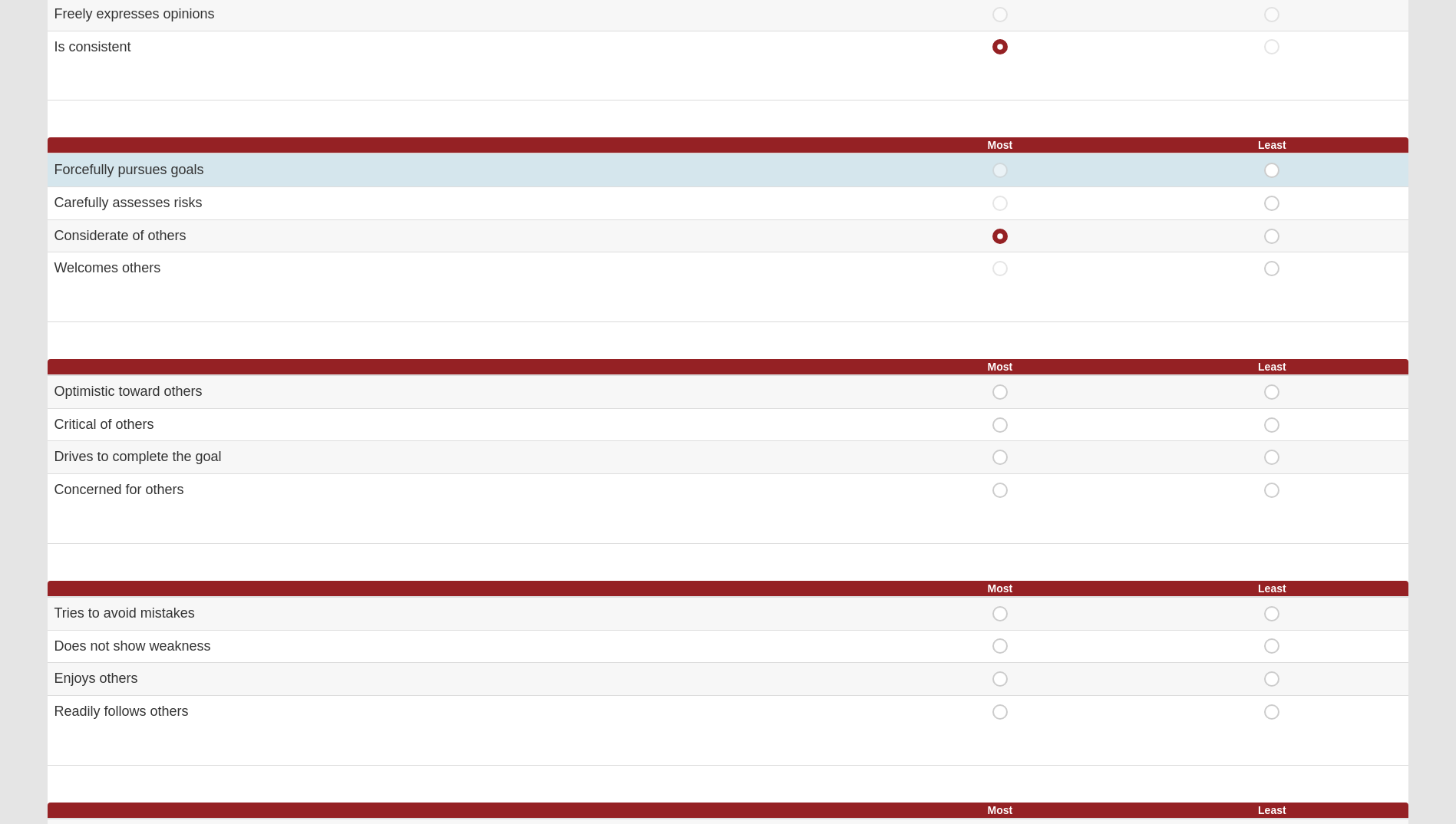
click at [1272, 162] on span "Least" at bounding box center [1272, 162] width 0 height 0
click at [1273, 165] on input "Least" at bounding box center [1276, 169] width 10 height 15
radio input "true"
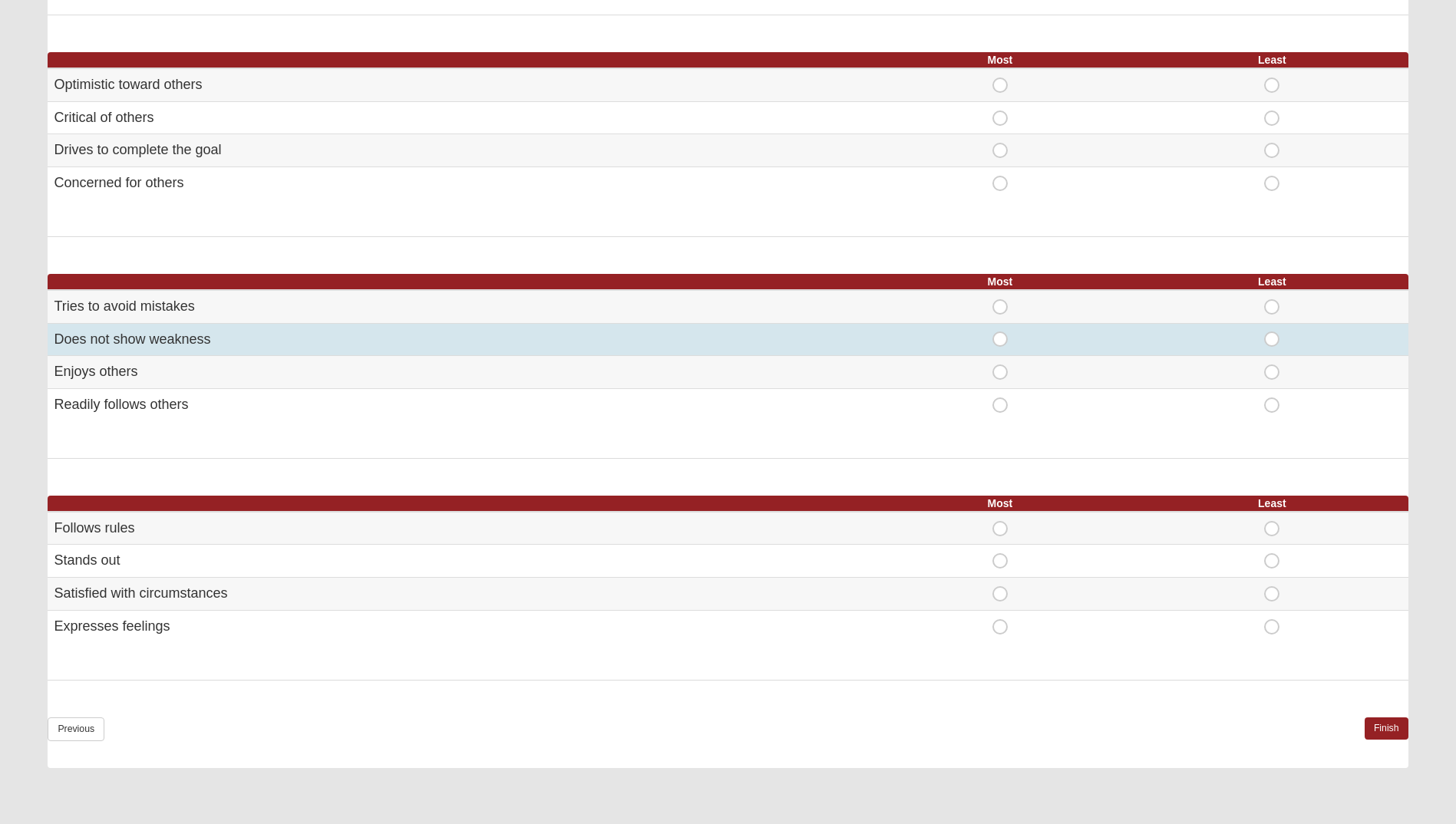
scroll to position [537, 0]
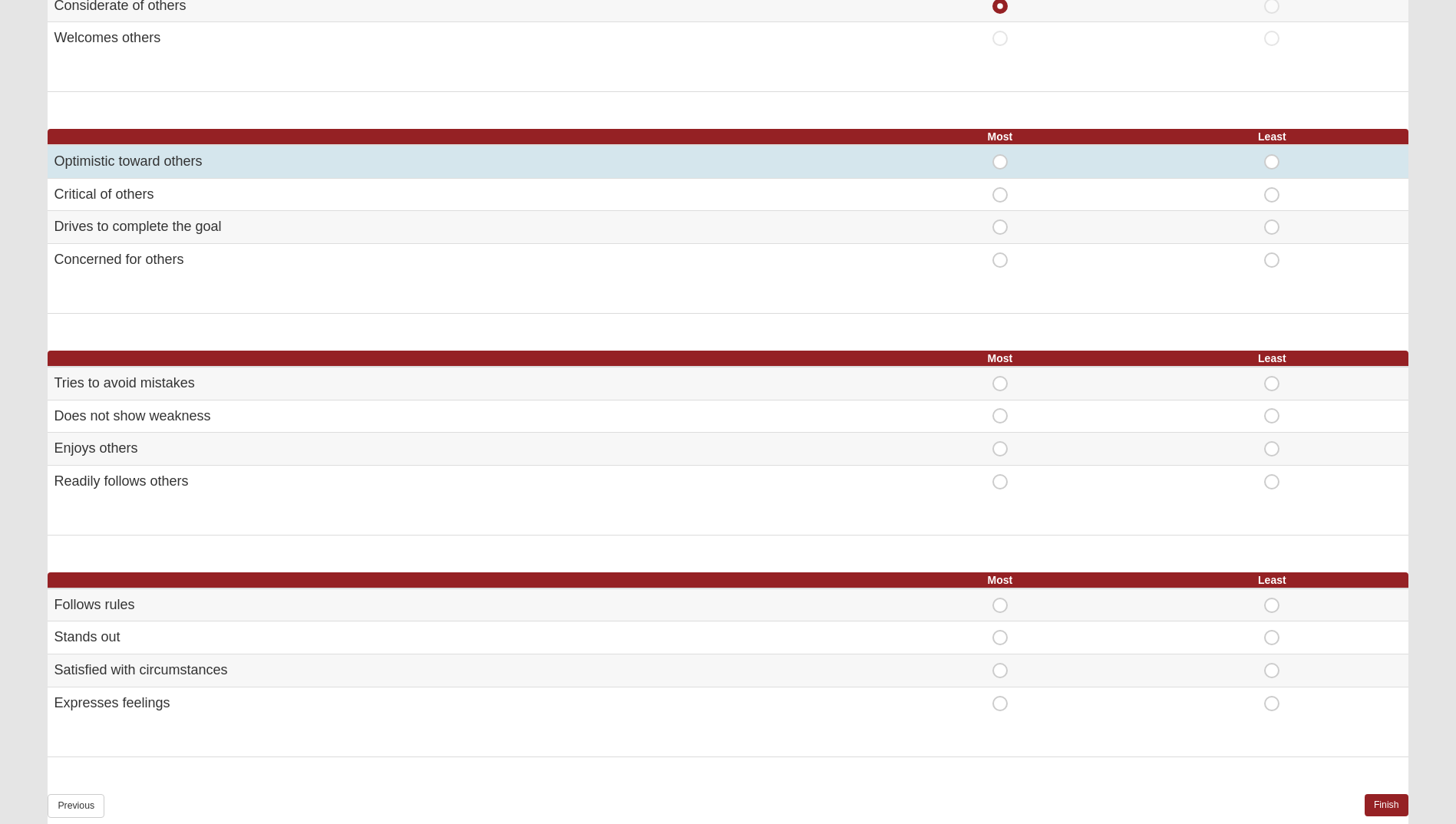
click at [1001, 154] on span "Most" at bounding box center [1001, 154] width 0 height 0
click at [1002, 164] on input "Most" at bounding box center [1005, 161] width 10 height 15
radio input "true"
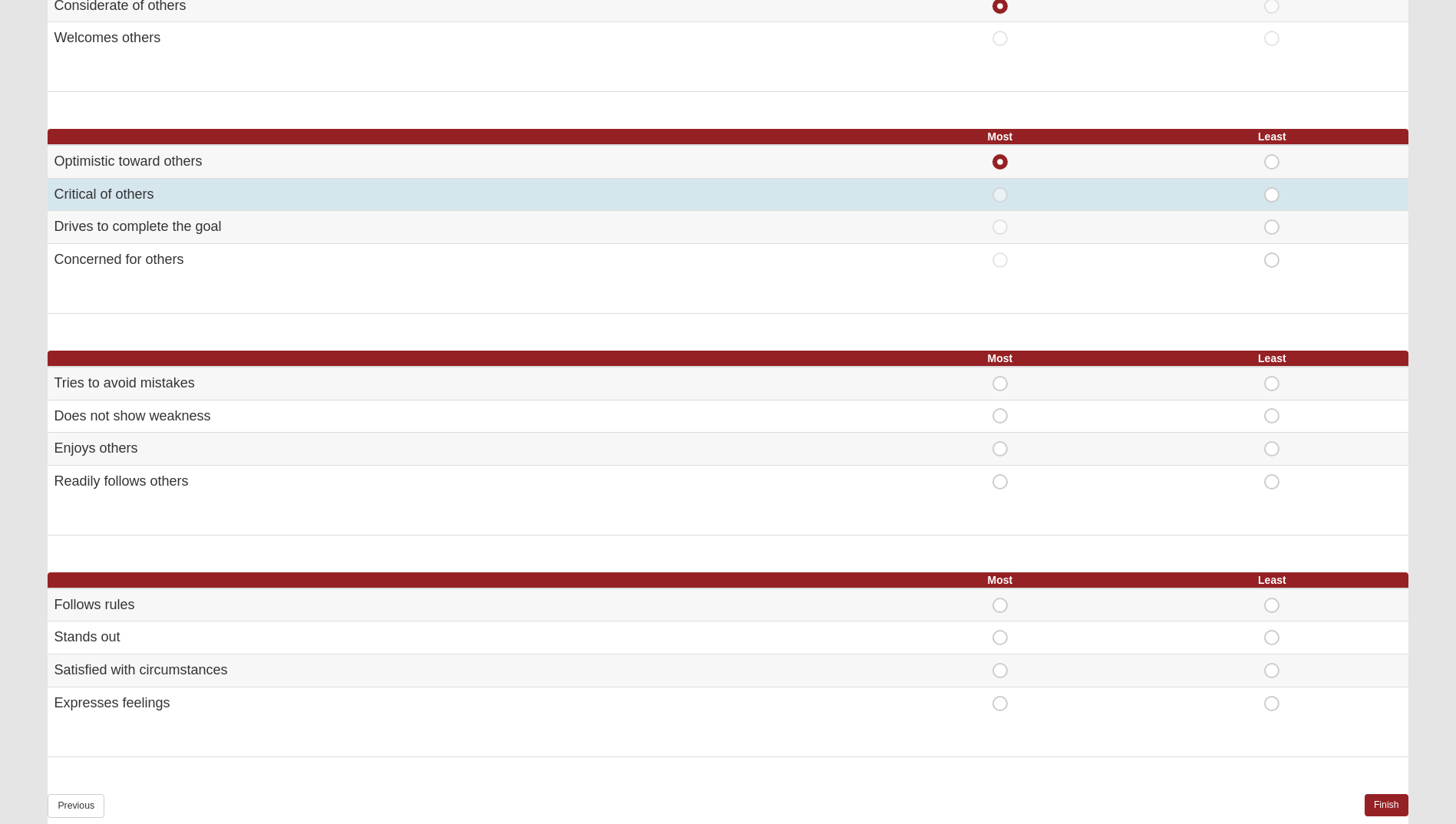
click at [1272, 187] on span "Least" at bounding box center [1272, 187] width 0 height 0
click at [1274, 199] on input "Least" at bounding box center [1276, 194] width 10 height 15
radio input "true"
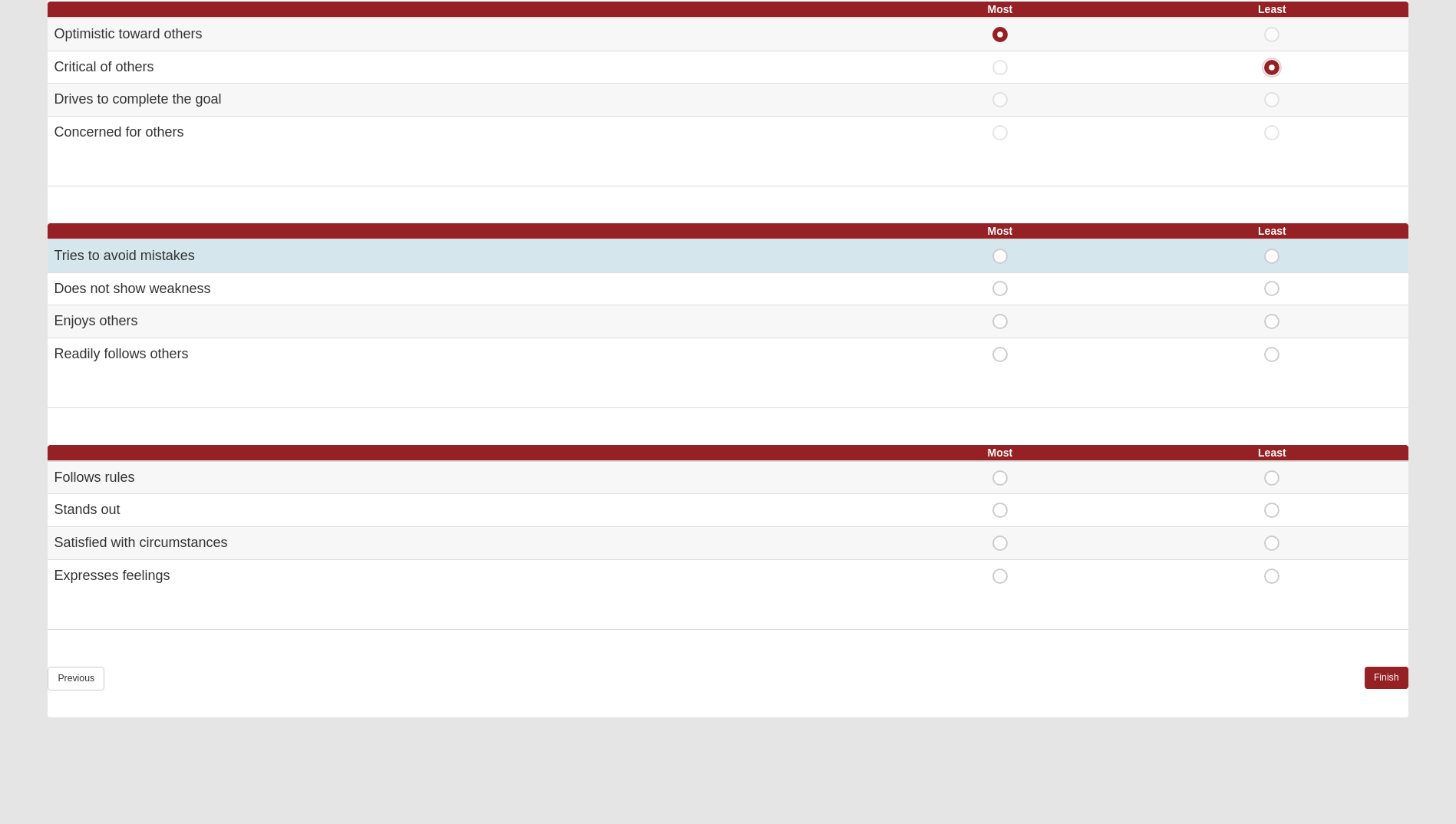
scroll to position [691, 0]
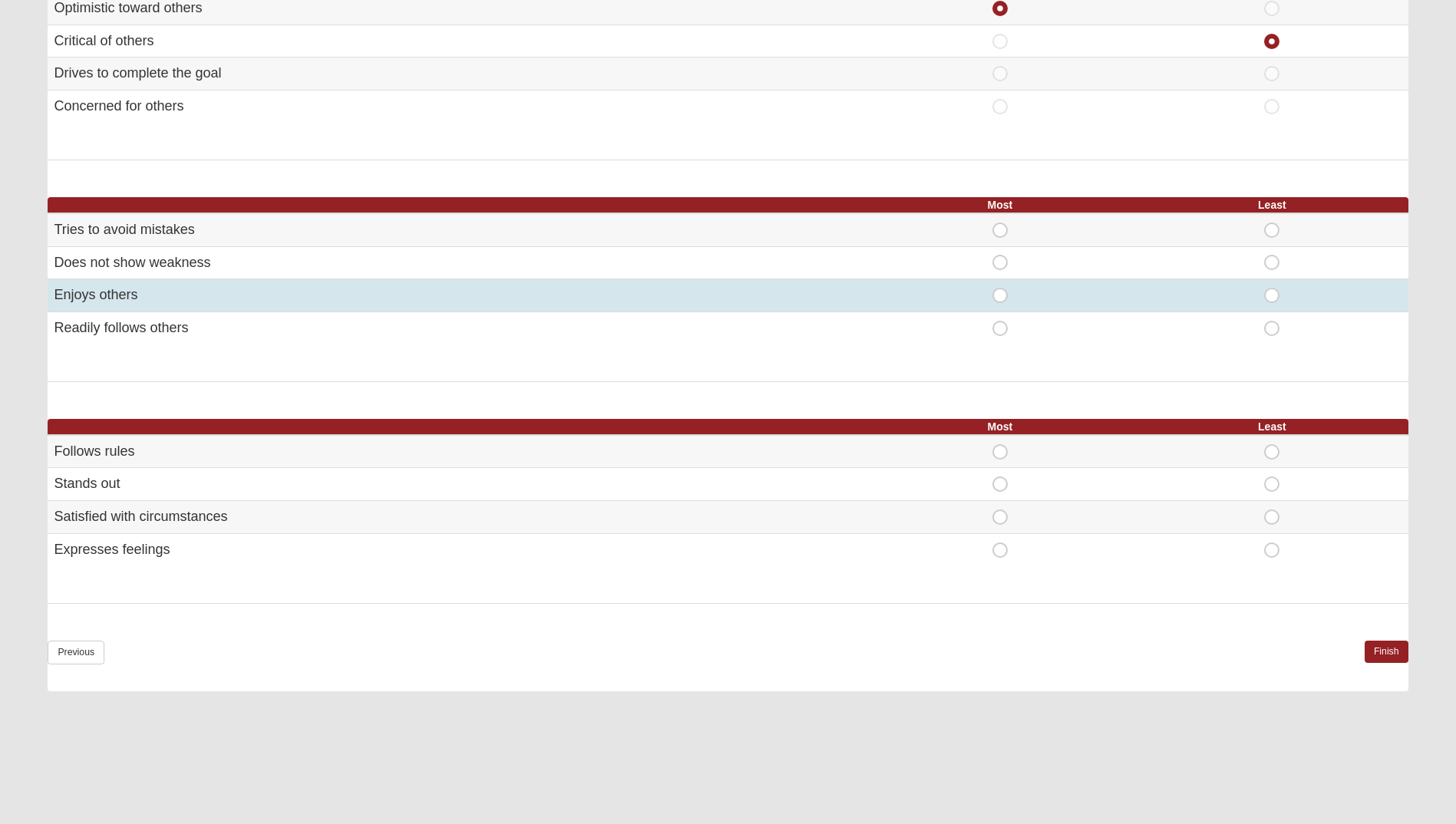
click at [1001, 288] on span "Most" at bounding box center [1001, 288] width 0 height 0
click at [1001, 297] on input "Most" at bounding box center [1005, 295] width 10 height 15
radio input "true"
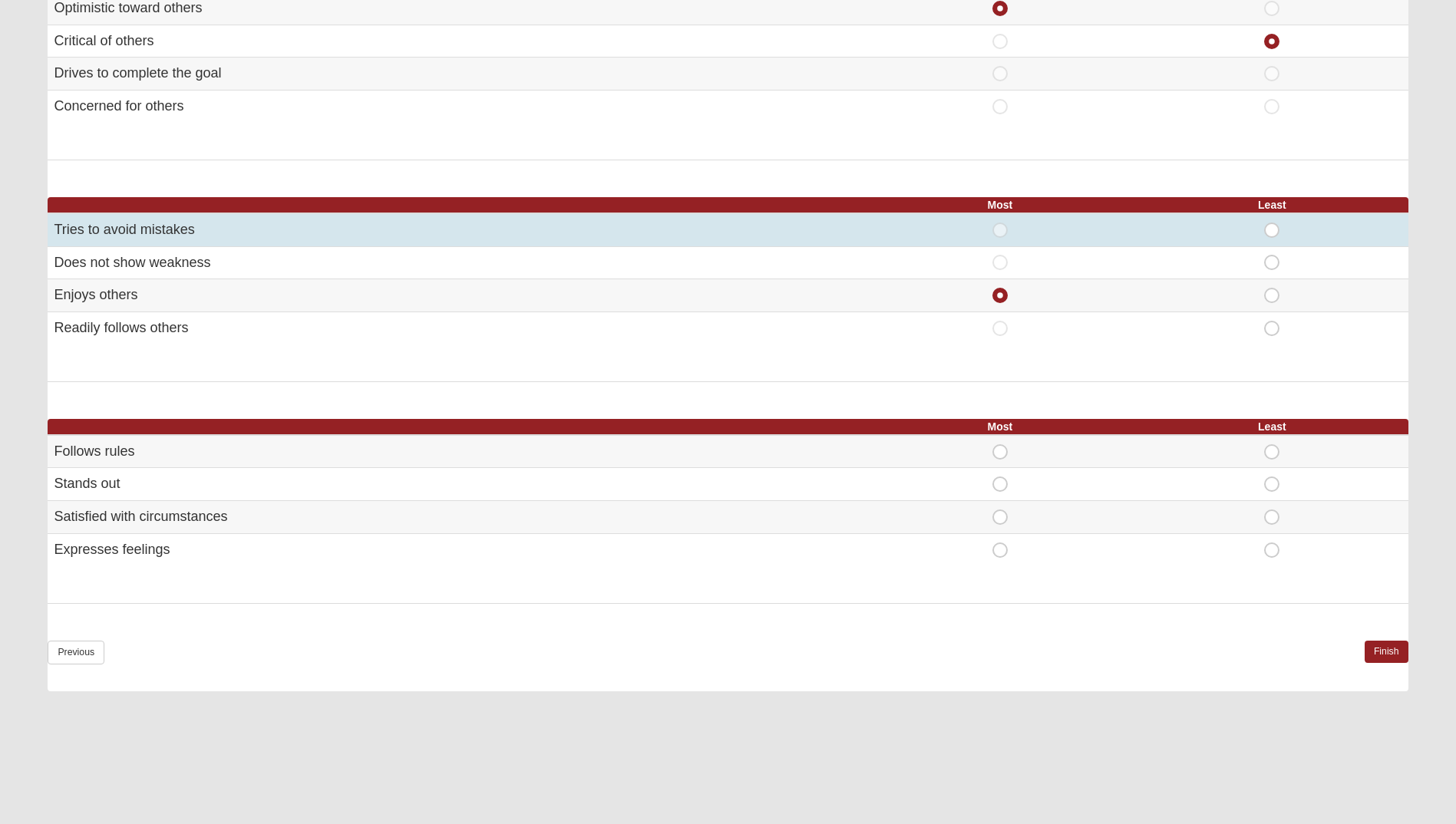
click at [1272, 223] on span "Least" at bounding box center [1272, 223] width 0 height 0
click at [1272, 227] on input "Least" at bounding box center [1276, 230] width 10 height 15
radio input "true"
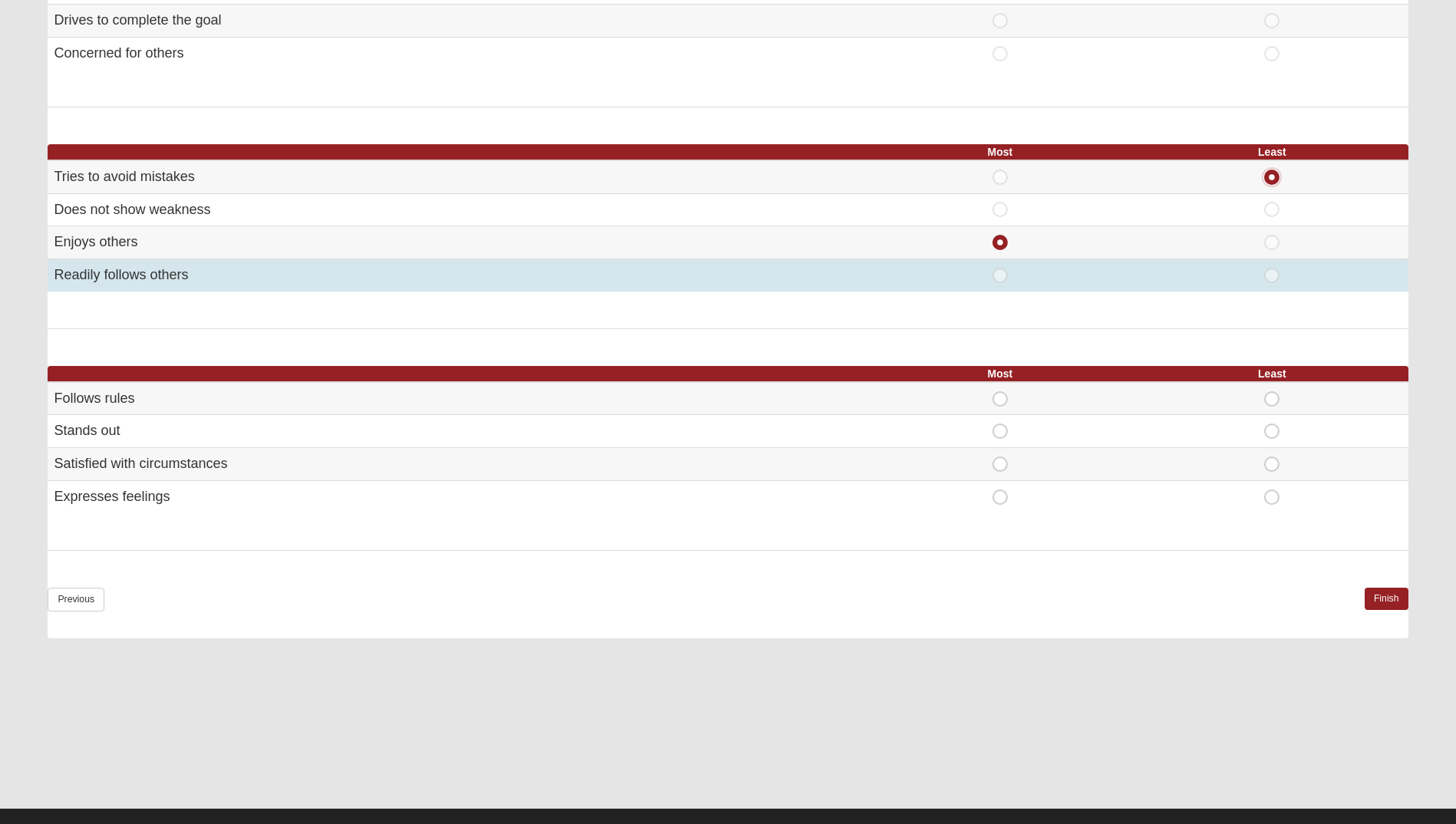
scroll to position [768, 0]
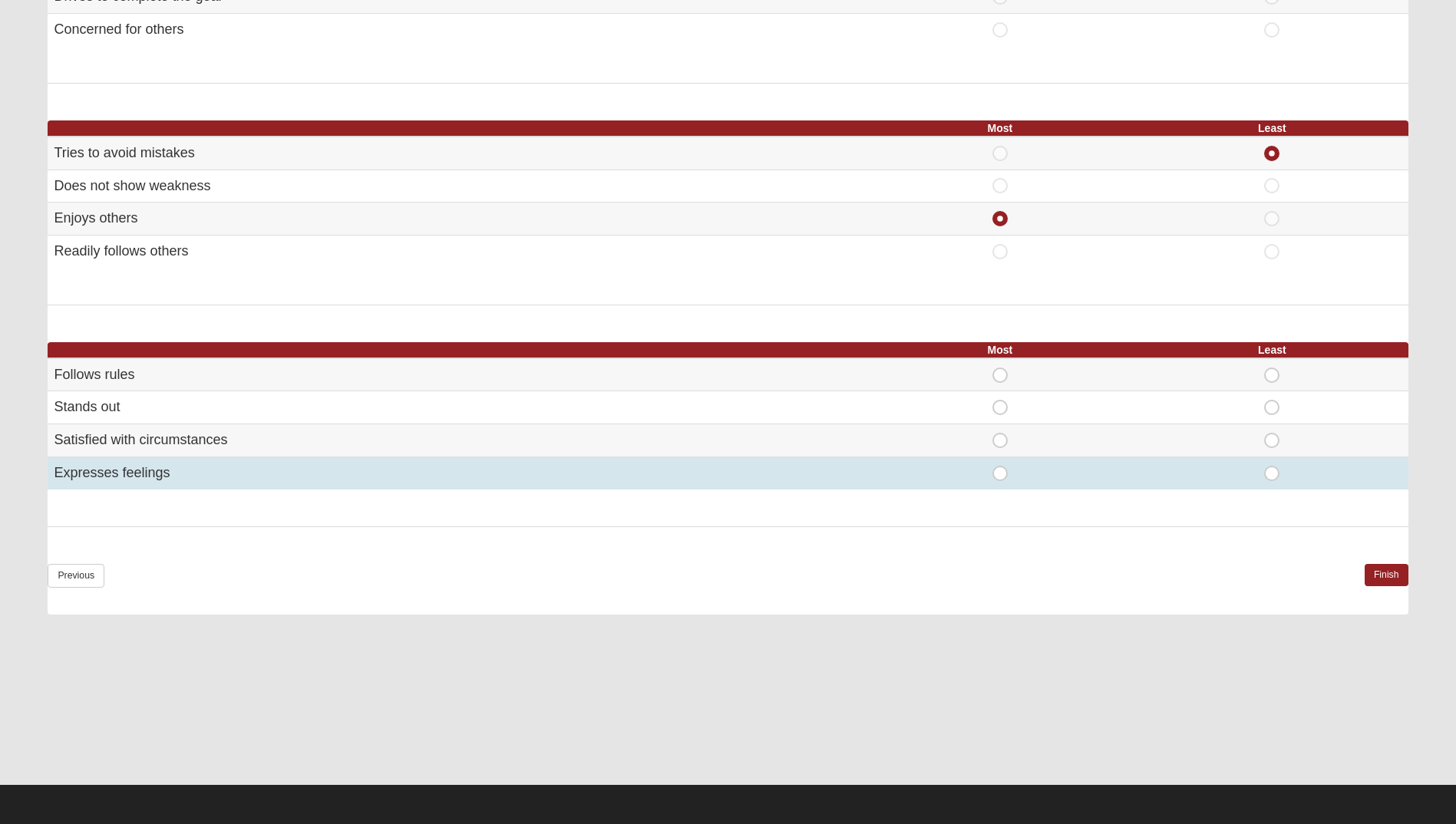
click at [147, 477] on td "Expresses feelings" at bounding box center [455, 472] width 816 height 32
click at [1001, 466] on span "Most" at bounding box center [1001, 466] width 0 height 0
click at [1001, 477] on input "Most" at bounding box center [1005, 473] width 10 height 15
radio input "true"
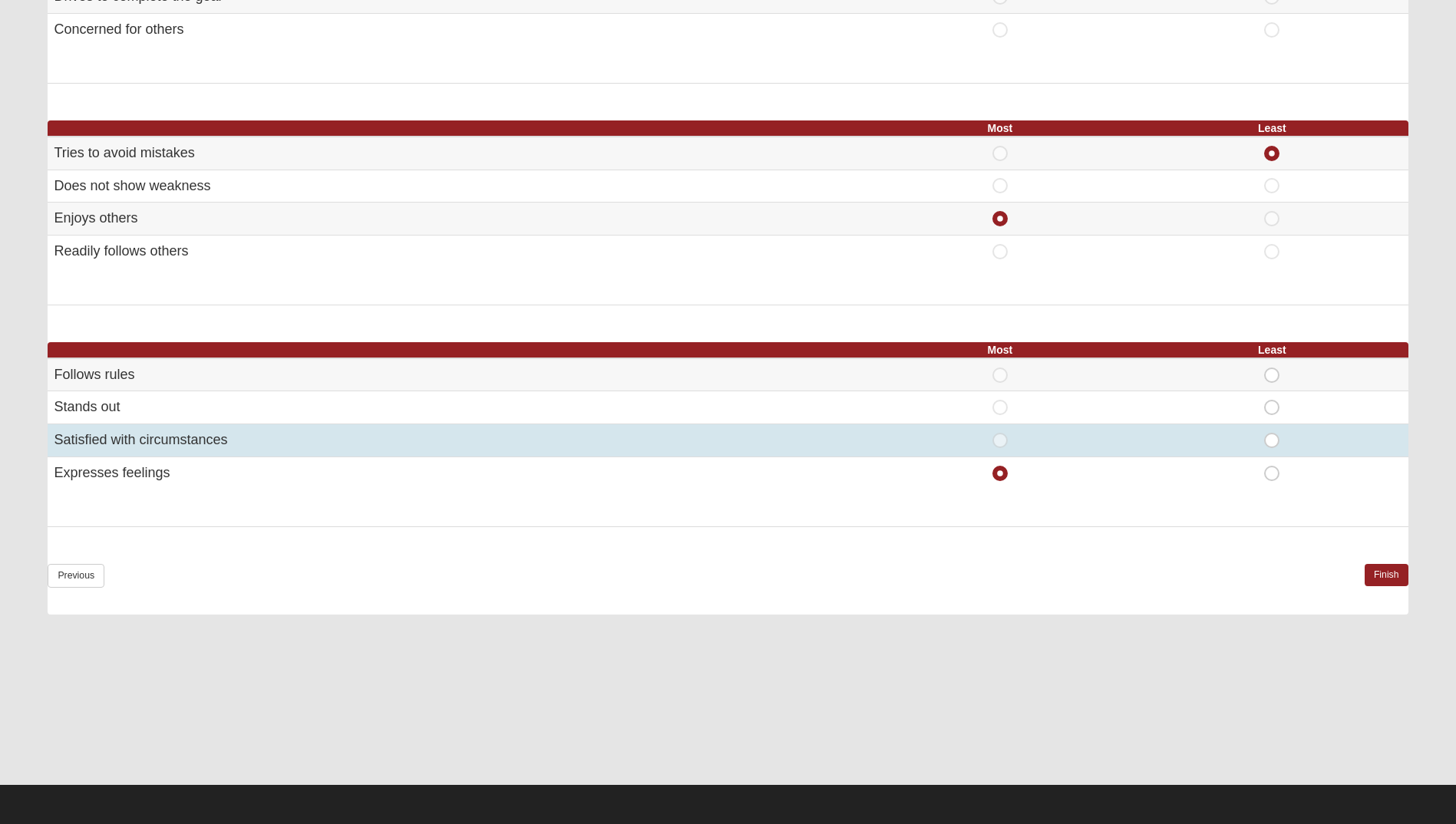
click at [1272, 433] on span "Least" at bounding box center [1272, 433] width 0 height 0
click at [1275, 444] on input "Least" at bounding box center [1276, 440] width 10 height 15
radio input "true"
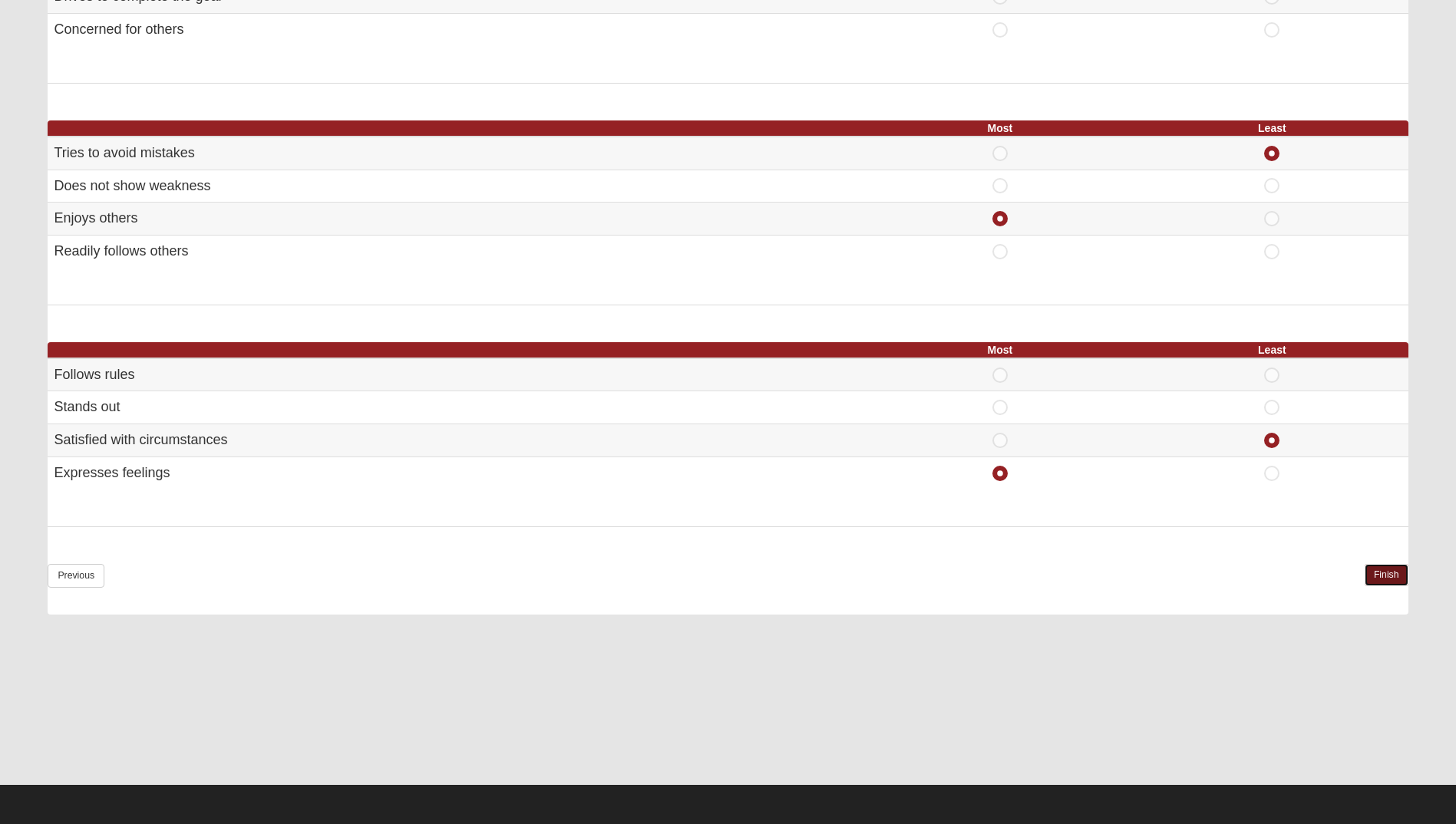
click at [1387, 569] on link "Finish" at bounding box center [1387, 575] width 44 height 22
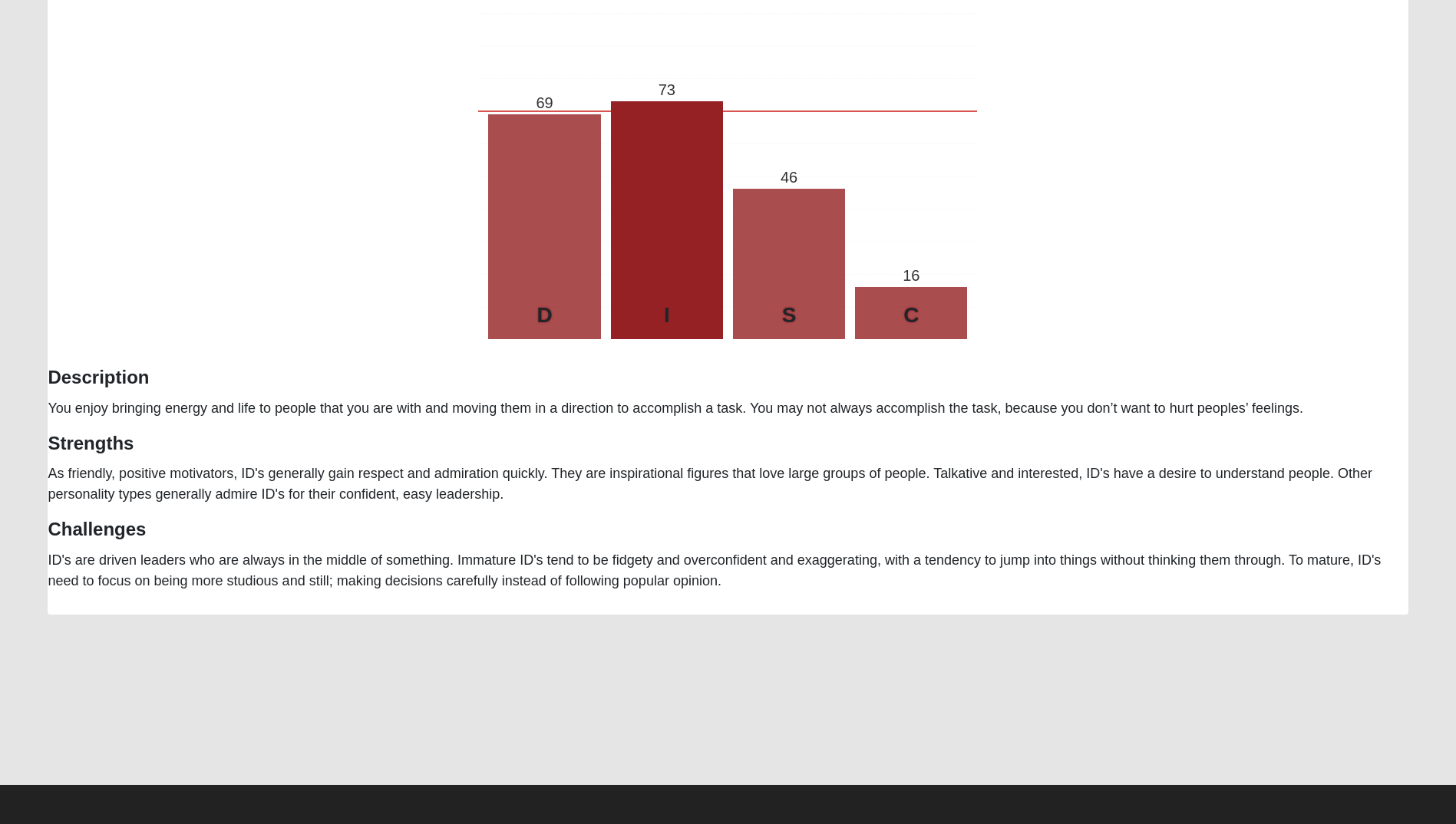
scroll to position [0, 0]
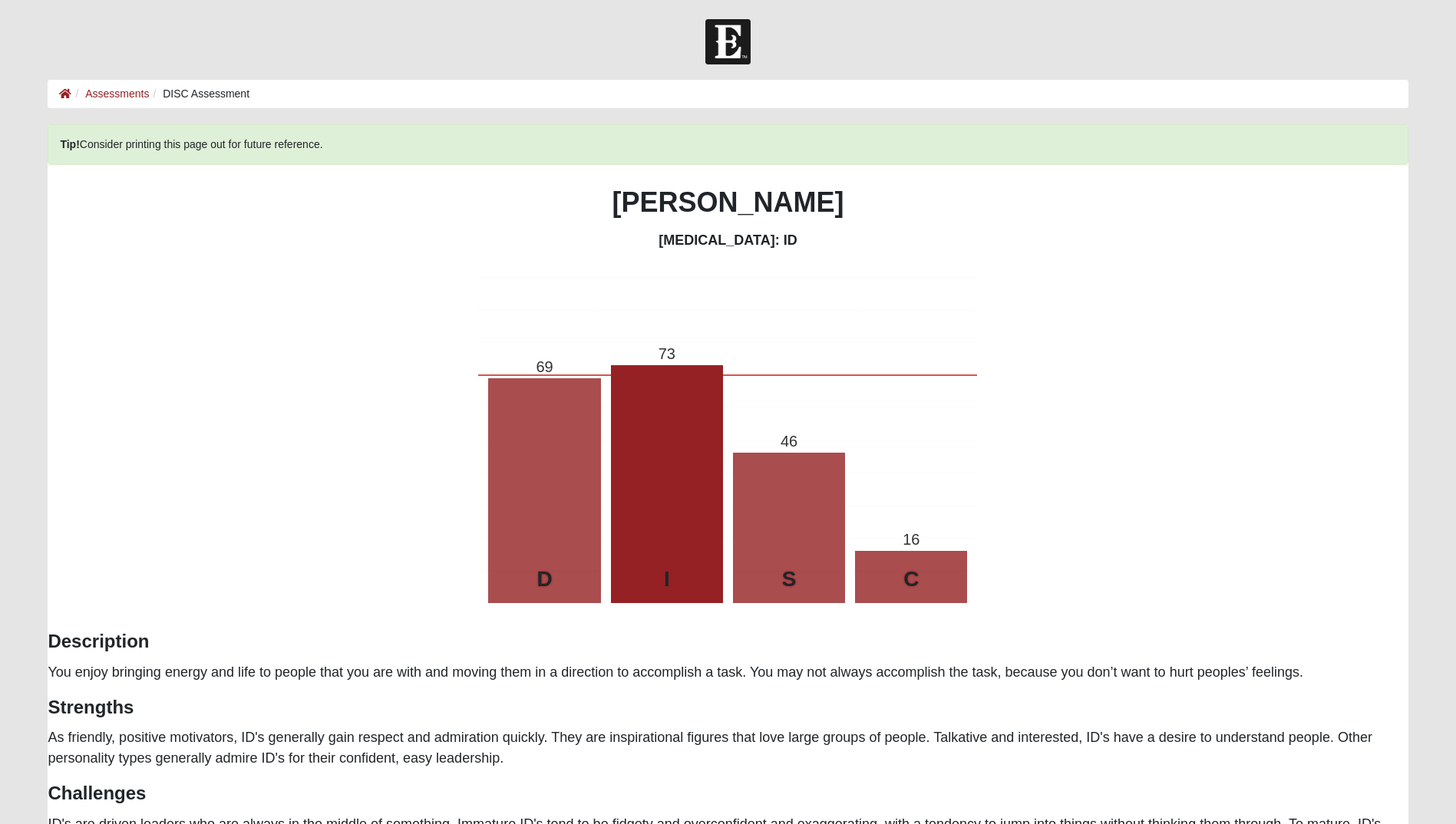
click at [732, 46] on img at bounding box center [728, 42] width 46 height 46
click at [59, 95] on icon at bounding box center [65, 94] width 12 height 11
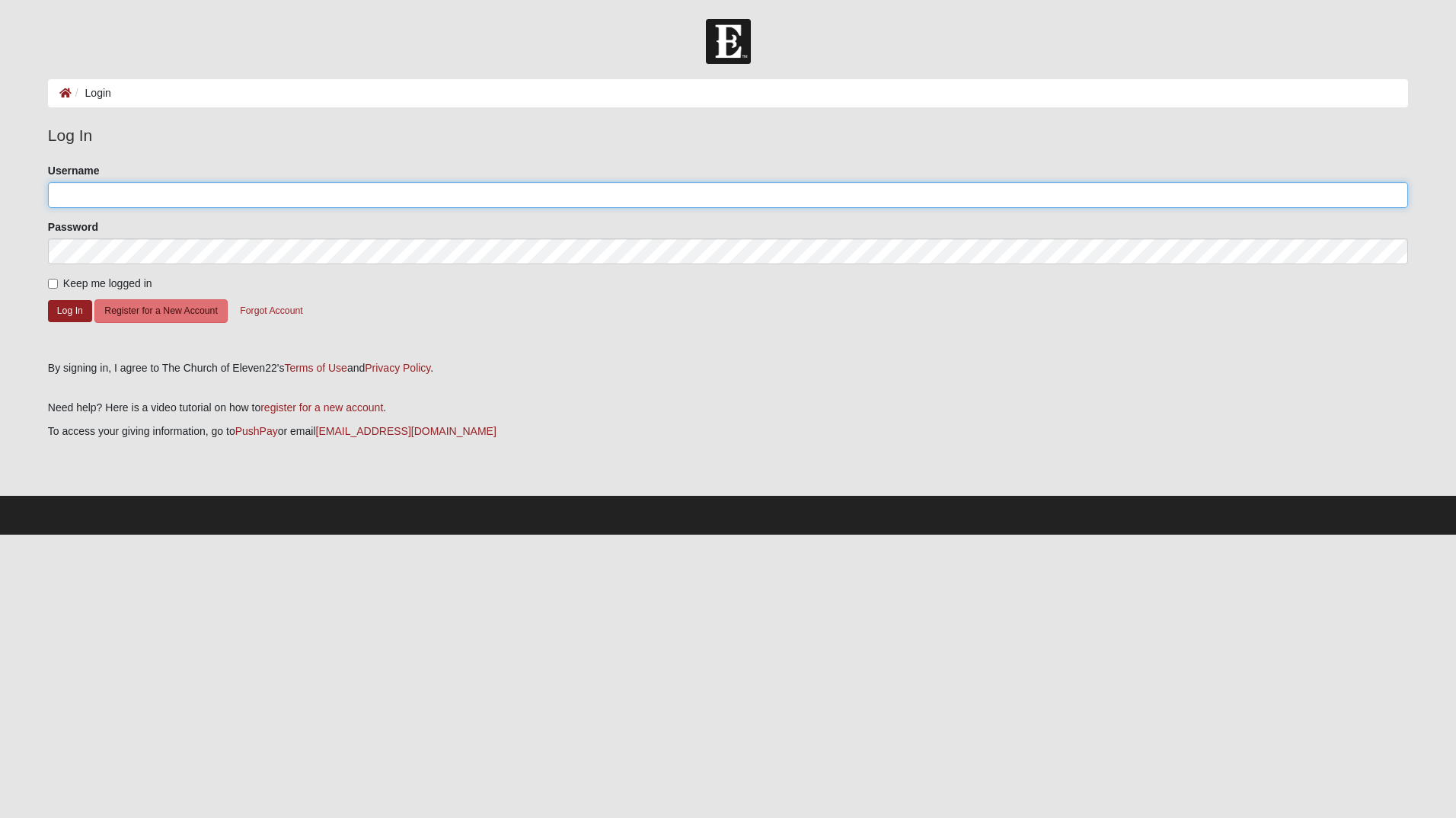
click at [151, 197] on input "Username" at bounding box center [728, 195] width 1360 height 26
type input "[EMAIL_ADDRESS][DOMAIN_NAME]"
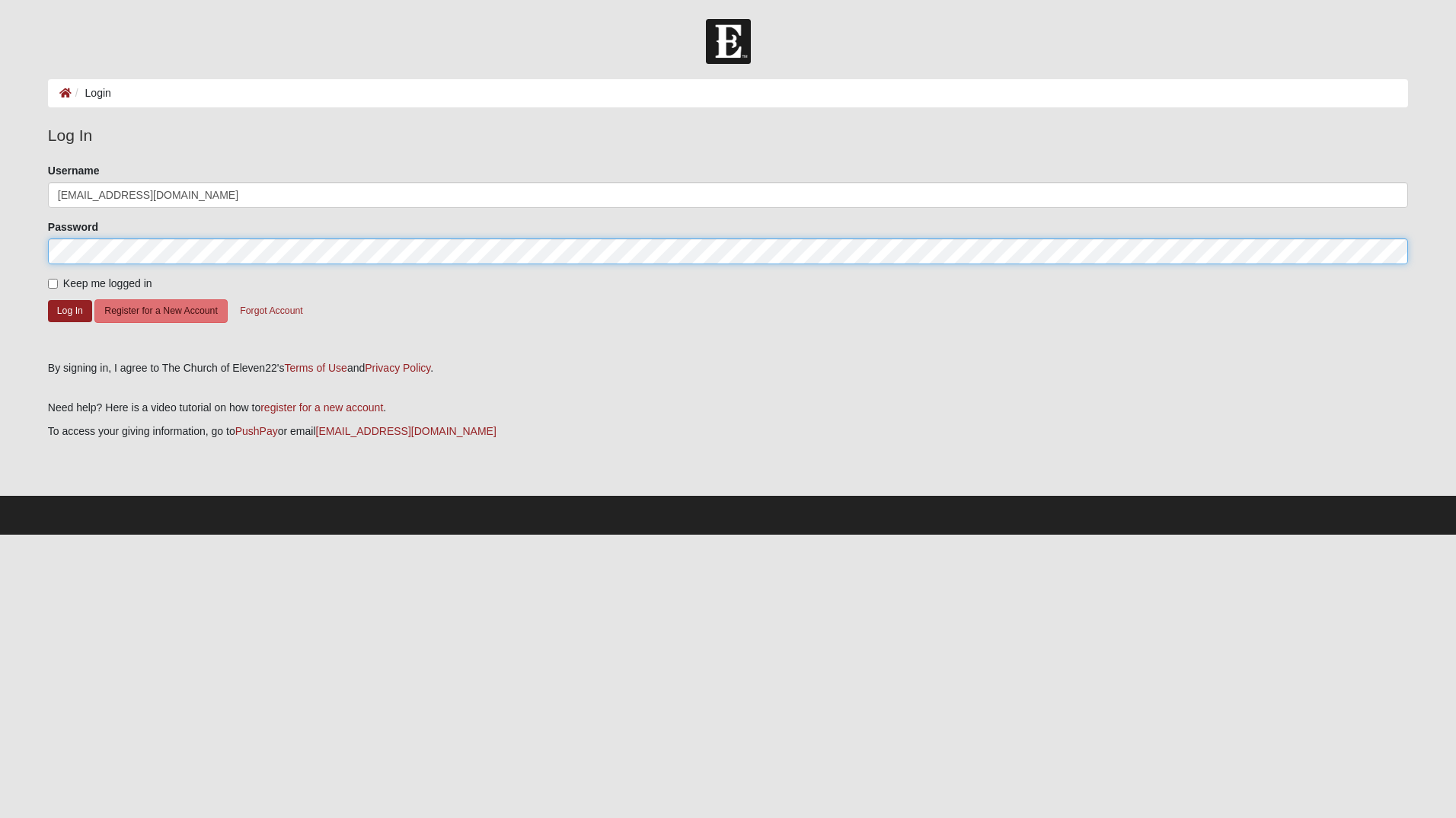
click at [48, 301] on button "Log In" at bounding box center [70, 311] width 44 height 22
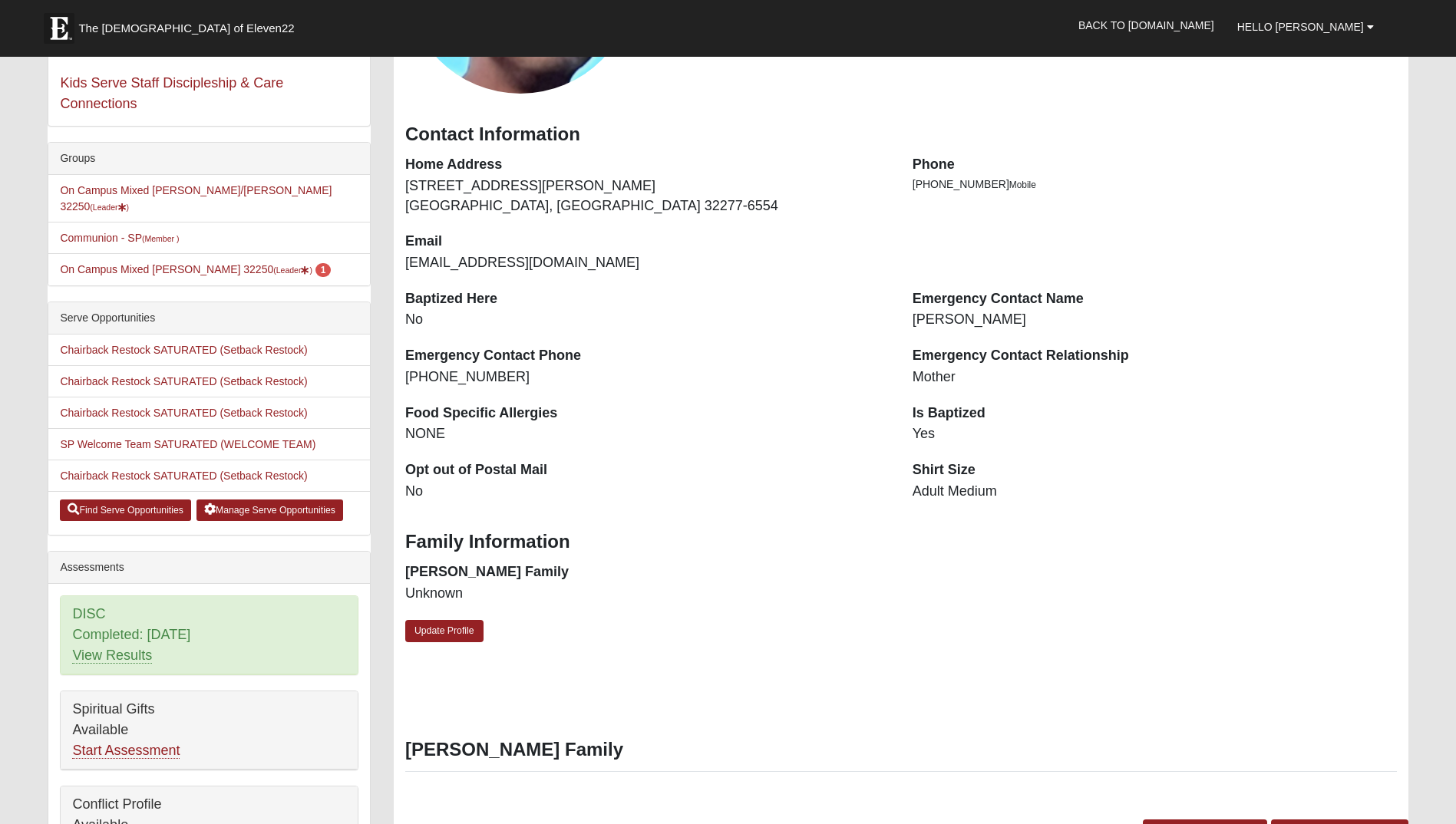
scroll to position [252, 0]
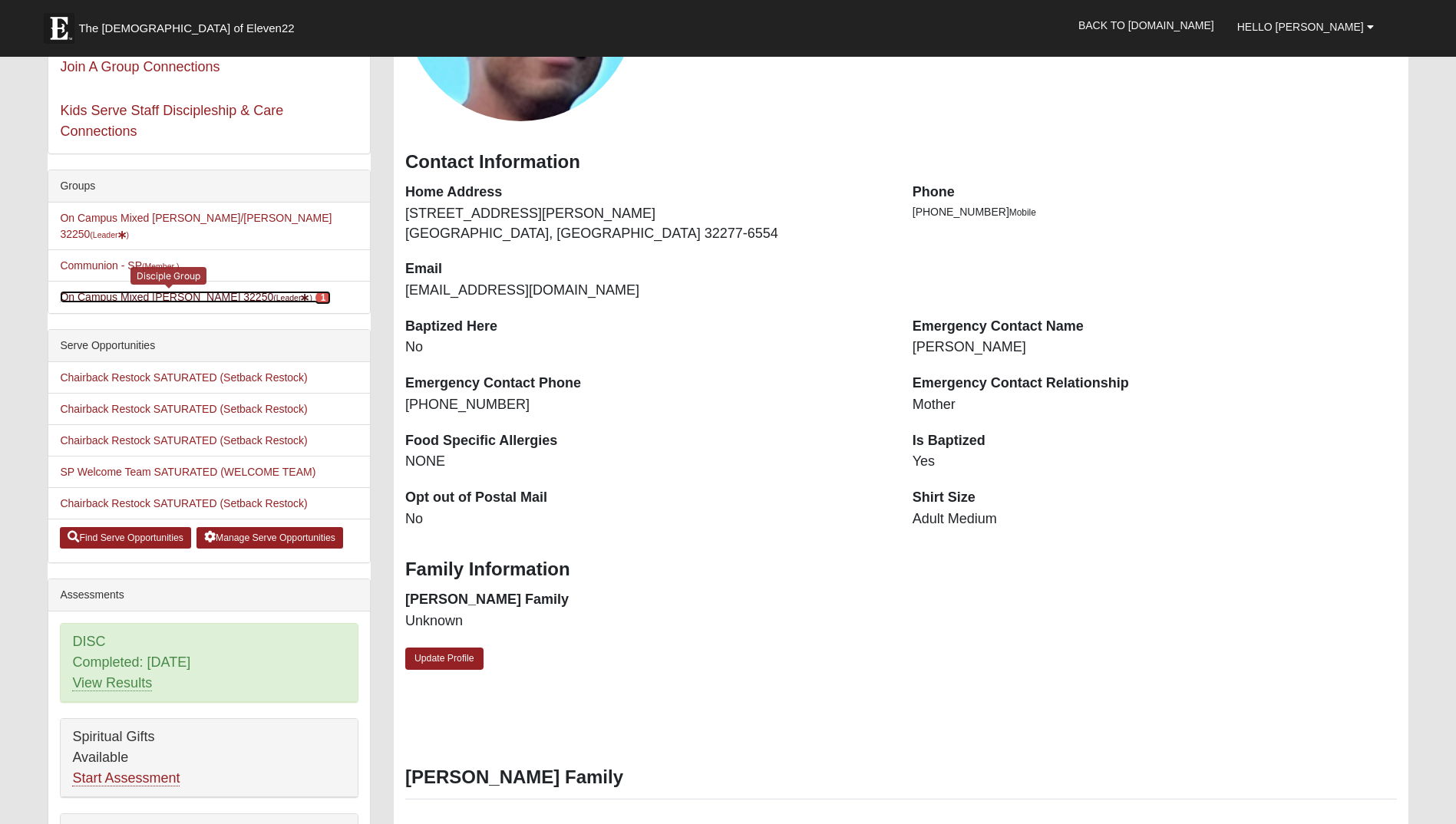
click at [273, 293] on small "(Leader )" at bounding box center [292, 297] width 39 height 9
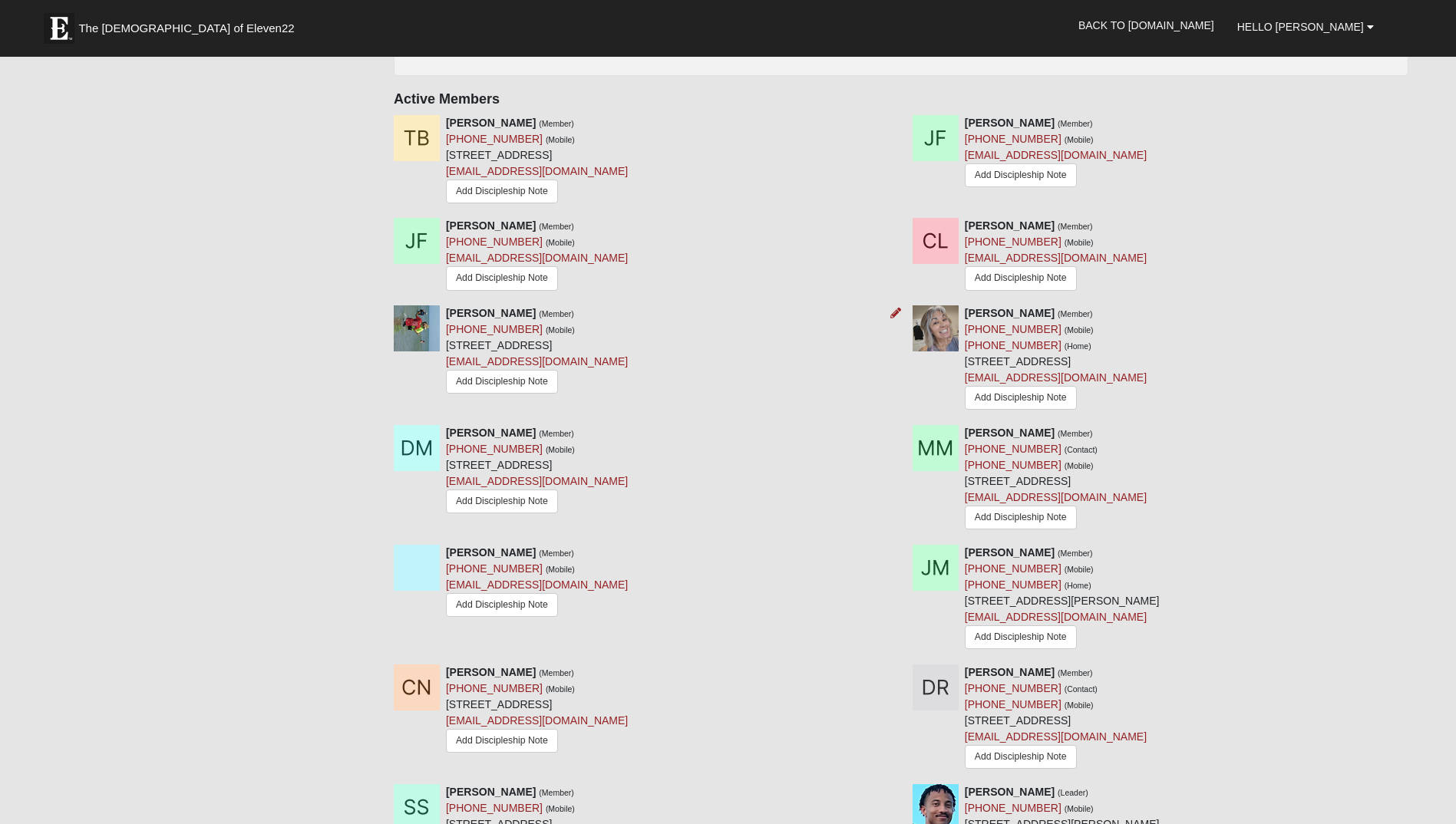
scroll to position [844, 0]
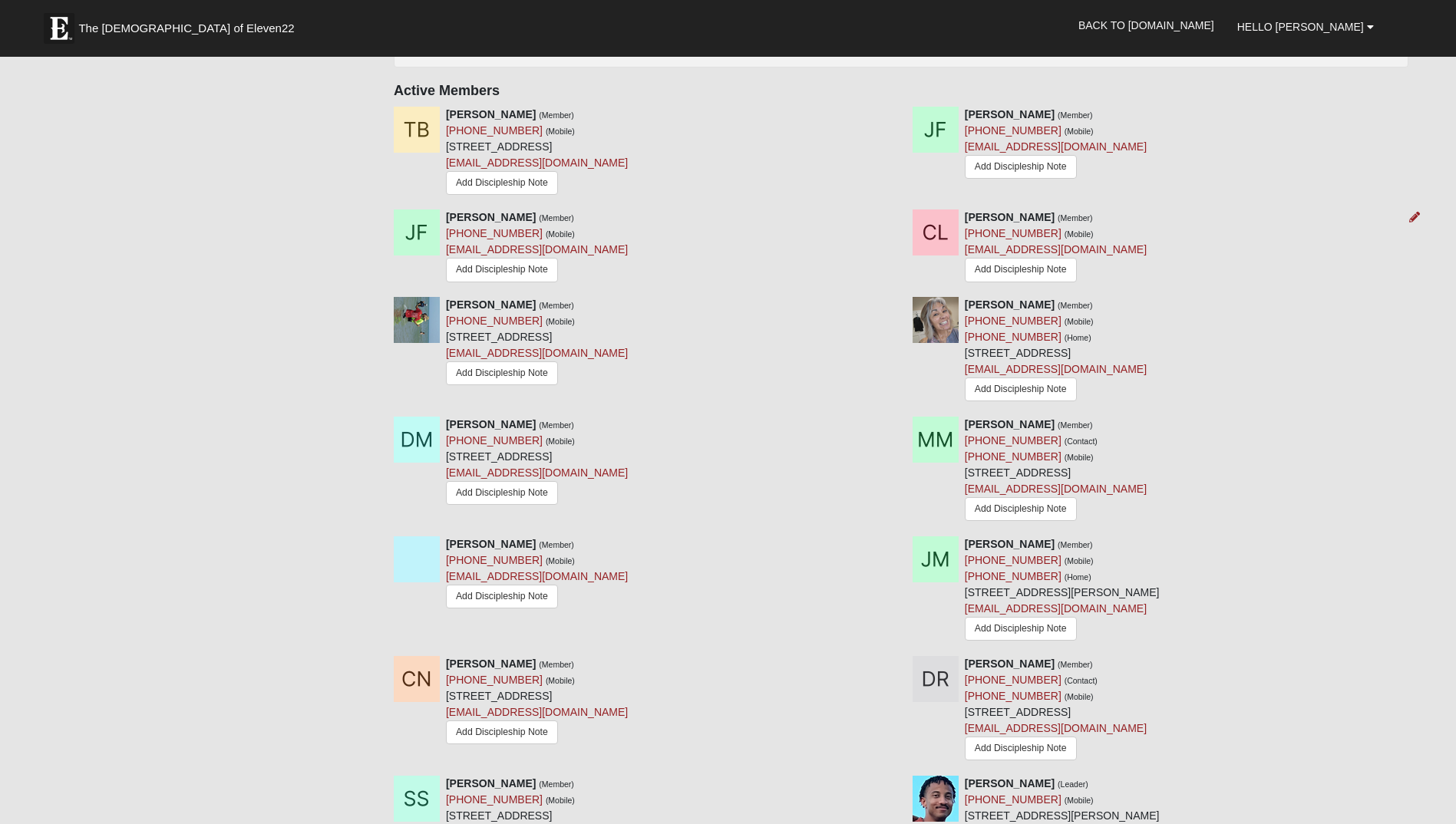
click at [940, 247] on img at bounding box center [936, 233] width 46 height 46
click at [979, 220] on strong "[PERSON_NAME]" at bounding box center [1009, 218] width 90 height 12
click at [939, 232] on img at bounding box center [936, 233] width 46 height 46
click at [922, 248] on img at bounding box center [936, 233] width 46 height 46
click at [939, 341] on img at bounding box center [936, 319] width 46 height 46
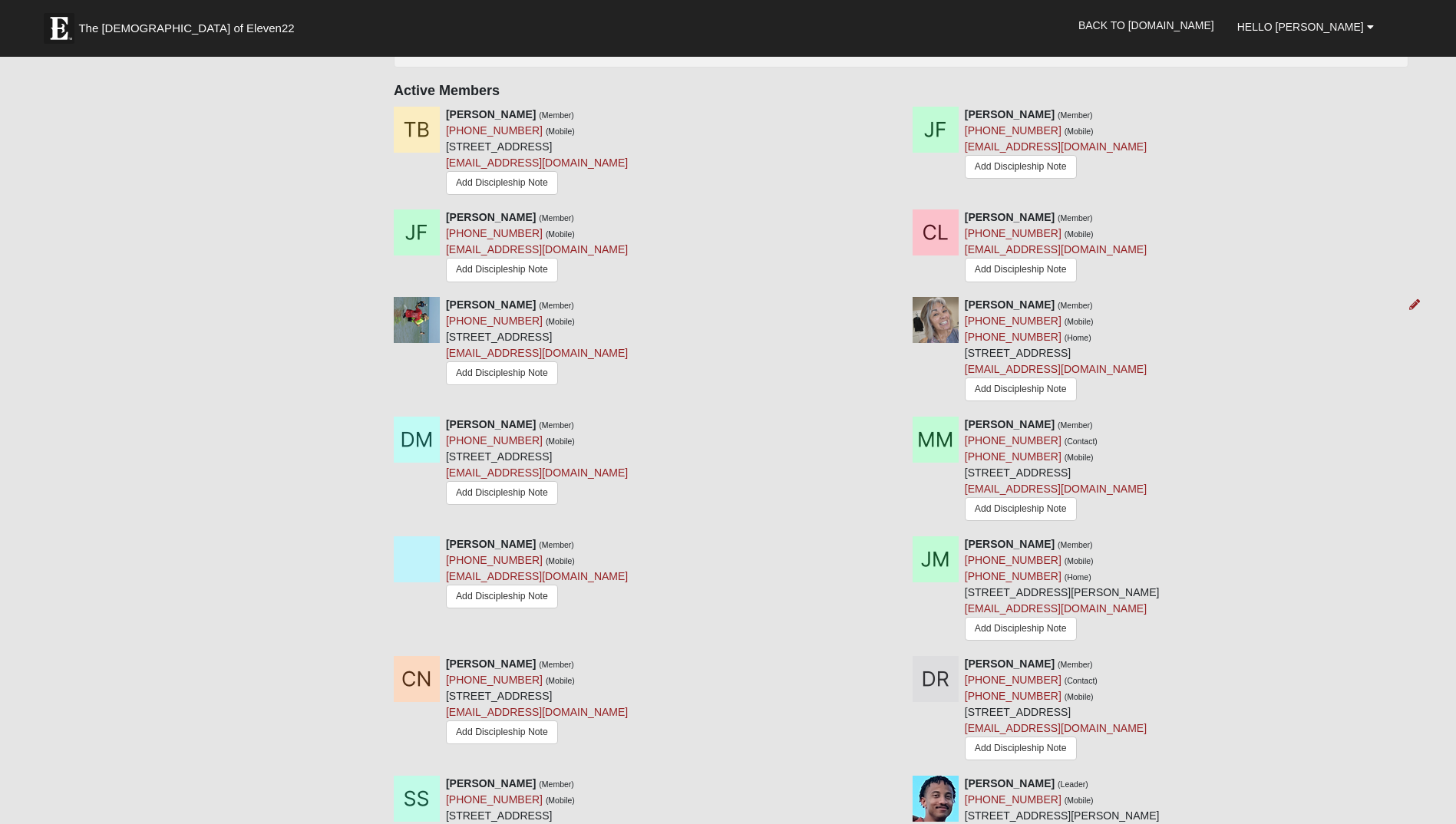
click at [1009, 305] on strong "Berina Martinez" at bounding box center [1009, 305] width 90 height 12
click at [986, 272] on link "Add Discipleship Note" at bounding box center [1021, 269] width 112 height 24
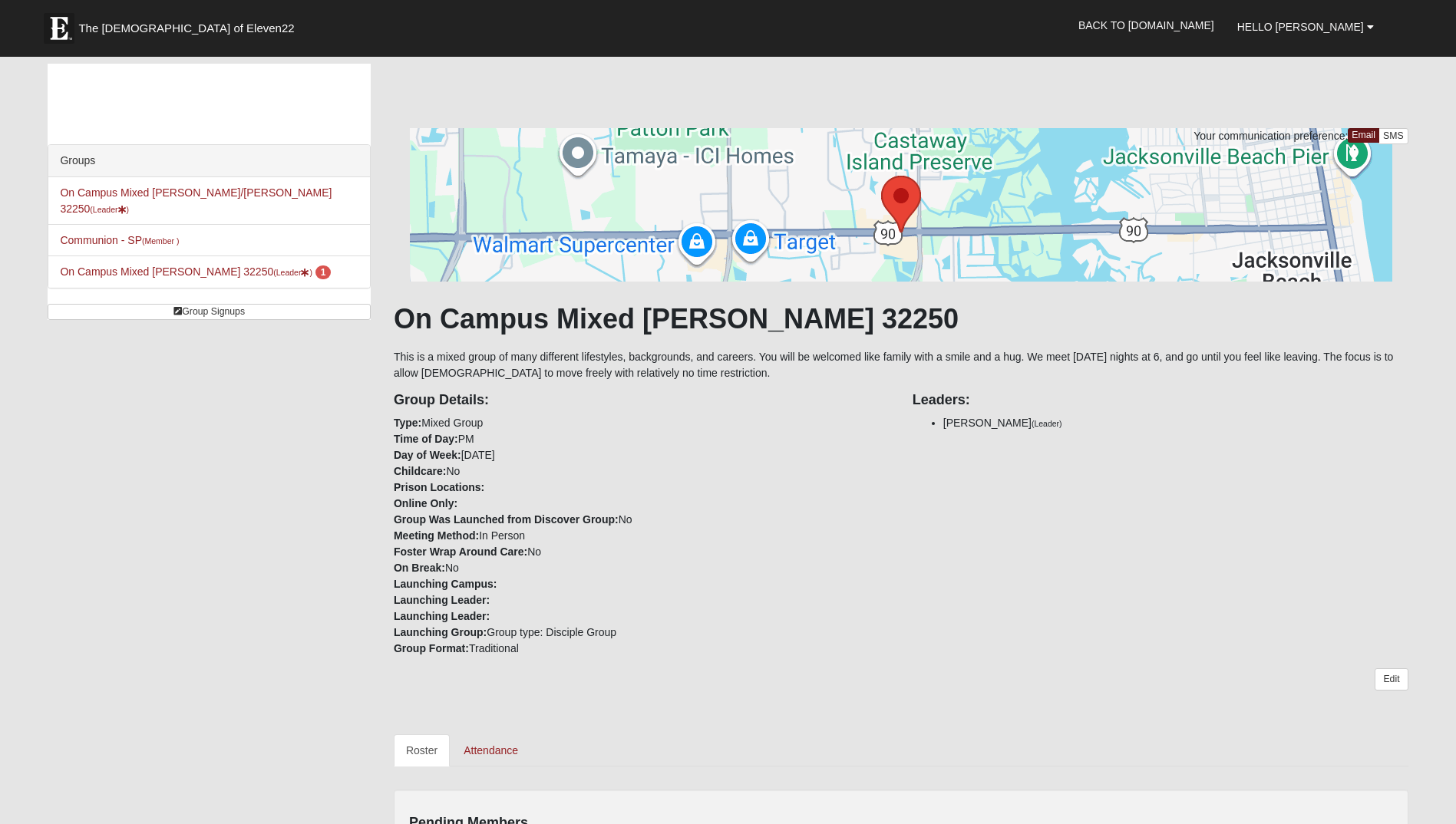
scroll to position [844, 0]
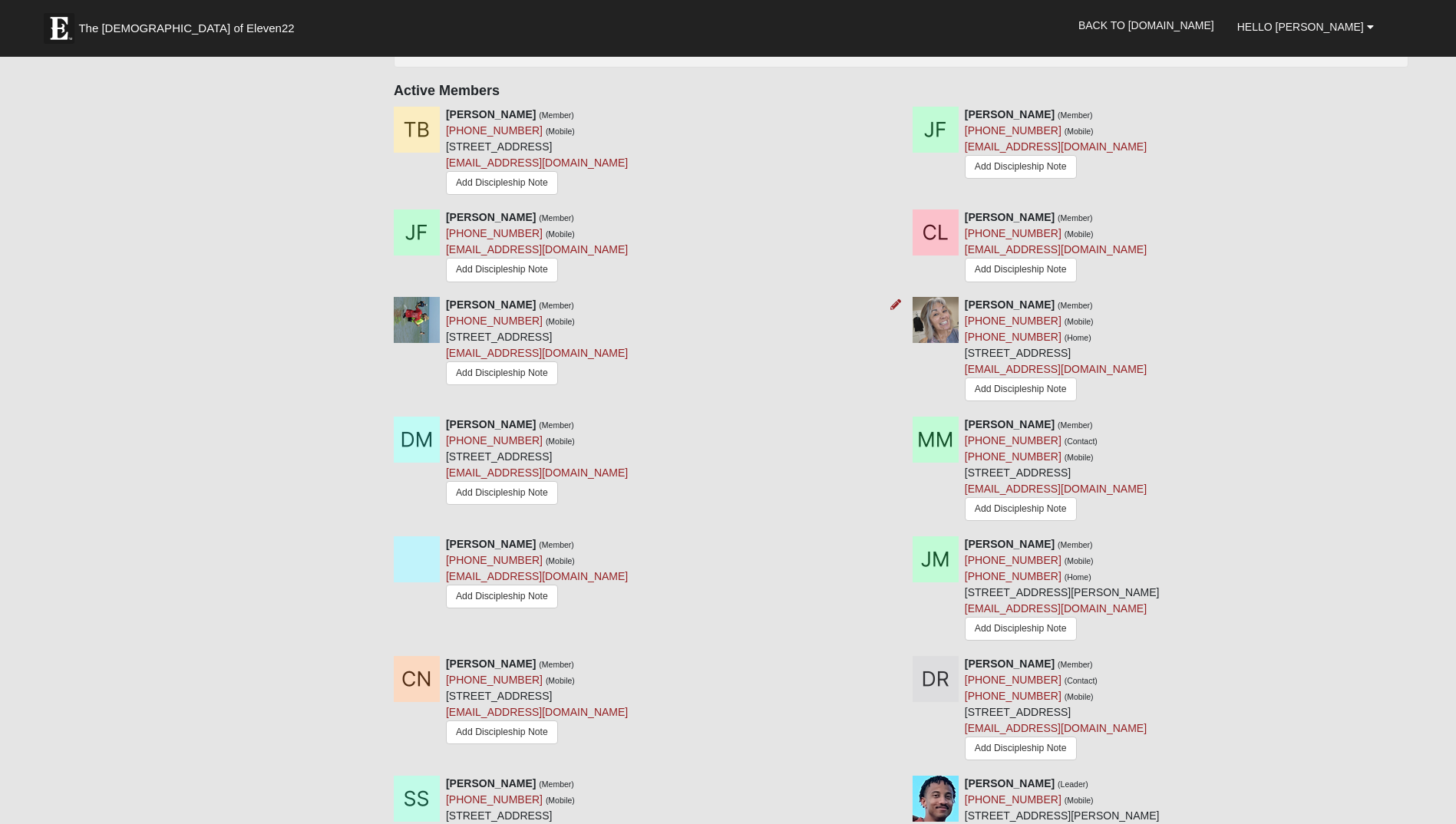
click at [757, 386] on div "Rodriguez Lovings Jr. (Member) (904) 386-7495 (Mobile) 401 Century 21 Dr Apt G1…" at bounding box center [642, 342] width 519 height 92
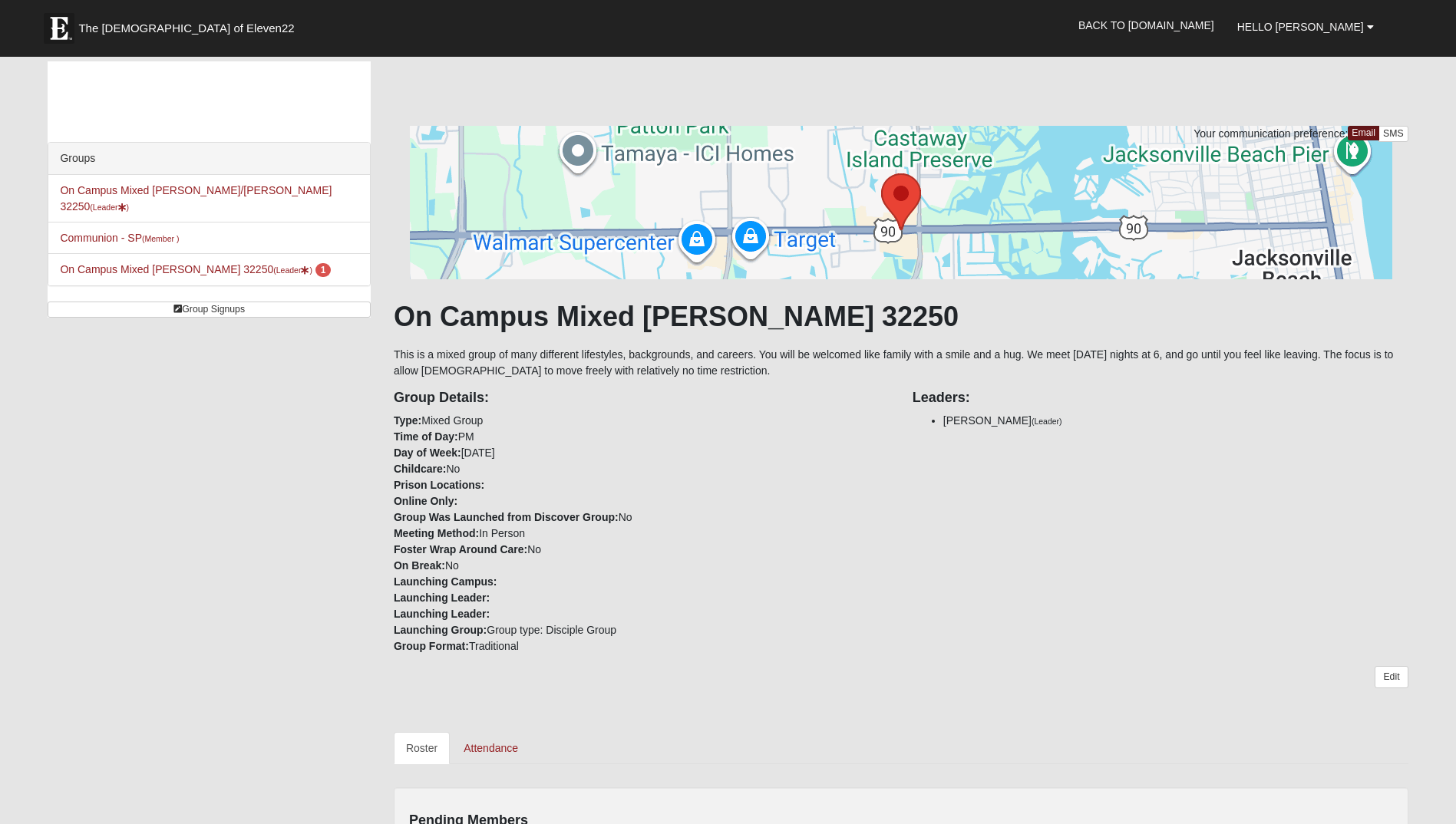
scroll to position [0, 0]
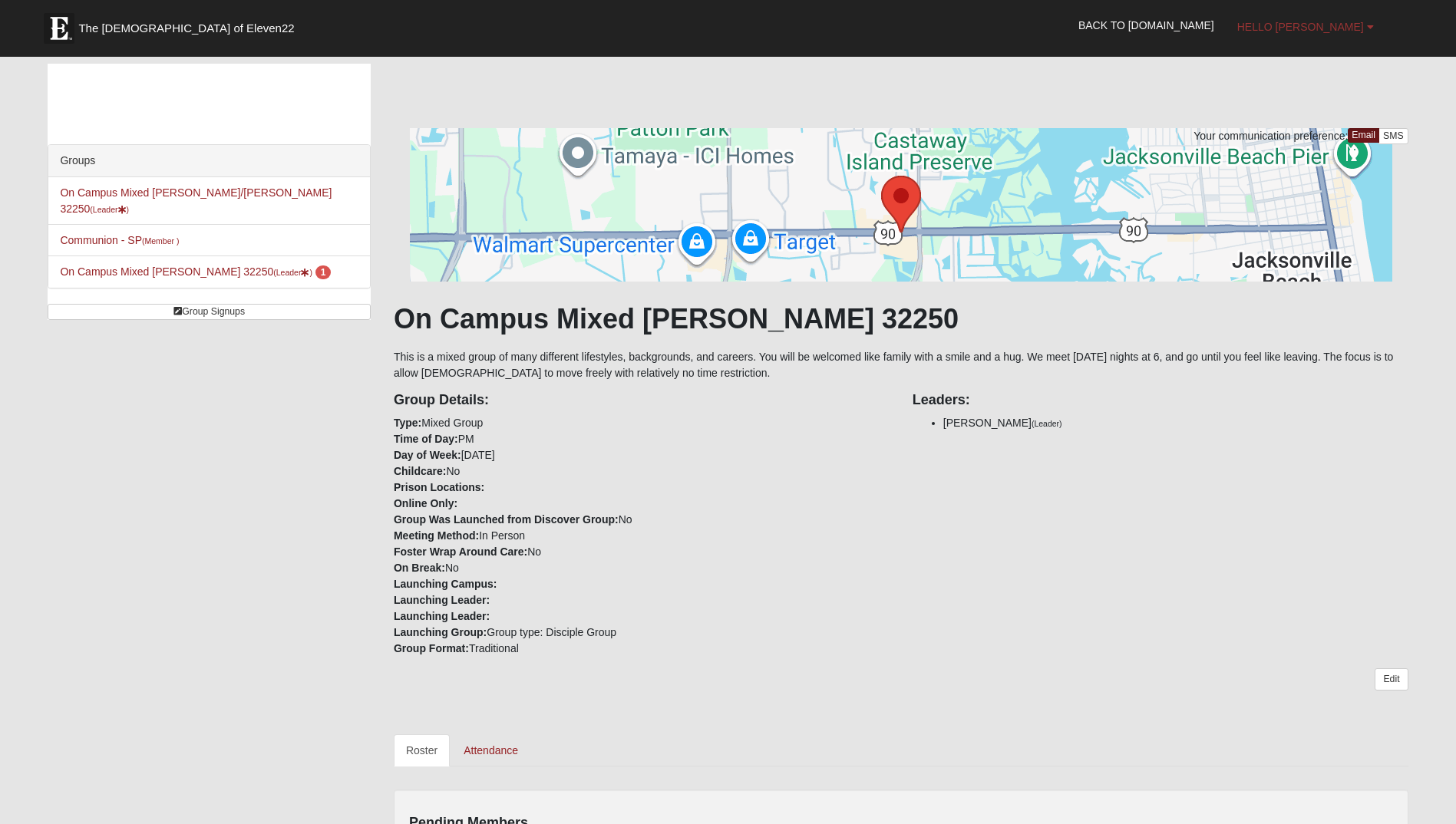
click at [1329, 30] on span "Hello [PERSON_NAME]" at bounding box center [1301, 27] width 126 height 12
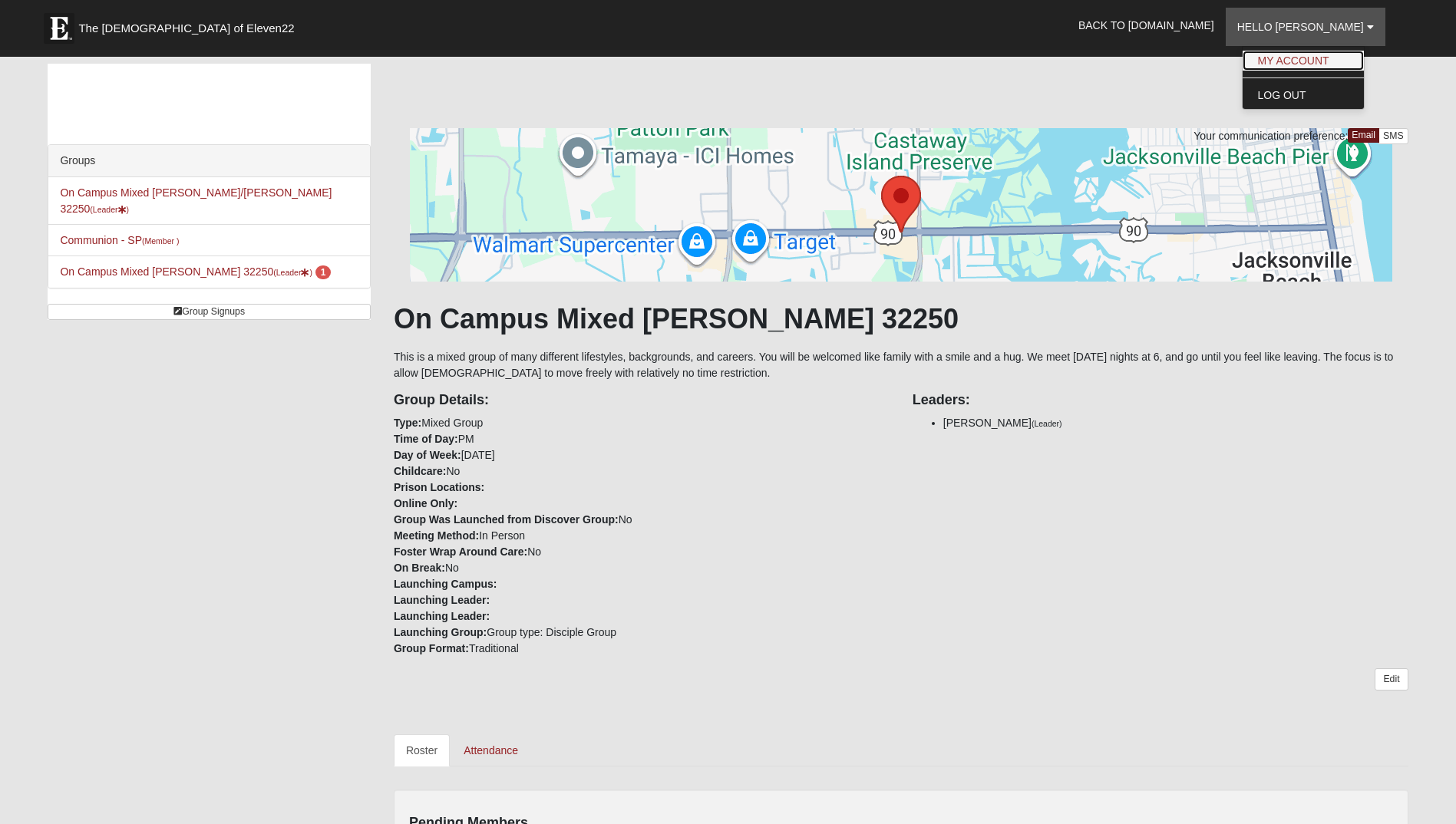
click at [1319, 54] on link "My Account" at bounding box center [1303, 61] width 121 height 20
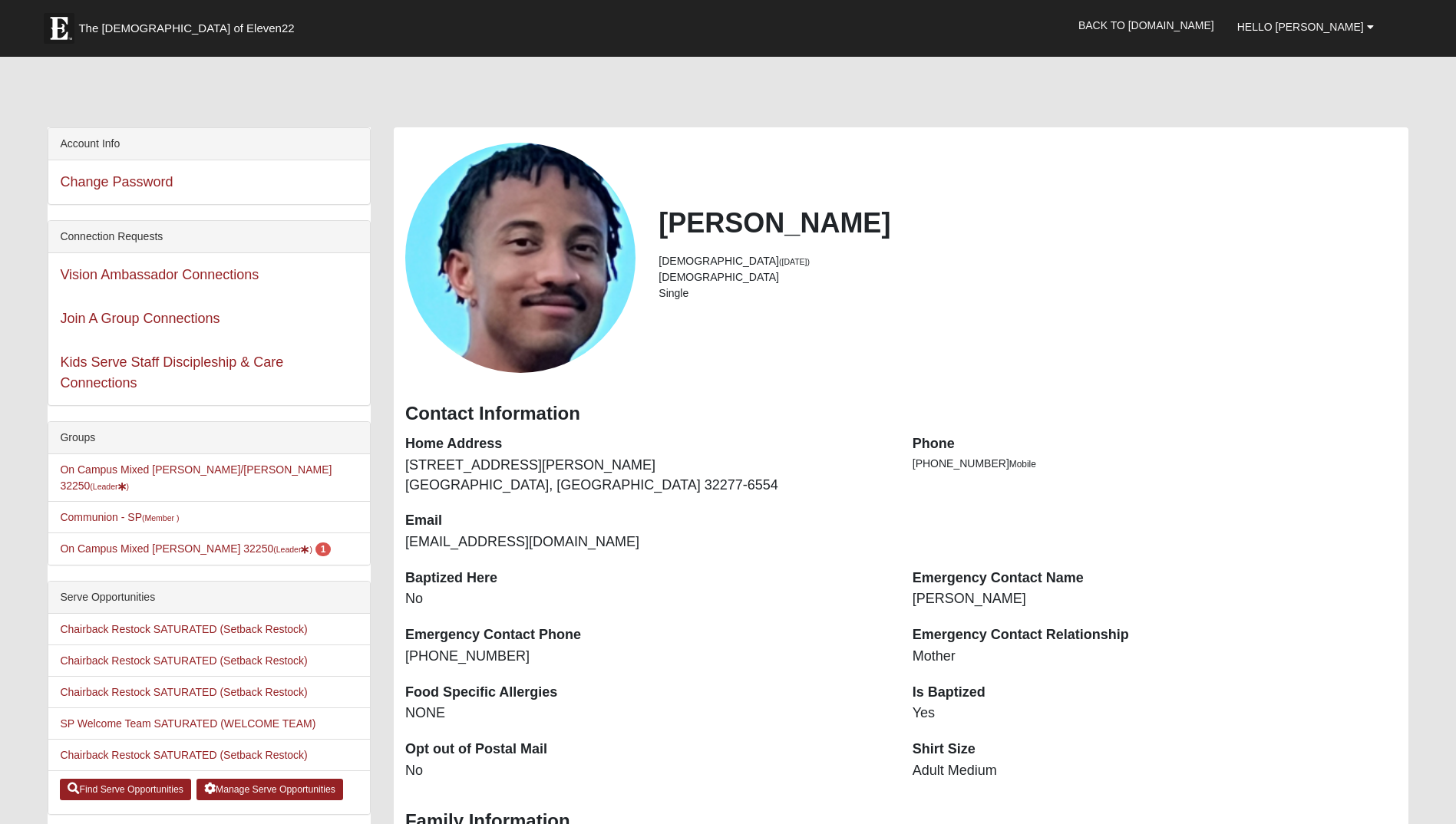
scroll to position [76, 0]
